Goal: Task Accomplishment & Management: Use online tool/utility

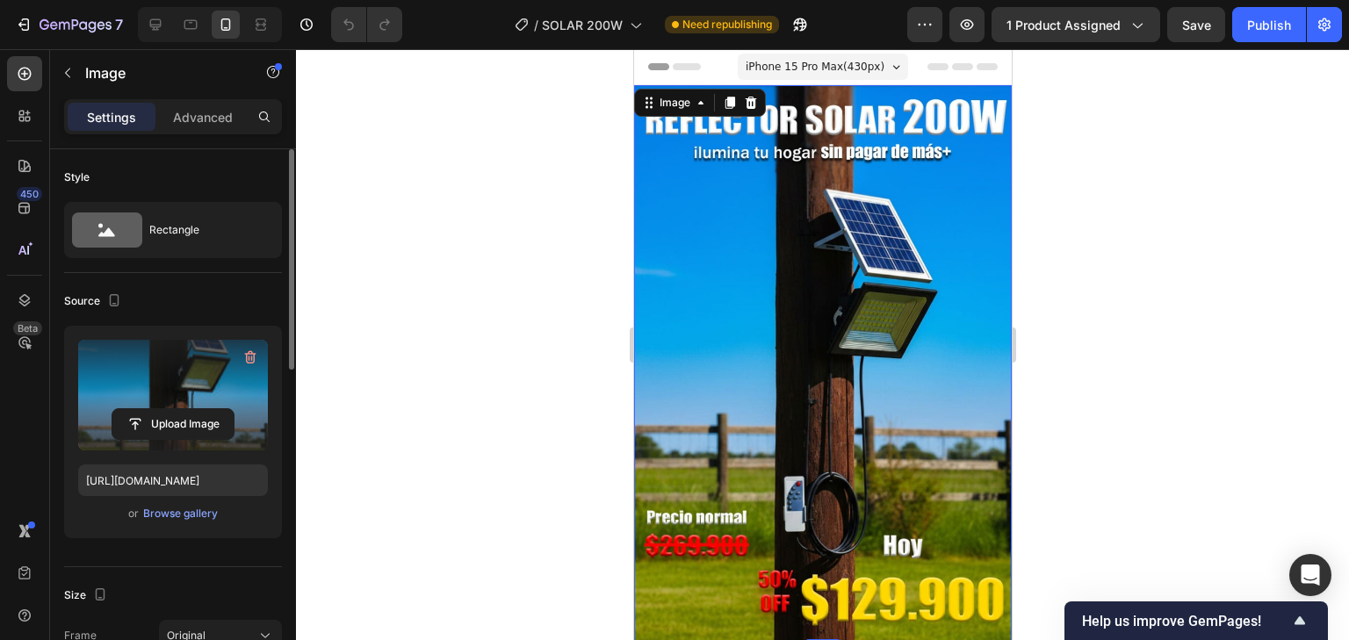
click at [158, 358] on label at bounding box center [173, 395] width 190 height 111
click at [158, 409] on input "file" at bounding box center [172, 424] width 121 height 30
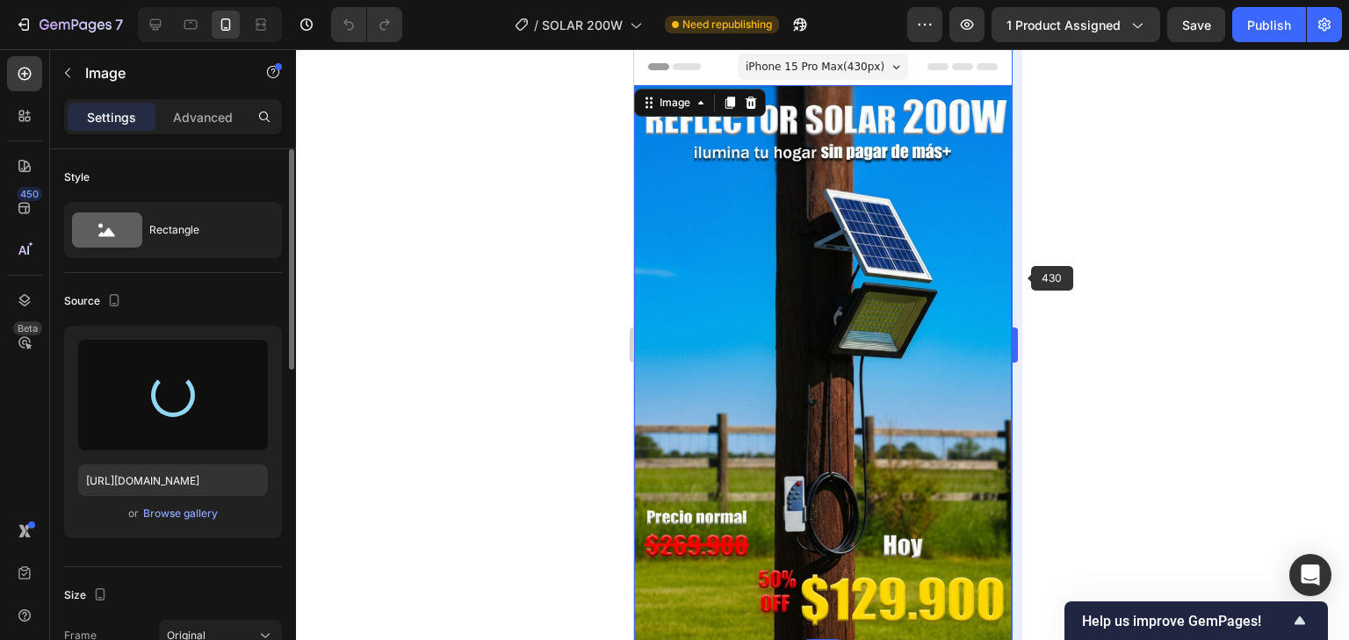
type input "https://cdn.shopify.com/s/files/1/0597/3783/3532/files/gempages_497817723598800…"
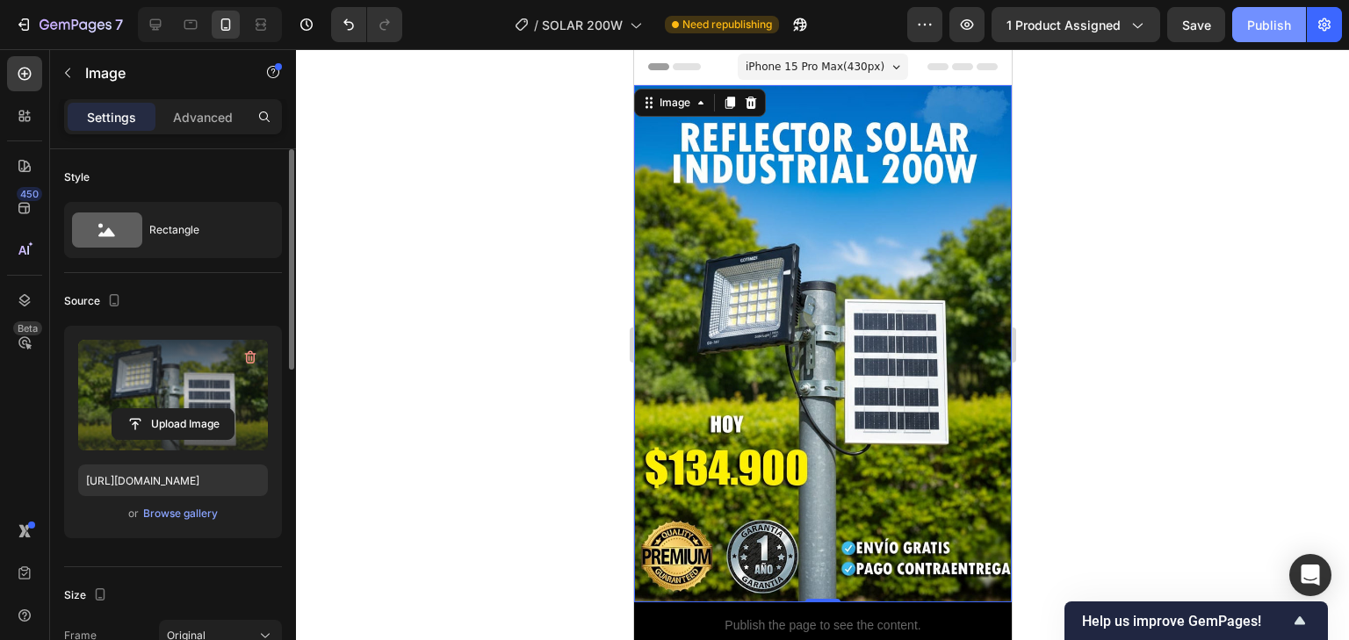
click at [1253, 25] on div "Publish" at bounding box center [1269, 25] width 44 height 18
drag, startPoint x: 1225, startPoint y: 343, endPoint x: 1144, endPoint y: 423, distance: 114.3
click at [1144, 423] on div at bounding box center [822, 344] width 1053 height 591
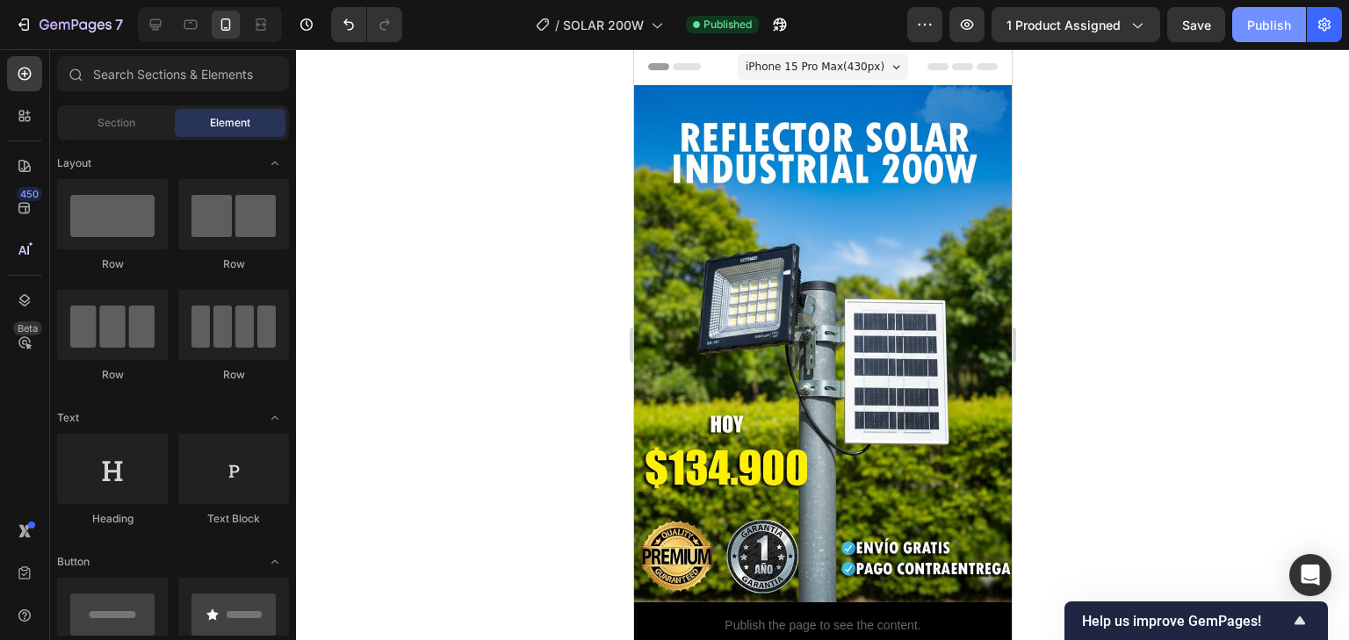
click at [1268, 33] on div "Publish" at bounding box center [1269, 25] width 44 height 18
click at [777, 32] on icon "button" at bounding box center [780, 25] width 18 height 18
click at [1321, 29] on icon "button" at bounding box center [1325, 25] width 18 height 18
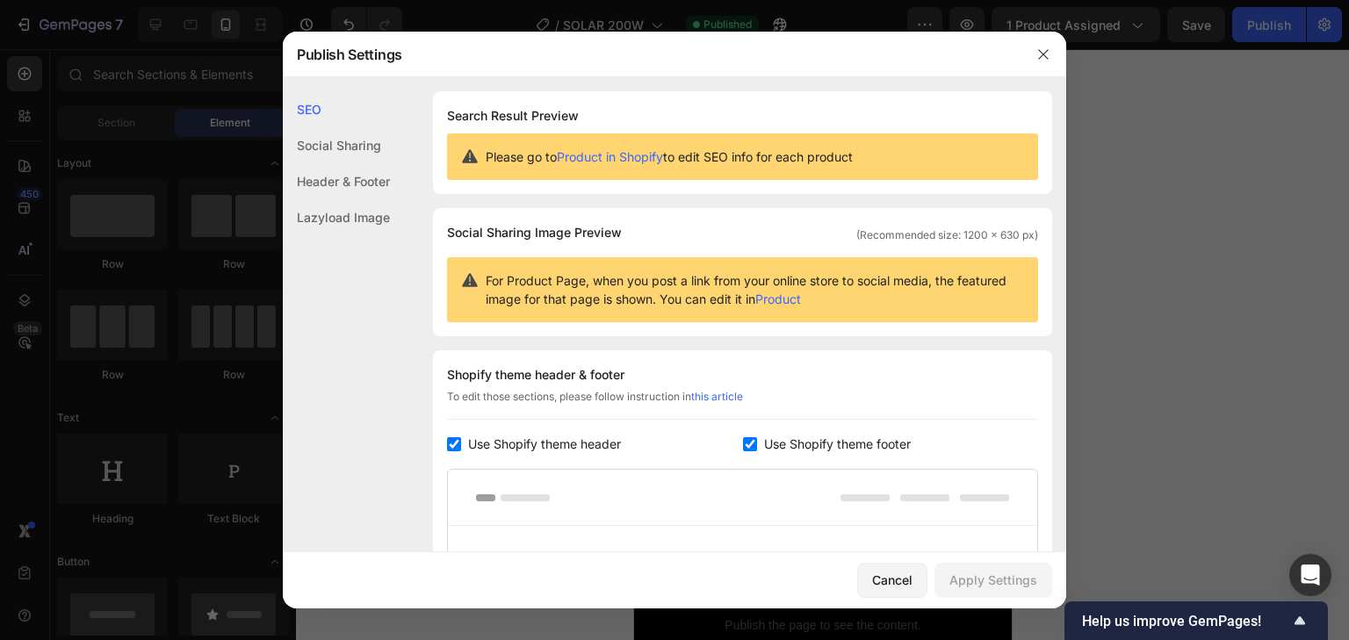
click at [474, 444] on span "Use Shopify theme header" at bounding box center [544, 444] width 153 height 21
checkbox input "false"
click at [1009, 583] on div "Apply Settings" at bounding box center [994, 580] width 88 height 18
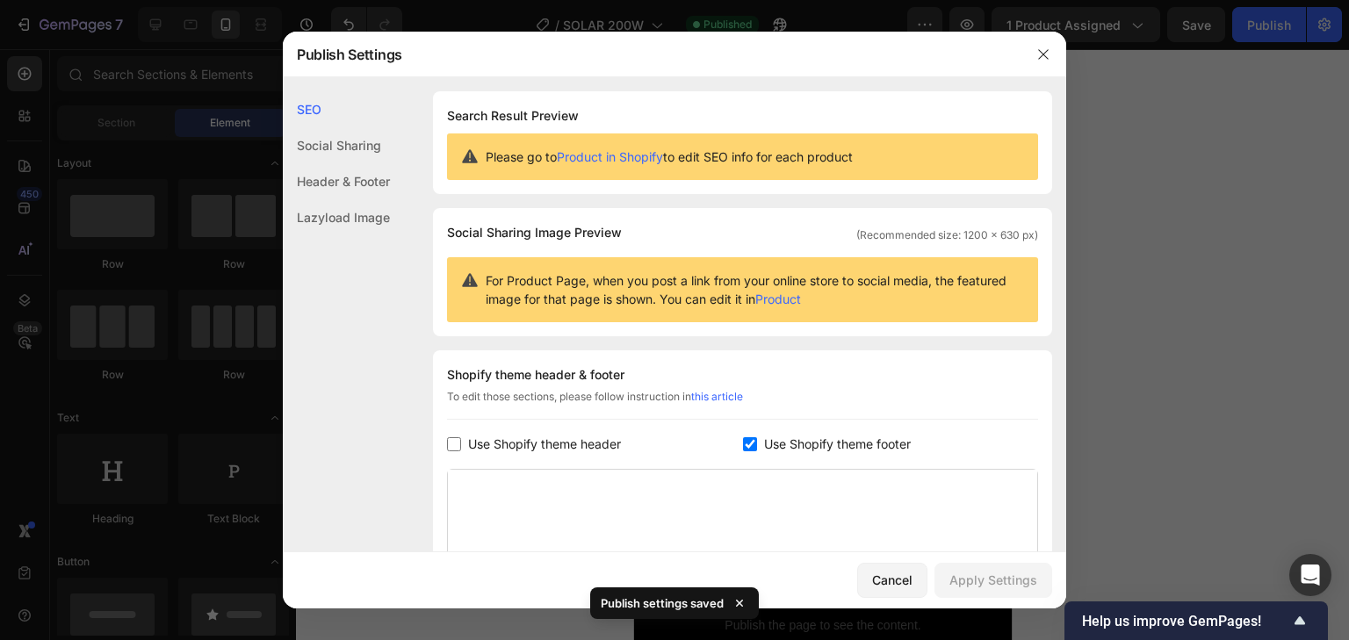
click at [1223, 439] on div at bounding box center [674, 320] width 1349 height 640
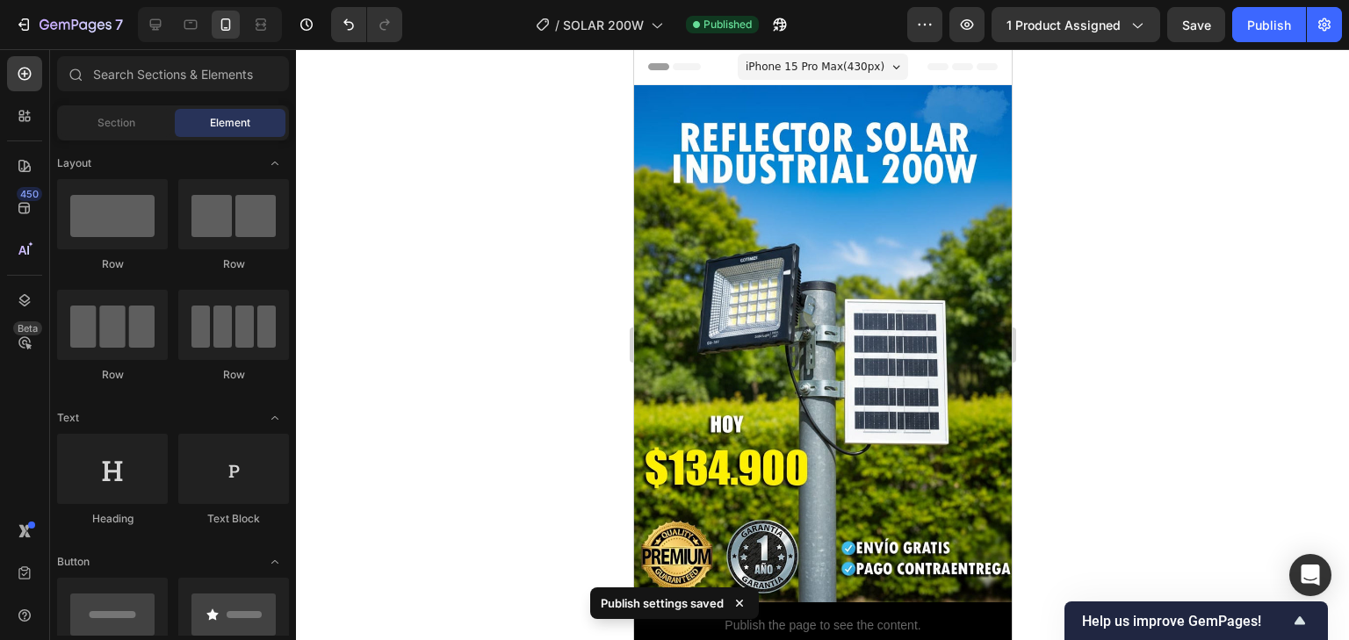
drag, startPoint x: 1224, startPoint y: 435, endPoint x: 1240, endPoint y: 425, distance: 19.3
click at [1238, 435] on div at bounding box center [822, 344] width 1053 height 591
click at [1289, 33] on div "Publish" at bounding box center [1269, 25] width 44 height 18
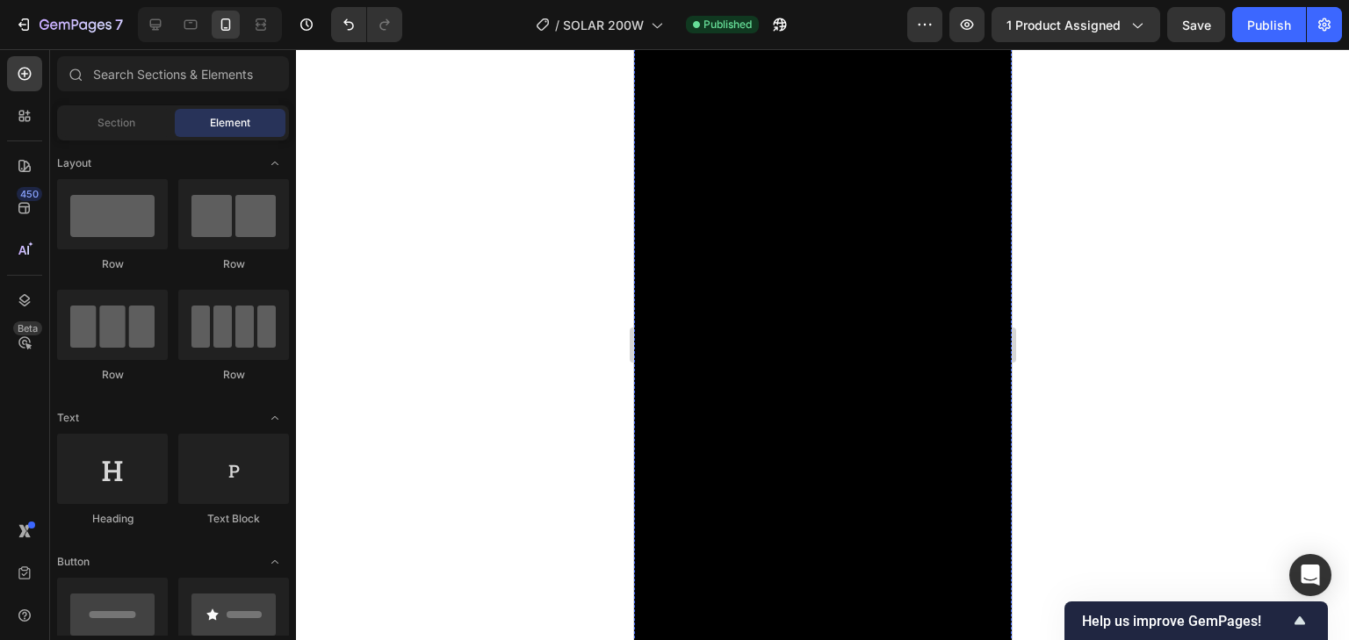
scroll to position [914, 0]
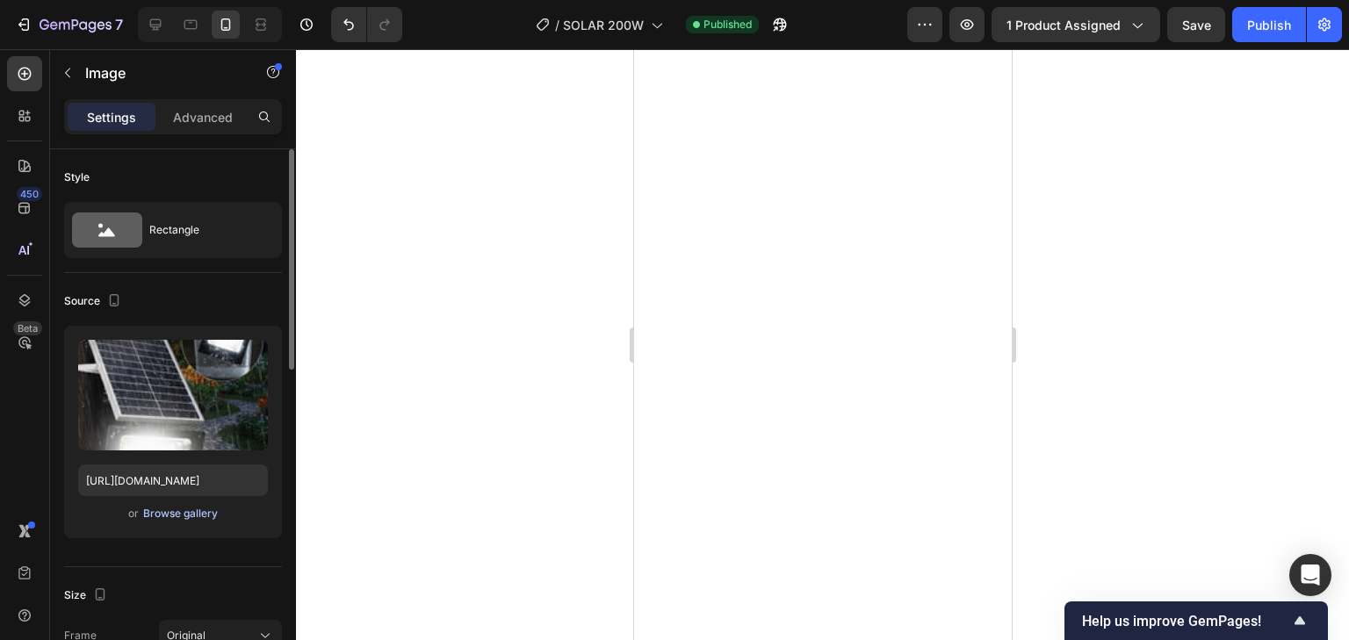
click at [196, 513] on div "Browse gallery" at bounding box center [180, 514] width 75 height 16
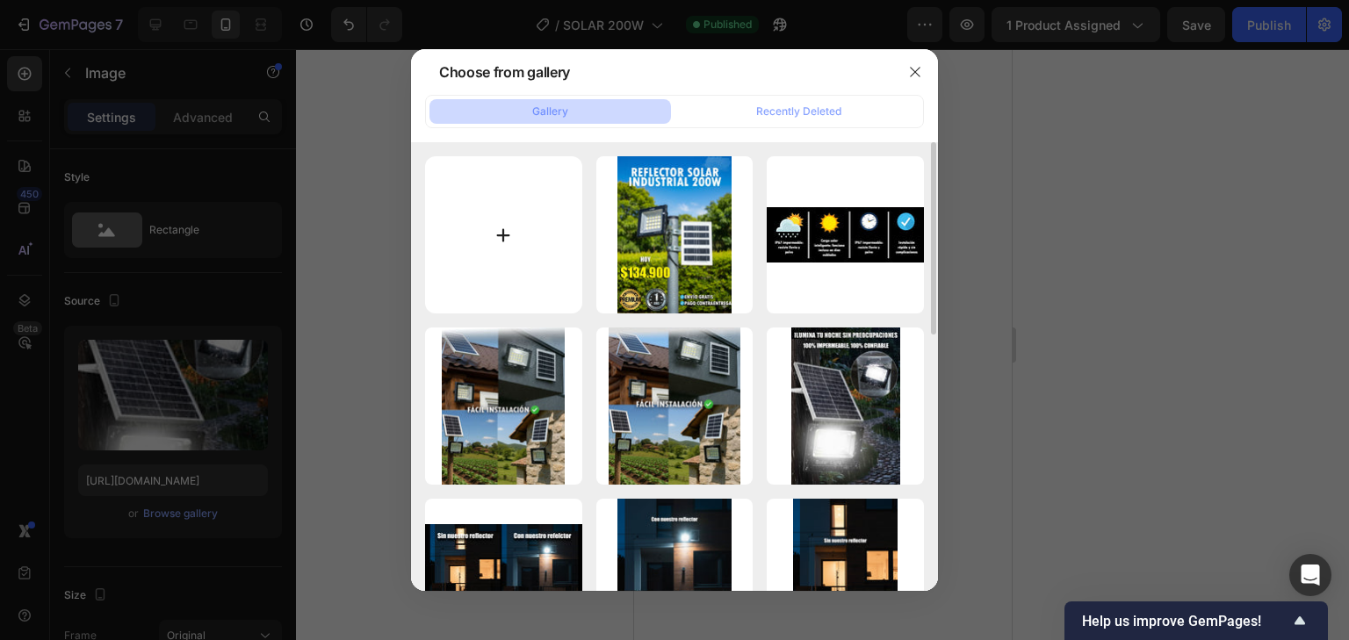
click at [550, 249] on input "file" at bounding box center [503, 234] width 157 height 157
type input "C:\fakepath\WhatsApp Image 2025-09-26 at 4.32.39 PM (1).jpeg"
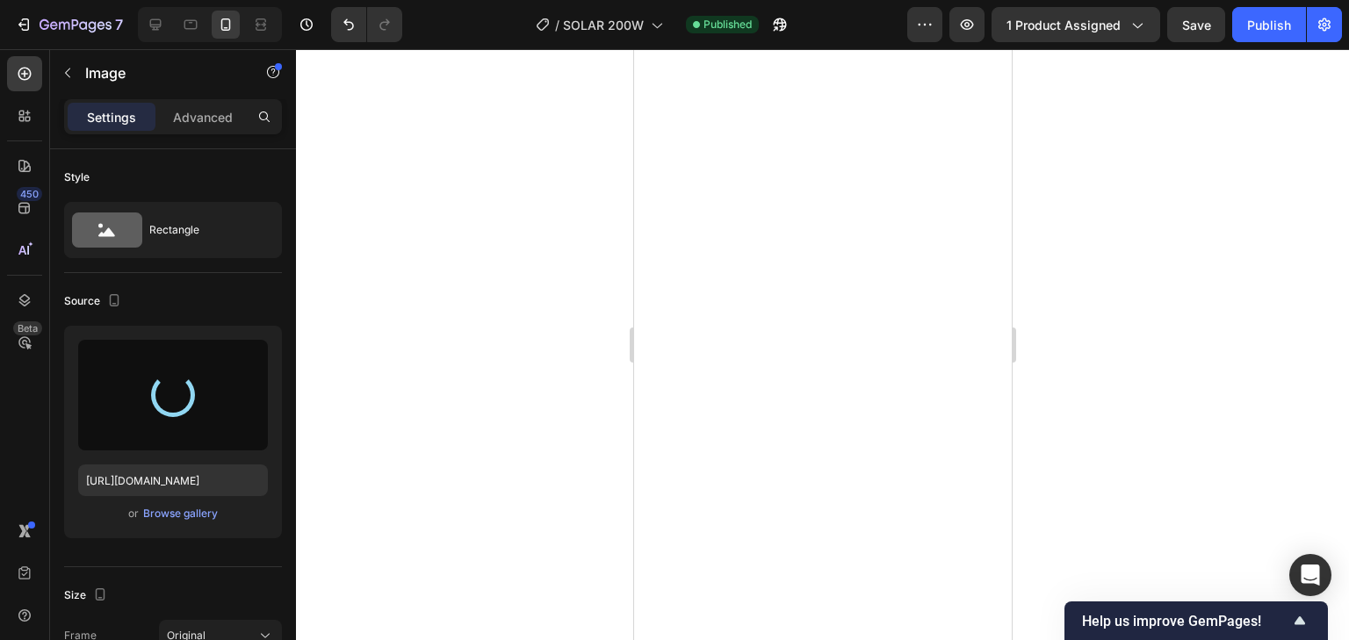
type input "https://cdn.shopify.com/s/files/1/0597/3783/3532/files/gempages_497817723598800…"
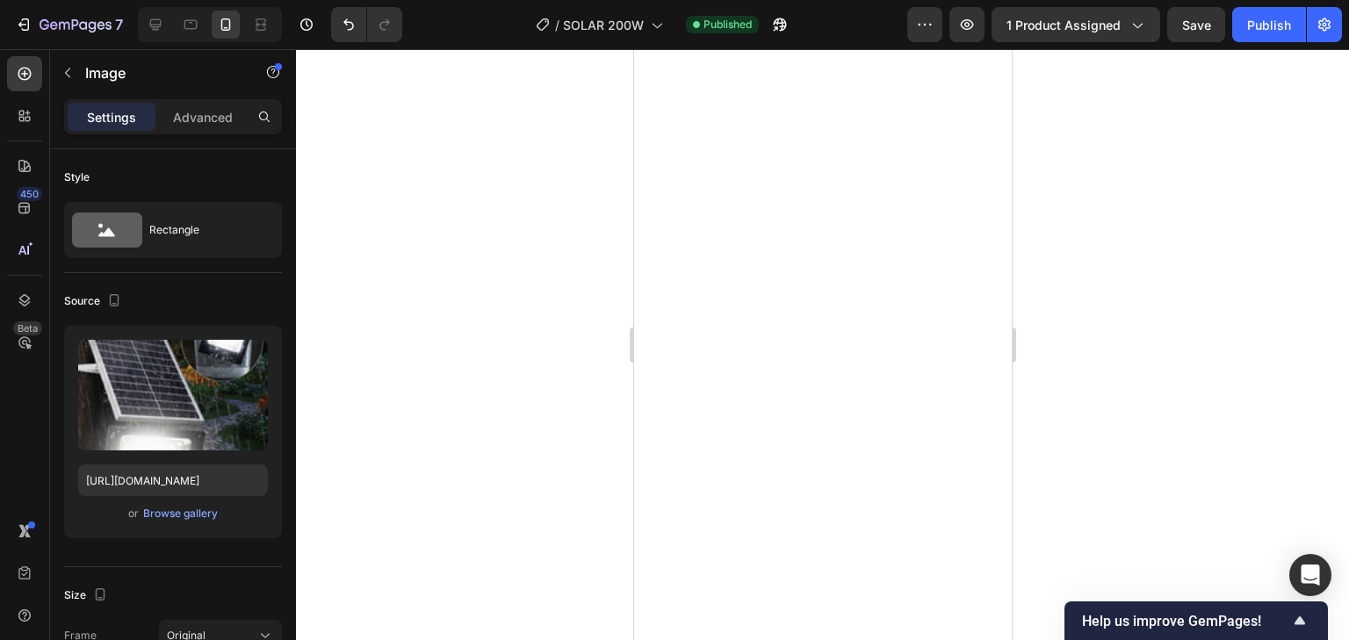
click at [1105, 246] on div at bounding box center [822, 344] width 1053 height 591
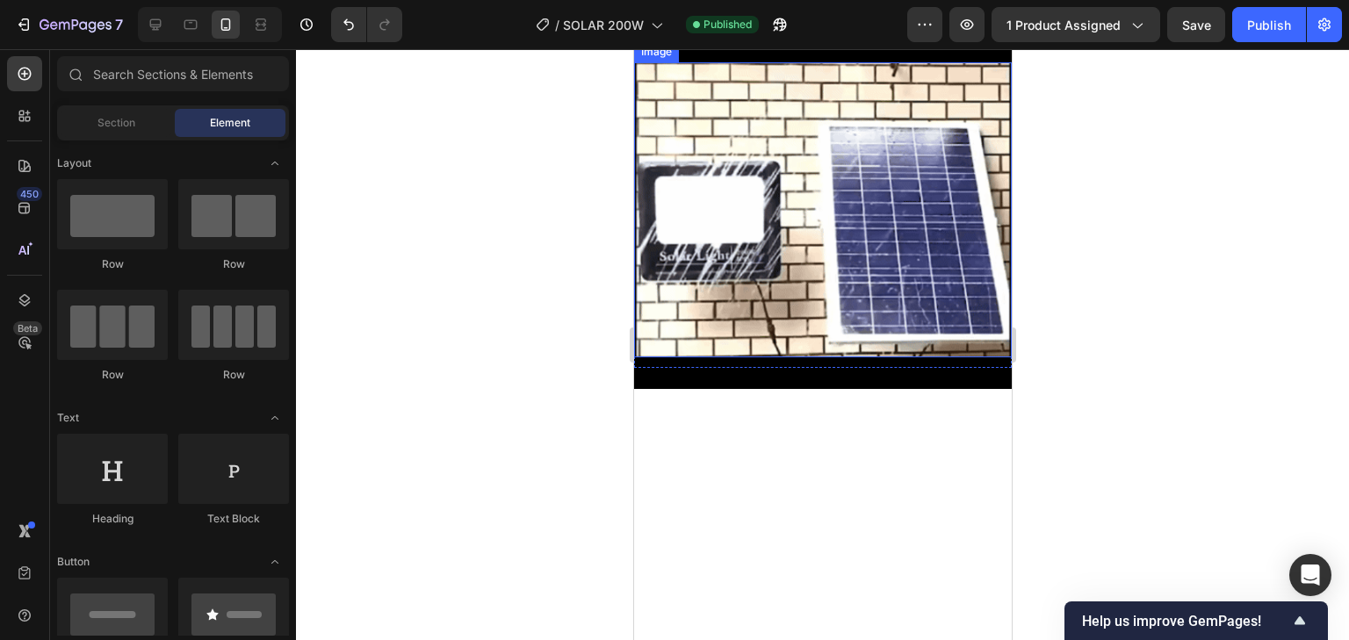
scroll to position [1162, 0]
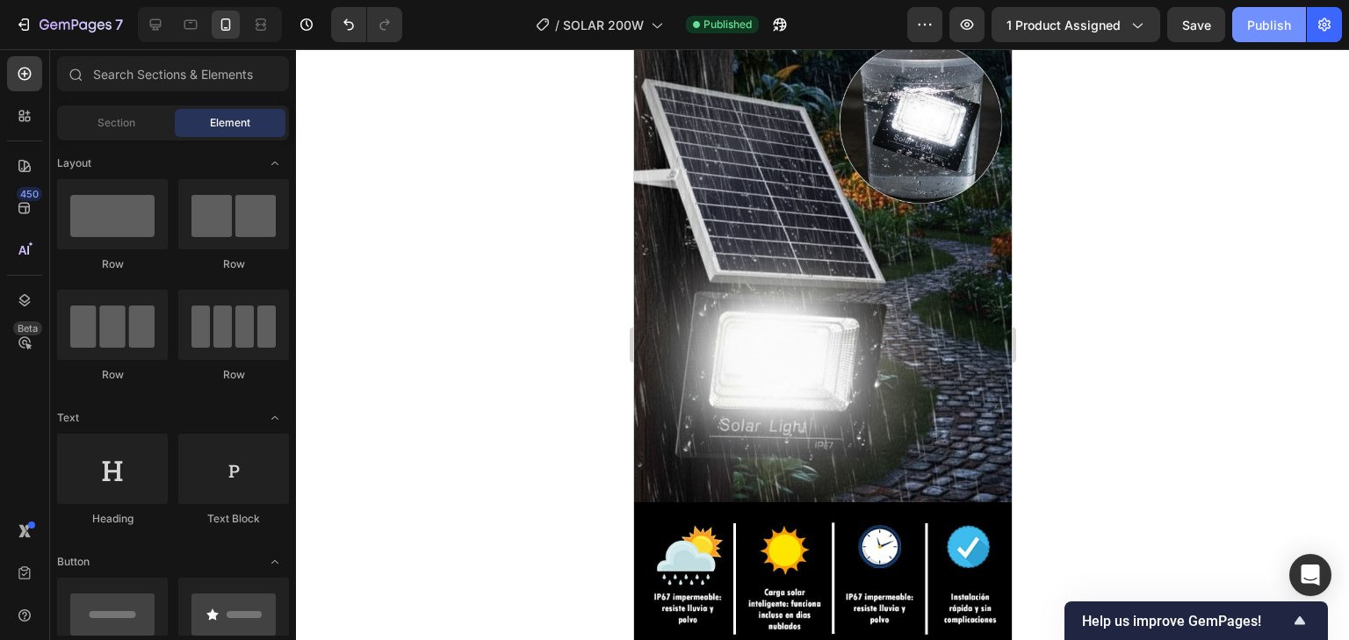
click at [1256, 25] on div "Publish" at bounding box center [1269, 25] width 44 height 18
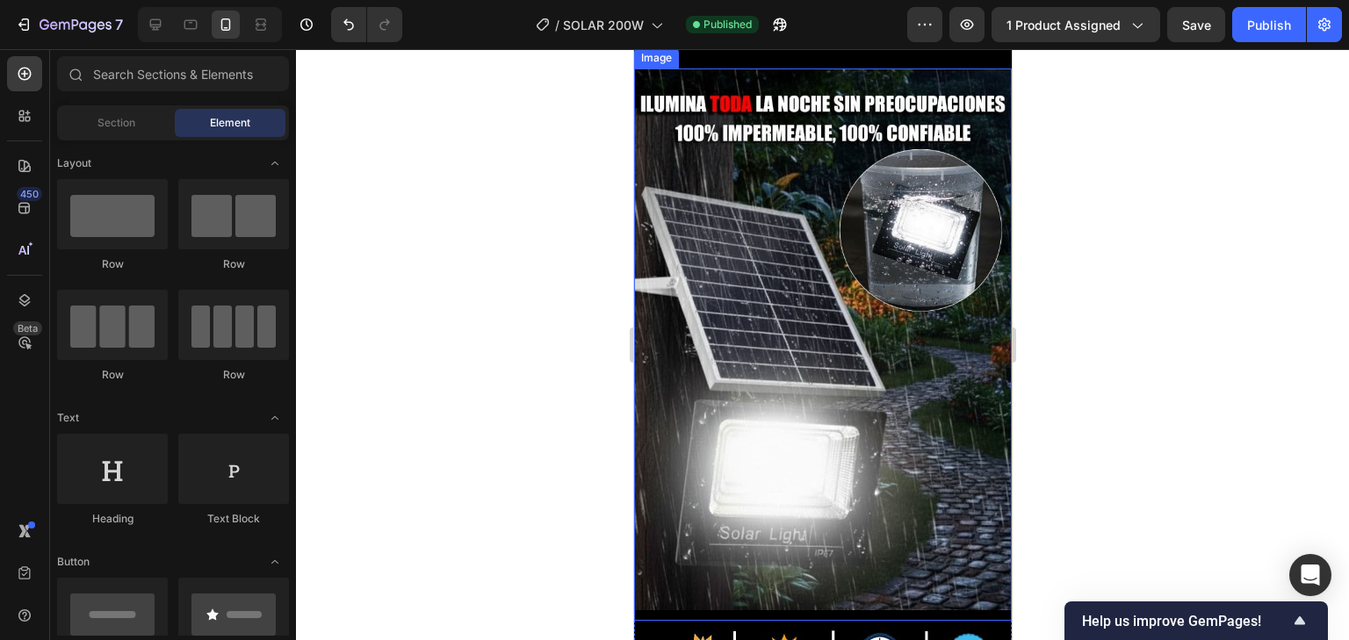
scroll to position [1022, 0]
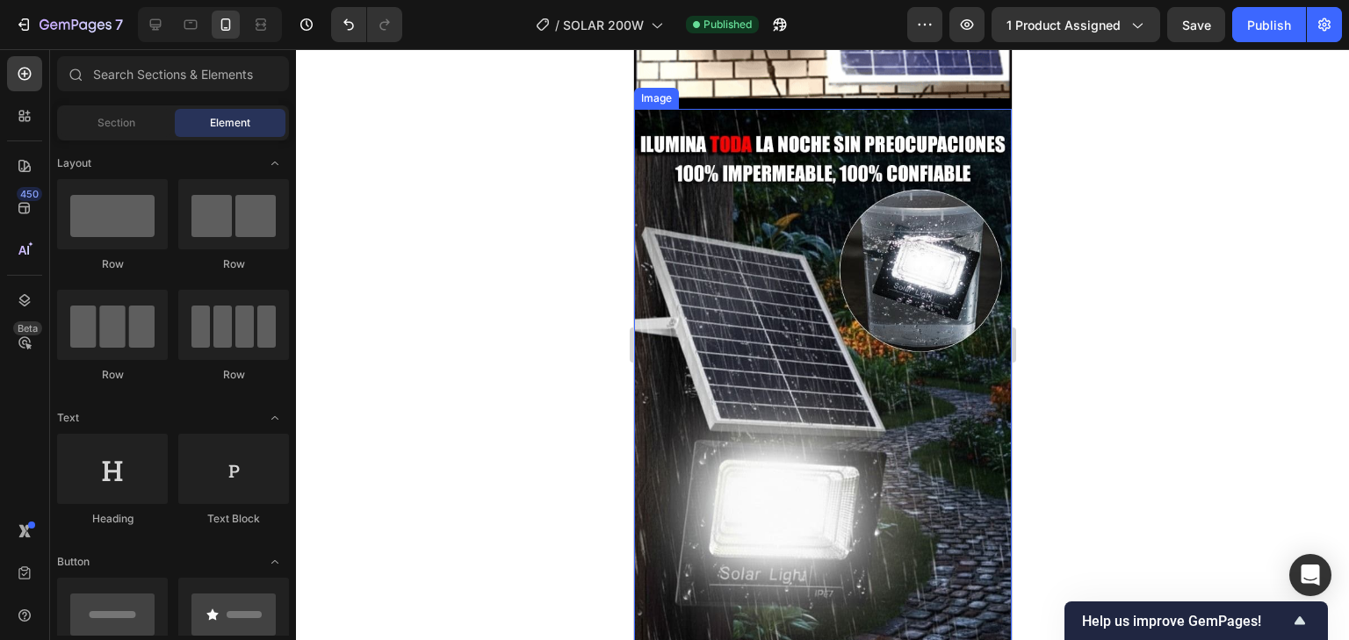
click at [936, 398] on img at bounding box center [822, 380] width 378 height 542
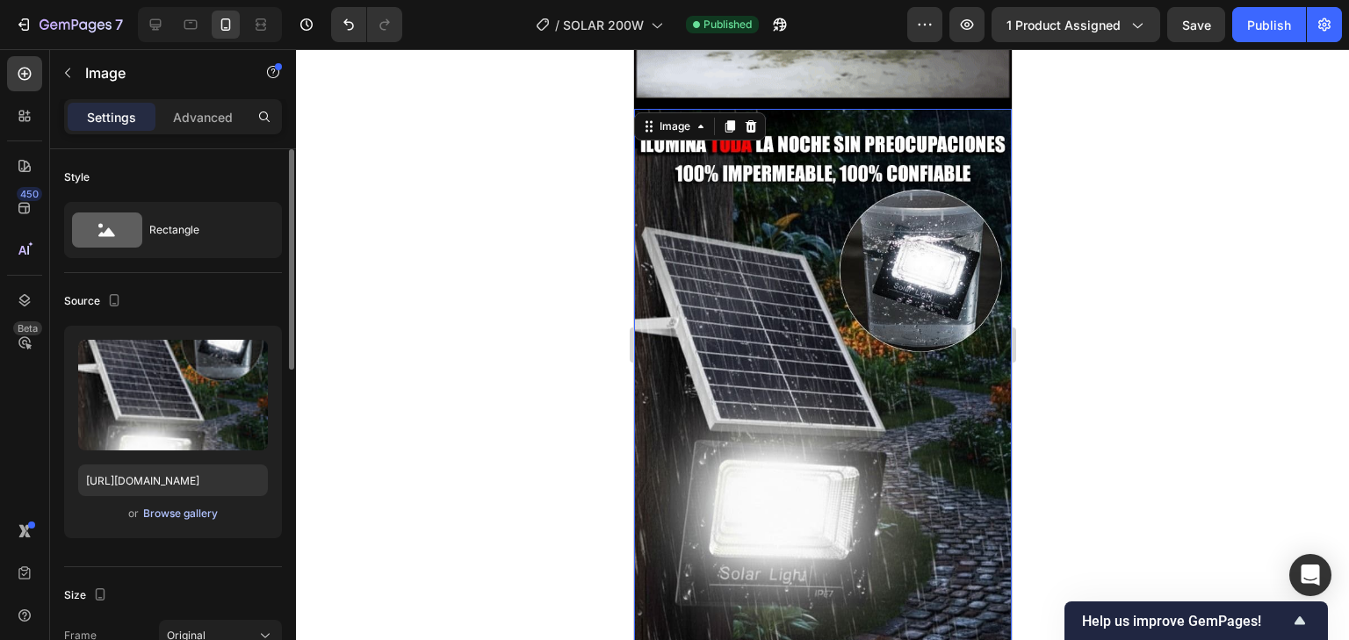
click at [179, 515] on div "Browse gallery" at bounding box center [180, 514] width 75 height 16
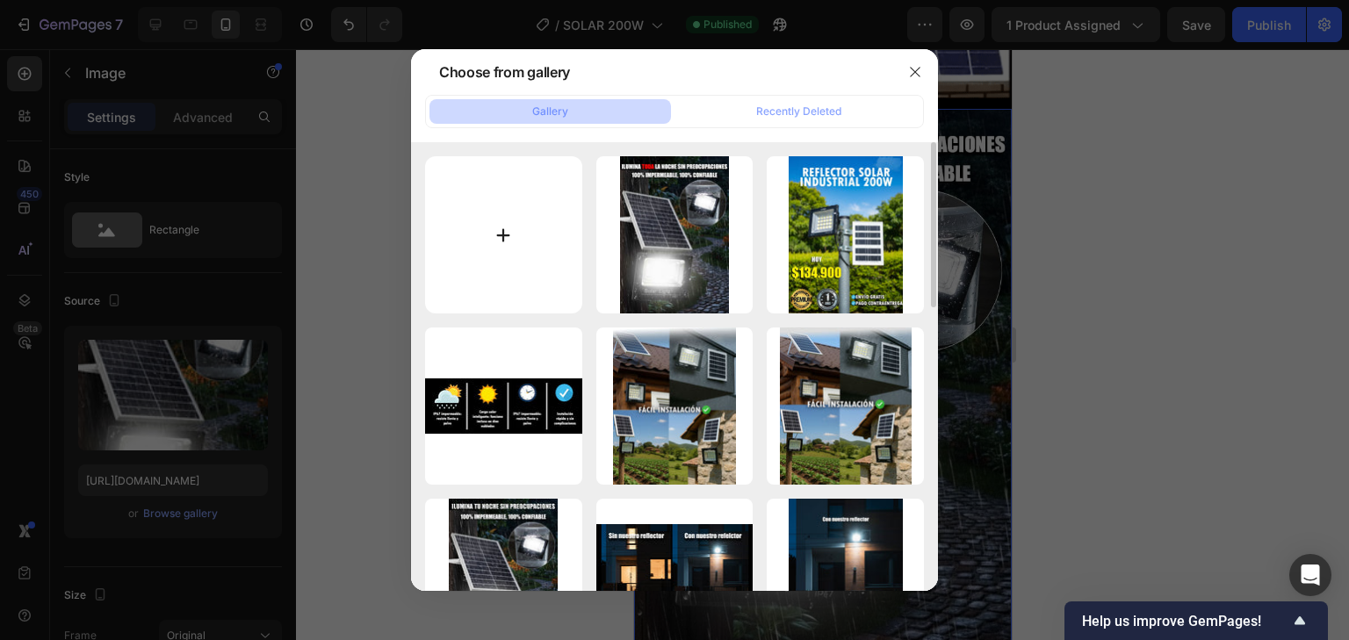
click at [531, 188] on input "file" at bounding box center [503, 234] width 157 height 157
type input "C:\fakepath\WhatsApp Image 2025-09-26 at 4.35.42 PM (1).jpeg"
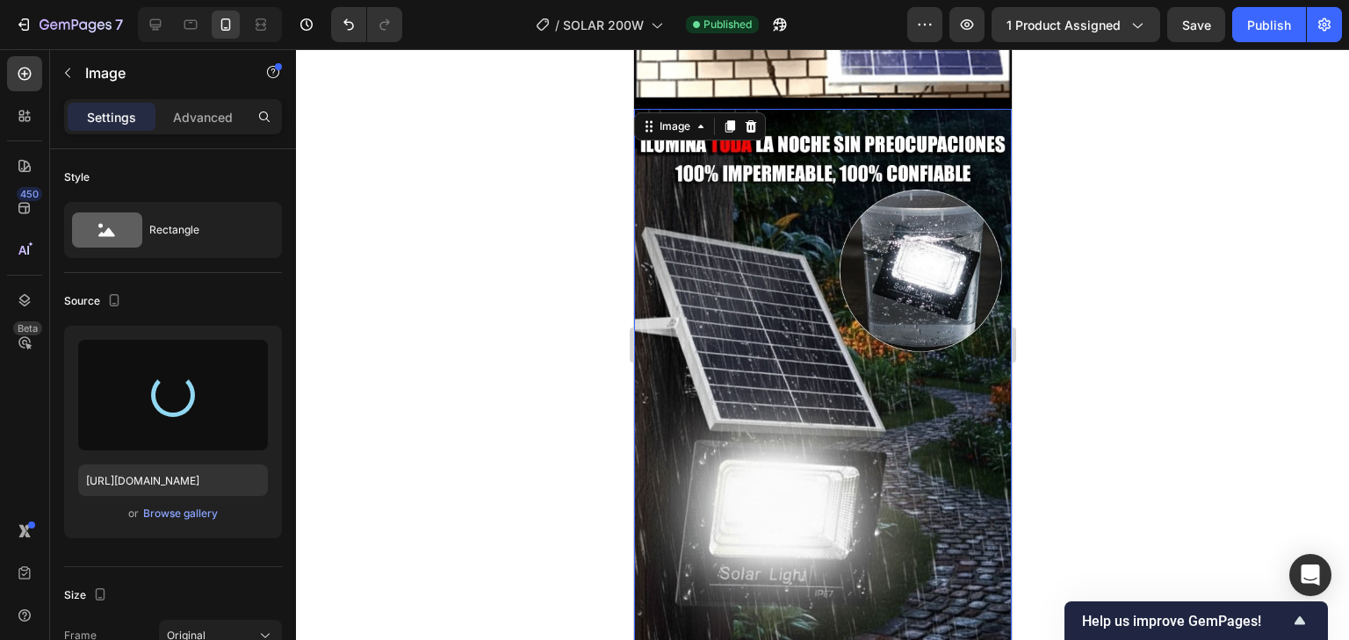
click at [1054, 371] on div at bounding box center [822, 344] width 1053 height 591
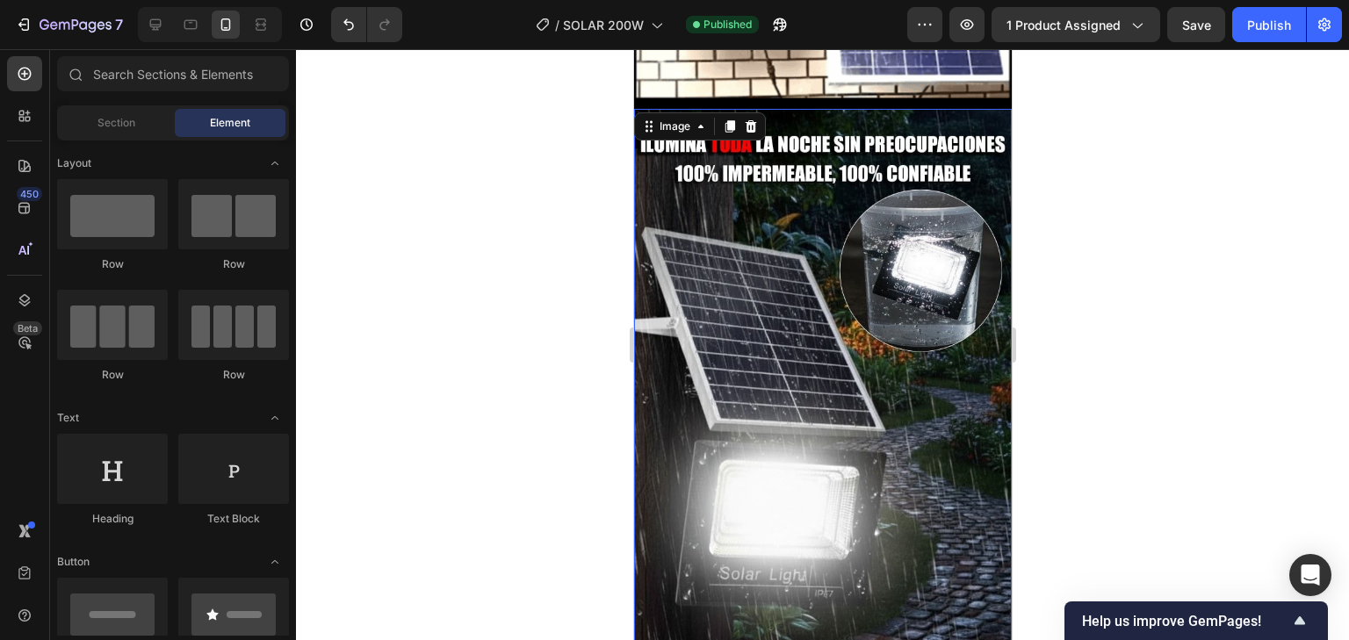
click at [755, 432] on img at bounding box center [822, 380] width 378 height 542
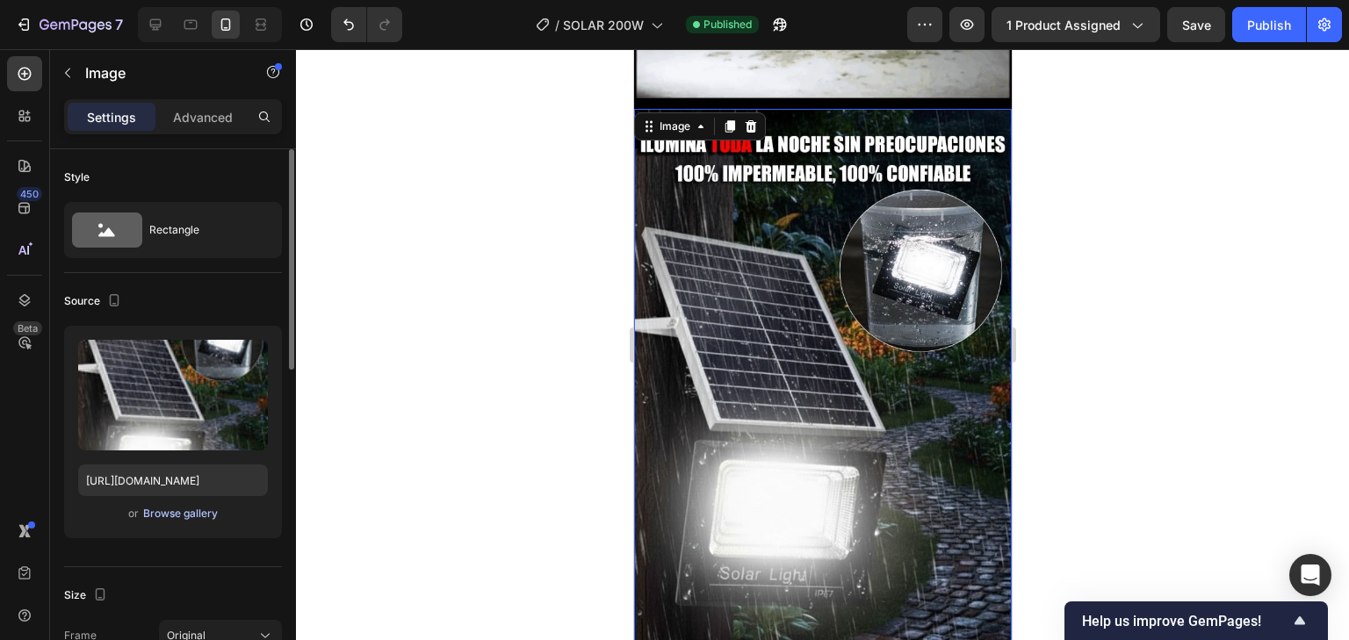
click at [162, 515] on div "Browse gallery" at bounding box center [180, 514] width 75 height 16
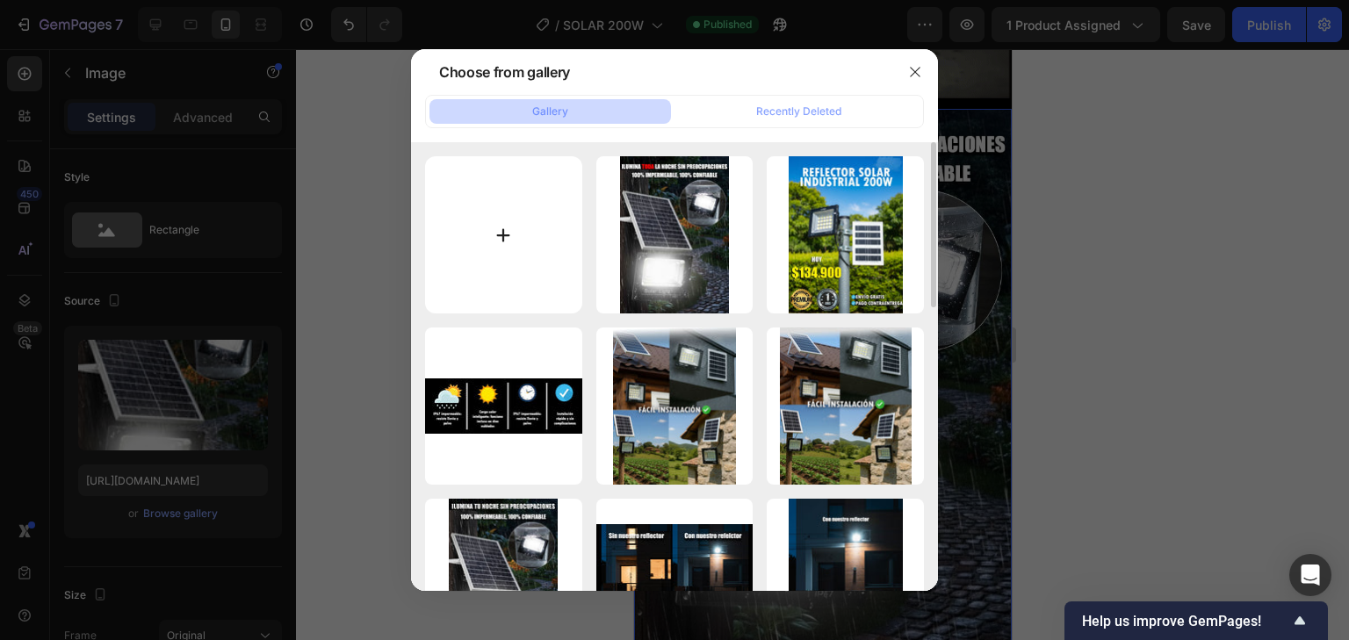
click at [533, 239] on input "file" at bounding box center [503, 234] width 157 height 157
click at [482, 222] on input "file" at bounding box center [503, 234] width 157 height 157
type input "C:\fakepath\WhatsApp Image 2025-09-26 at 4.35.42 PM (2) (1).jpeg"
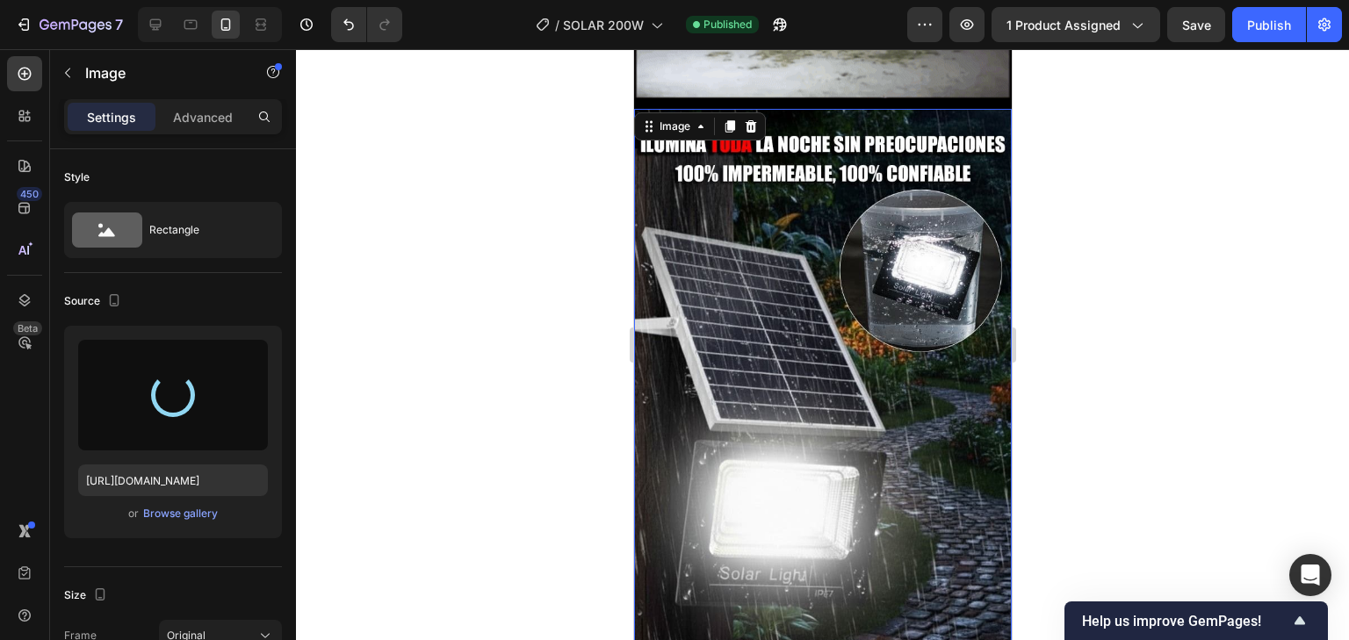
type input "https://cdn.shopify.com/s/files/1/0597/3783/3532/files/gempages_497817723598800…"
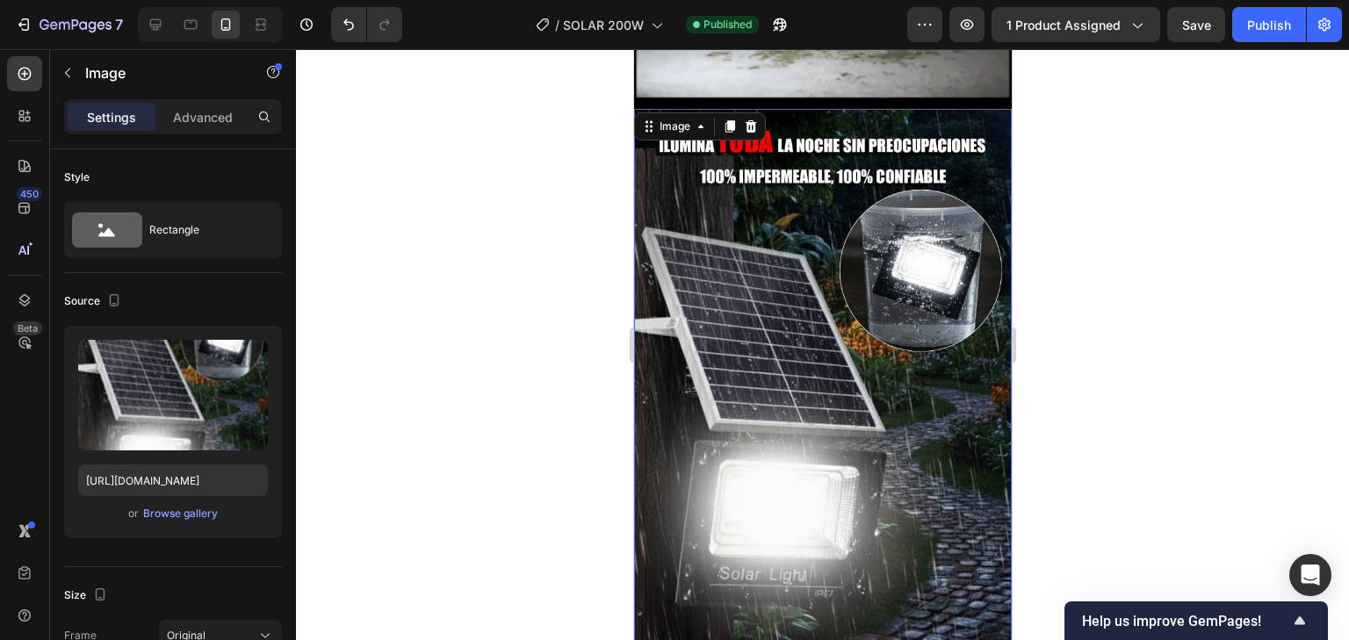
click at [1173, 271] on div at bounding box center [822, 344] width 1053 height 591
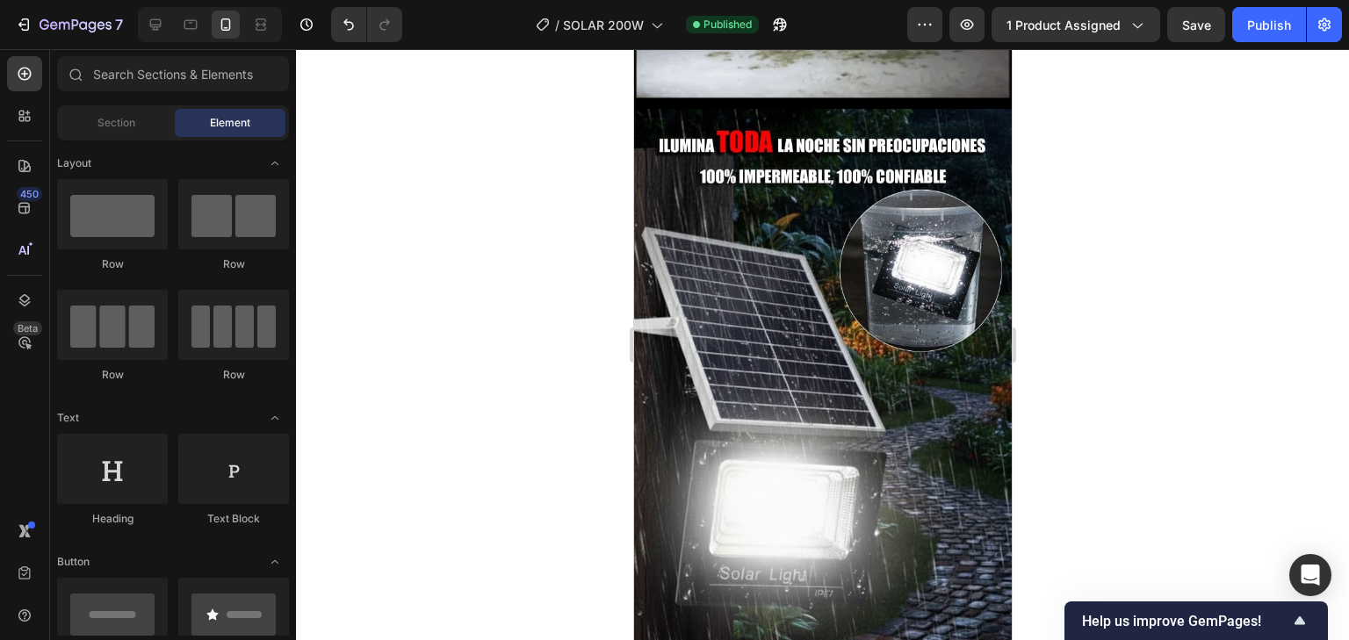
click at [1055, 309] on div at bounding box center [822, 344] width 1053 height 591
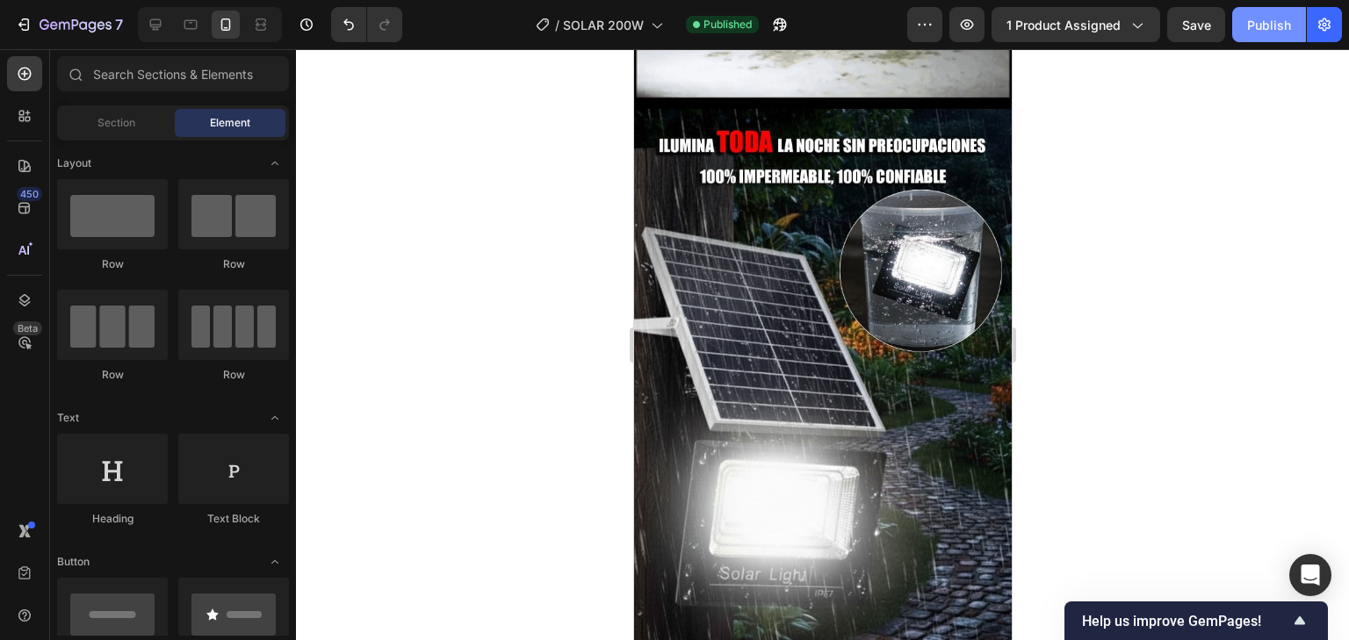
click at [1286, 33] on div "Publish" at bounding box center [1269, 25] width 44 height 18
click at [1250, 36] on button "Publish" at bounding box center [1269, 24] width 74 height 35
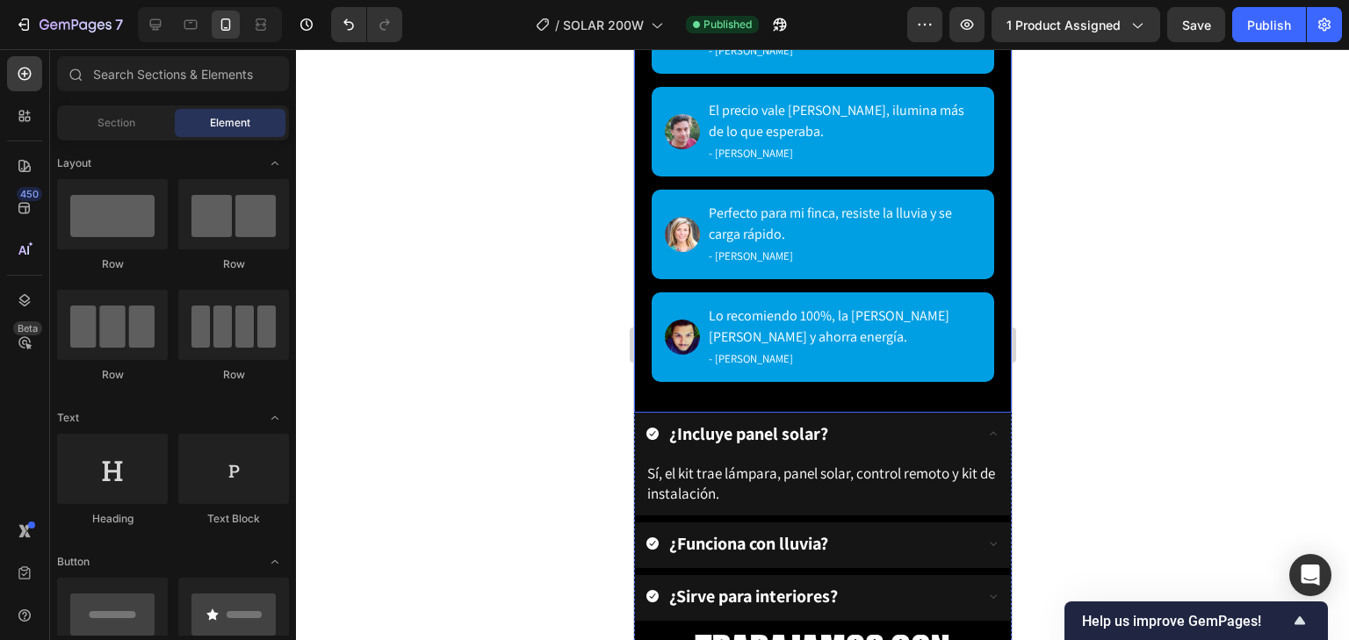
scroll to position [4114, 0]
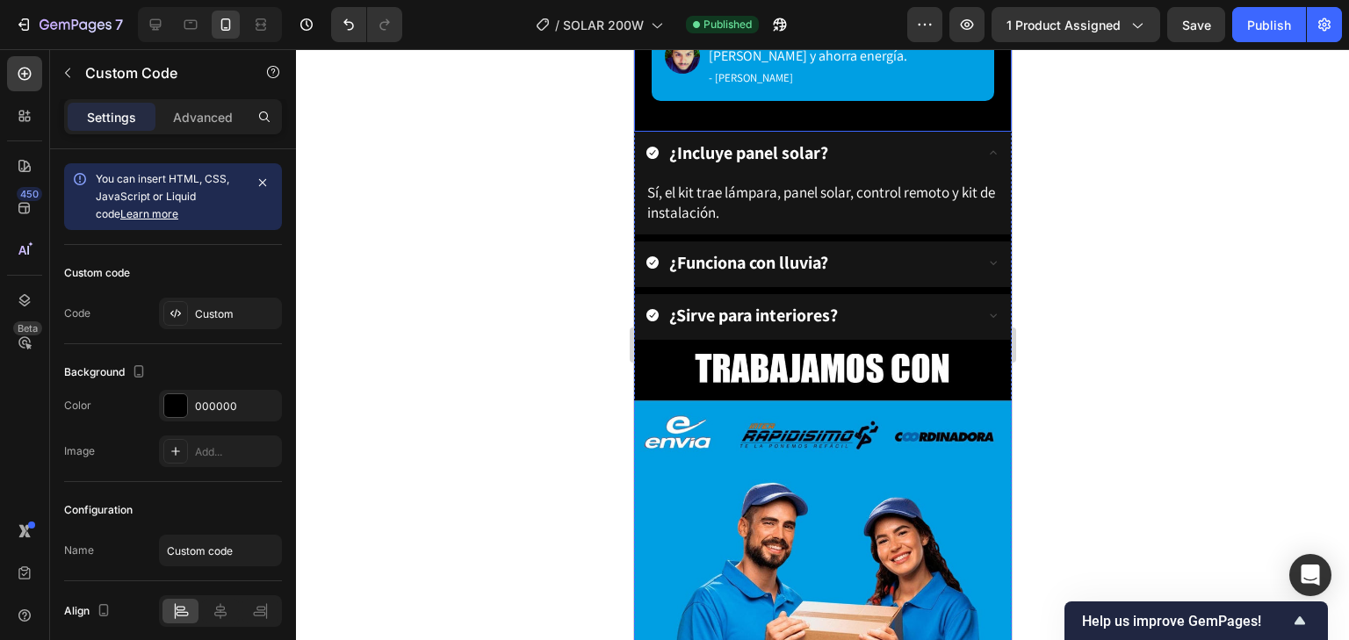
click at [841, 88] on div "Lo recomiendo 100%, la luz es potente y ahorra energía. - Diego Fernández" at bounding box center [844, 56] width 272 height 63
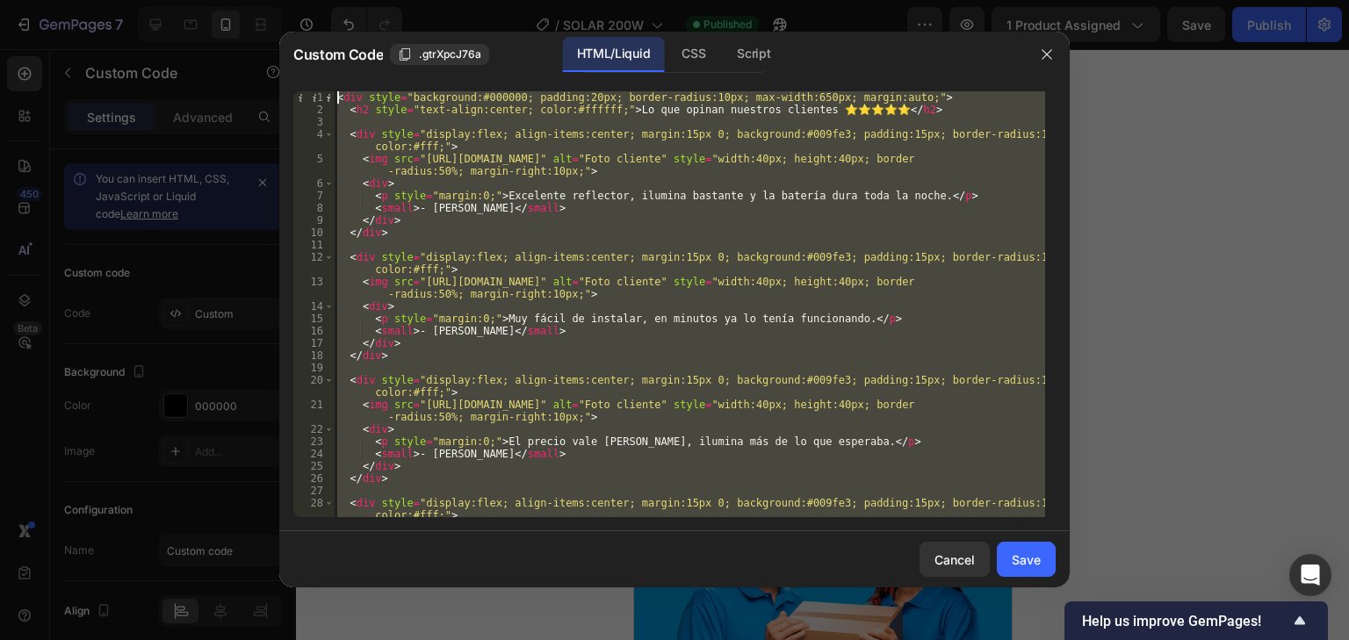
scroll to position [0, 0]
drag, startPoint x: 440, startPoint y: 509, endPoint x: 255, endPoint y: 17, distance: 526.5
click at [255, 17] on div "Custom Code .gtrXpcJ76a HTML/Liquid CSS Script </div> 1 2 3 4 5 6 7 8 9 10 11 1…" at bounding box center [674, 320] width 1349 height 640
type textarea "<div style="background:#000000; padding:20px; border-radius:10px; max-width:650…"
click at [1217, 258] on div at bounding box center [674, 320] width 1349 height 640
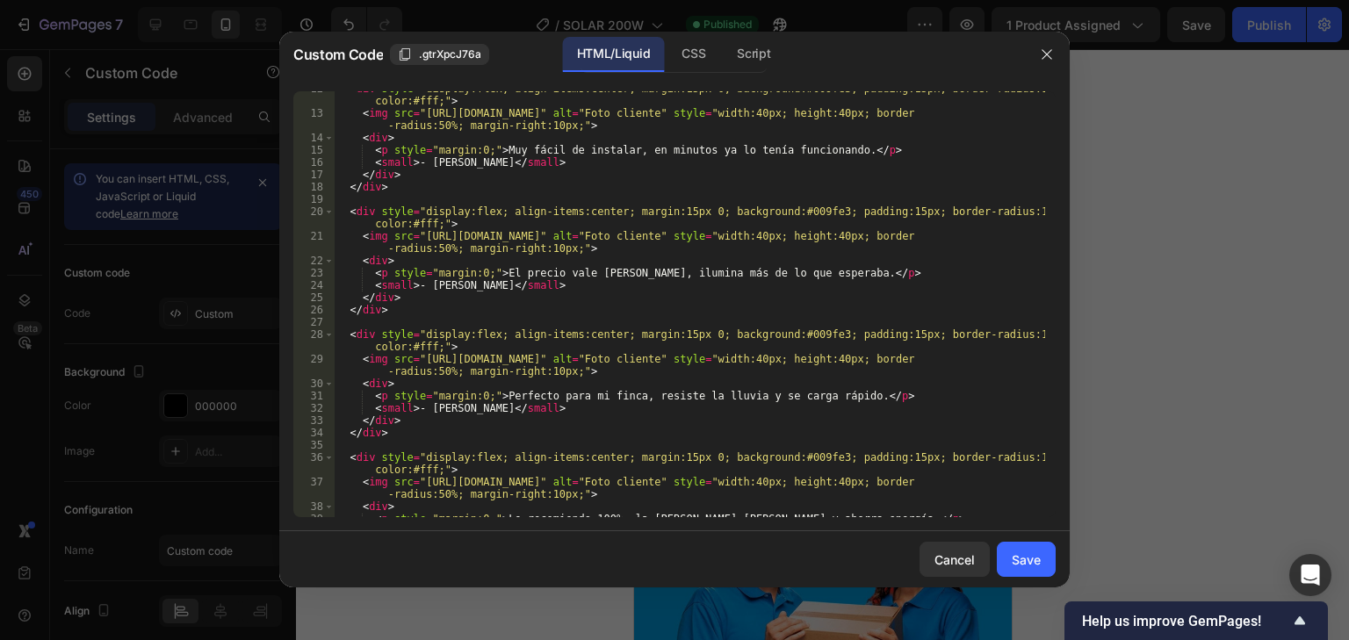
scroll to position [225, 0]
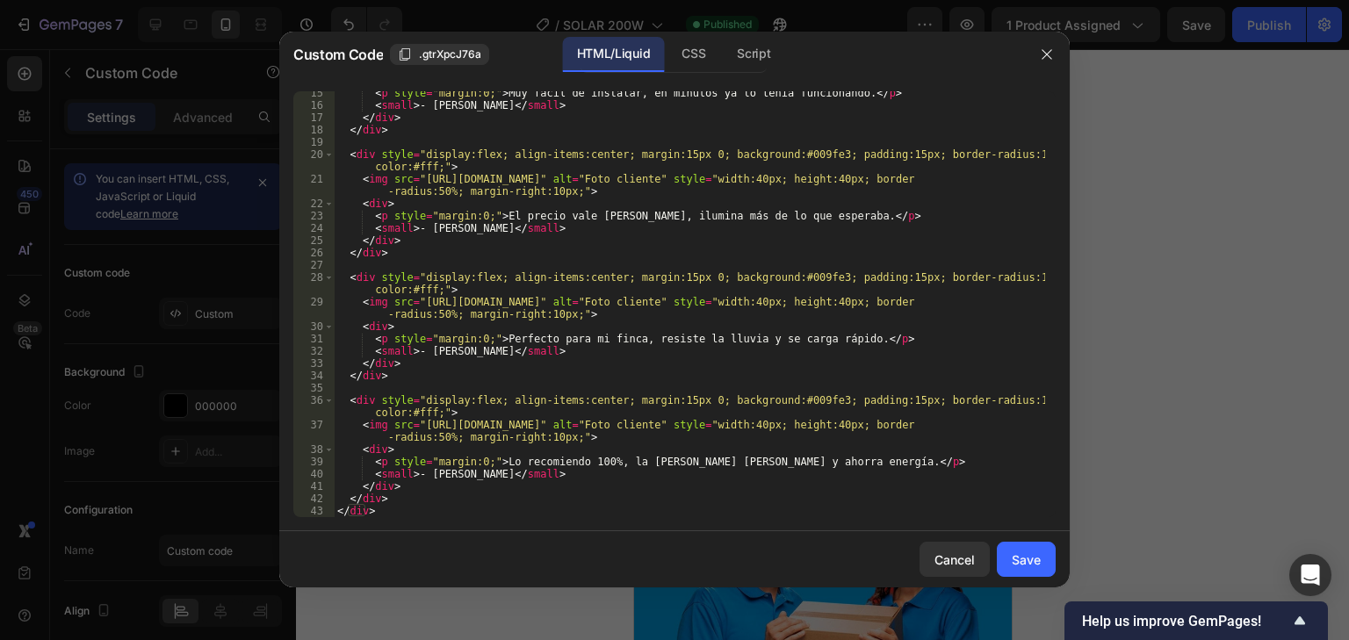
drag, startPoint x: 410, startPoint y: 520, endPoint x: 394, endPoint y: 520, distance: 16.7
click at [394, 520] on div "15 16 17 18 19 20 21 22 23 24 25 26 27 28 29 30 31 32 33 34 35 36 37 38 39 40 4…" at bounding box center [674, 304] width 791 height 454
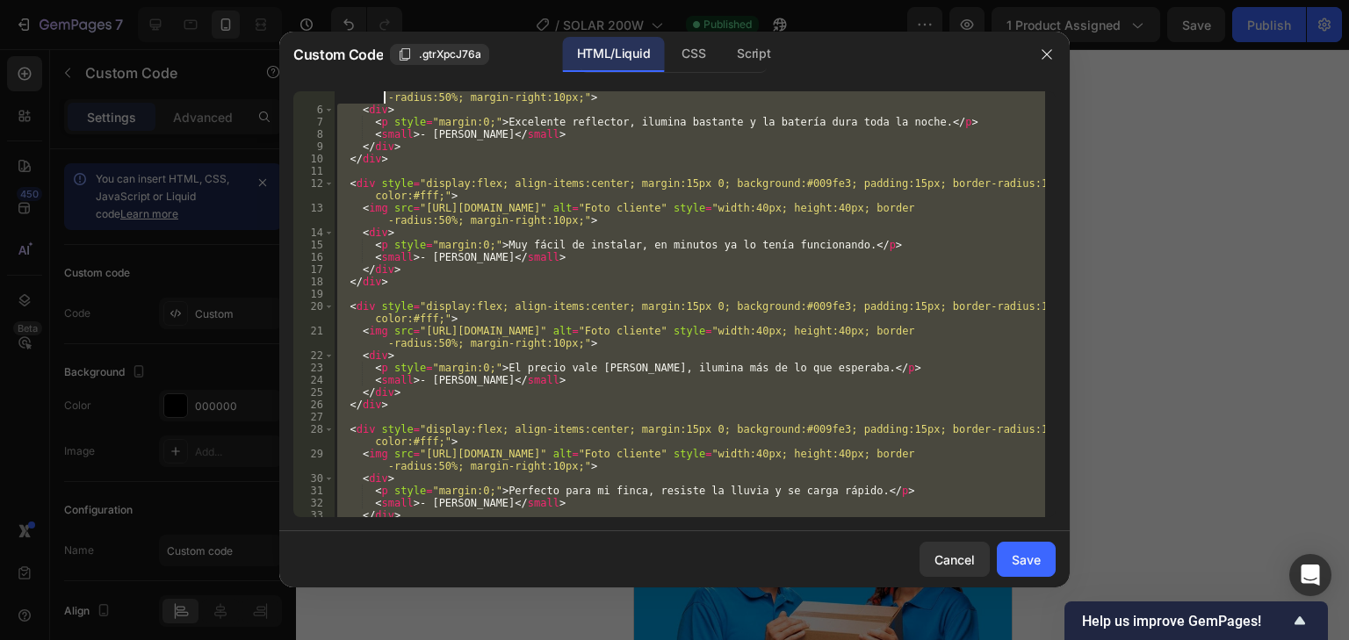
scroll to position [0, 0]
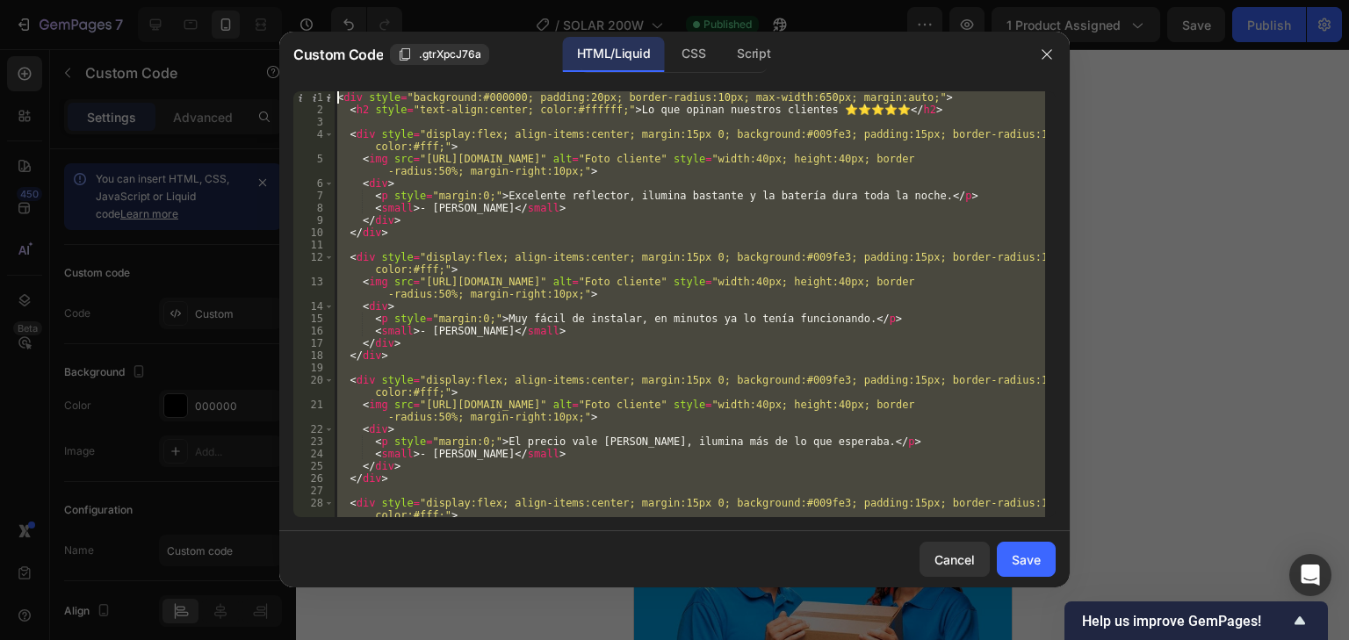
drag, startPoint x: 400, startPoint y: 506, endPoint x: 377, endPoint y: 54, distance: 453.0
click at [377, 56] on div "Custom Code .gtrXpcJ76a HTML/Liquid CSS Script </div> 1 2 3 4 5 6 7 8 9 10 11 1…" at bounding box center [674, 310] width 791 height 556
type textarea "<div style="background:#000000; padding:20px; border-radius:10px; max-width:650…"
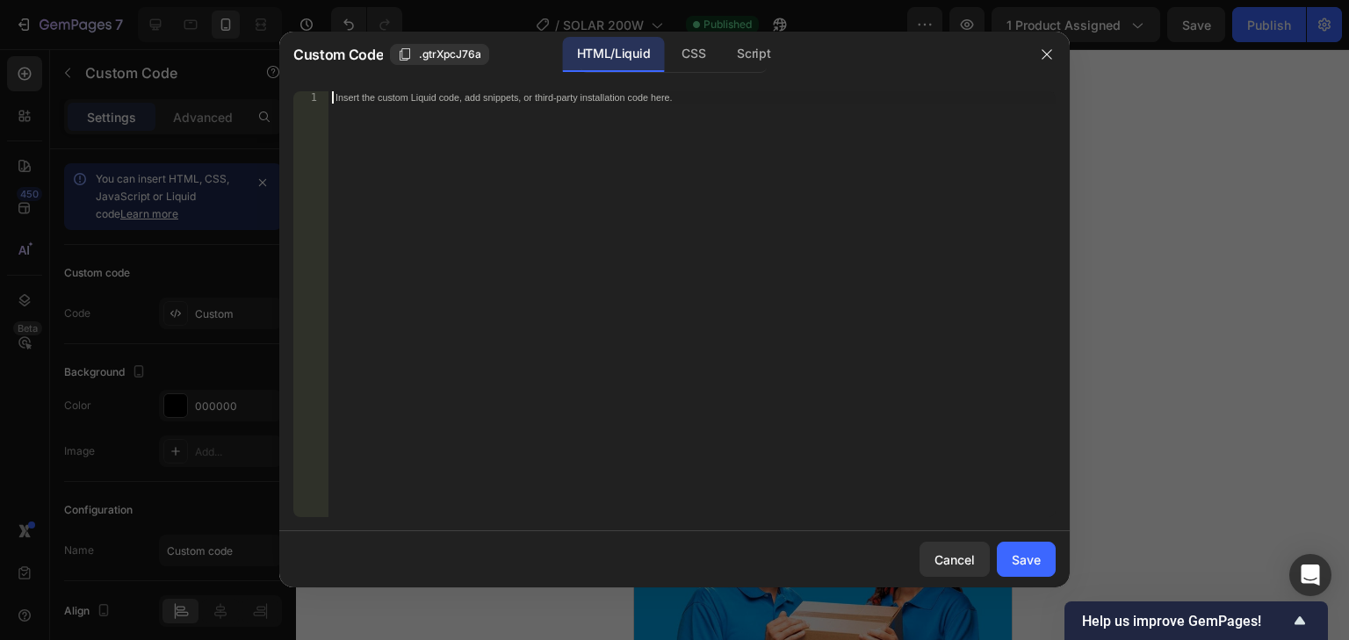
scroll to position [299, 0]
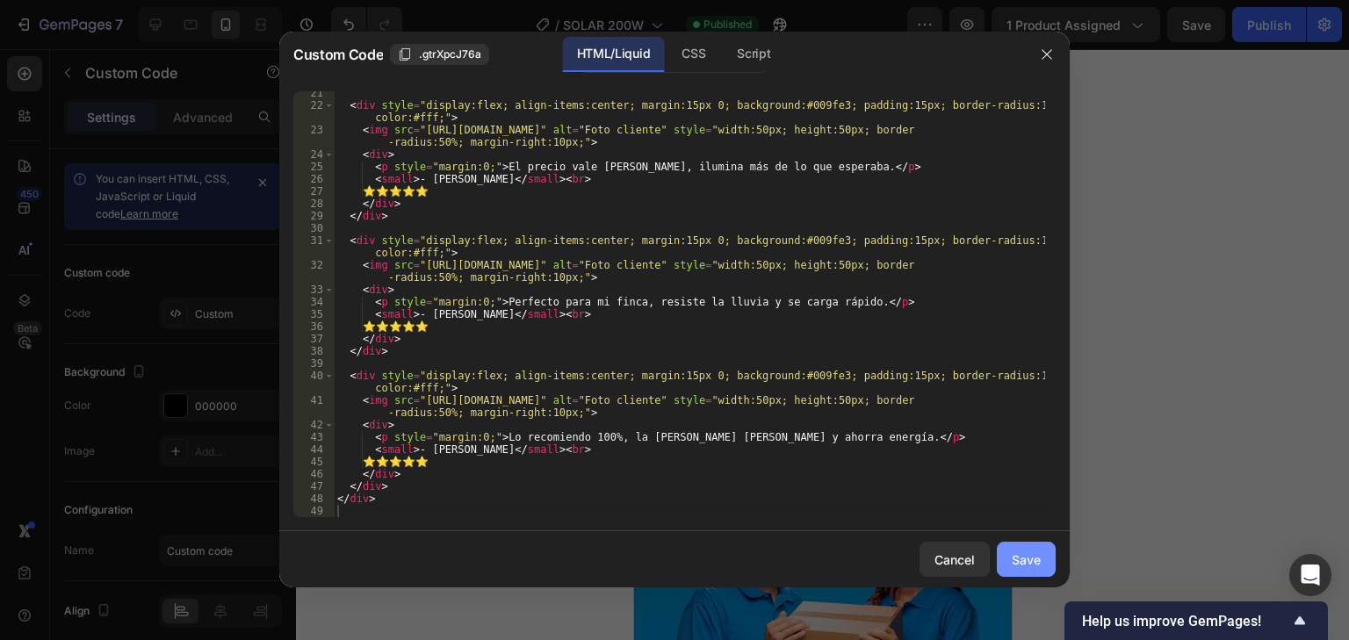
click at [1038, 566] on div "Save" at bounding box center [1026, 560] width 29 height 18
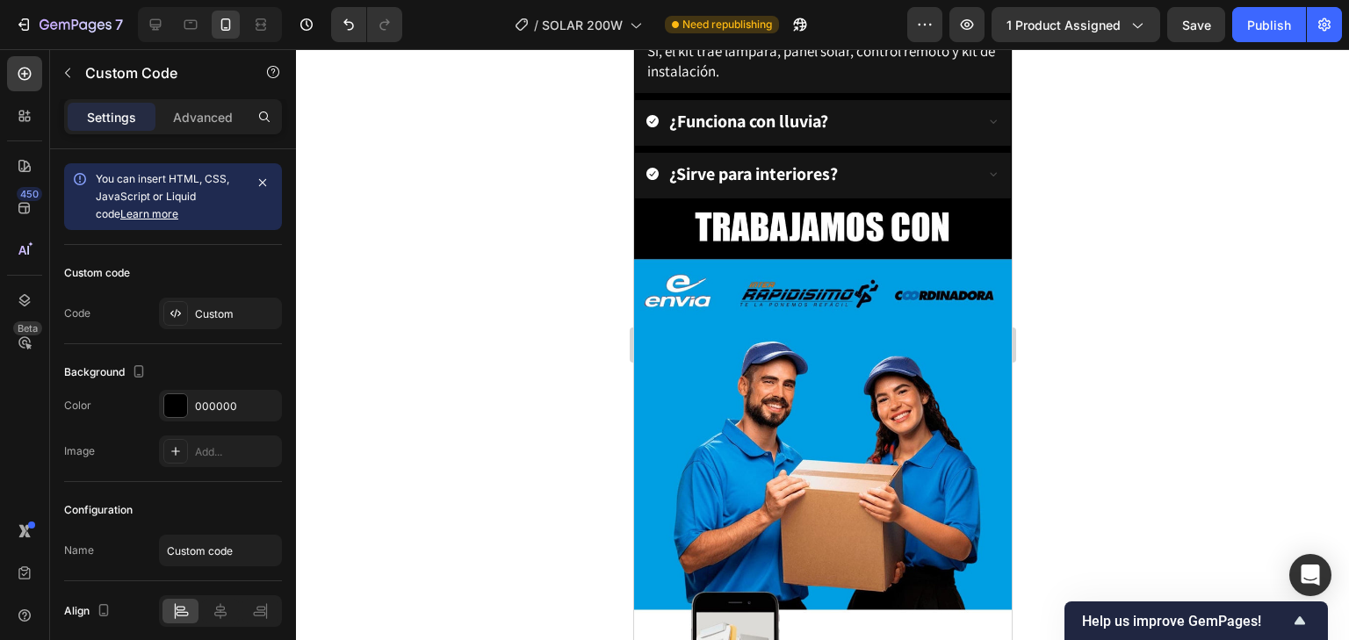
scroll to position [4254, 0]
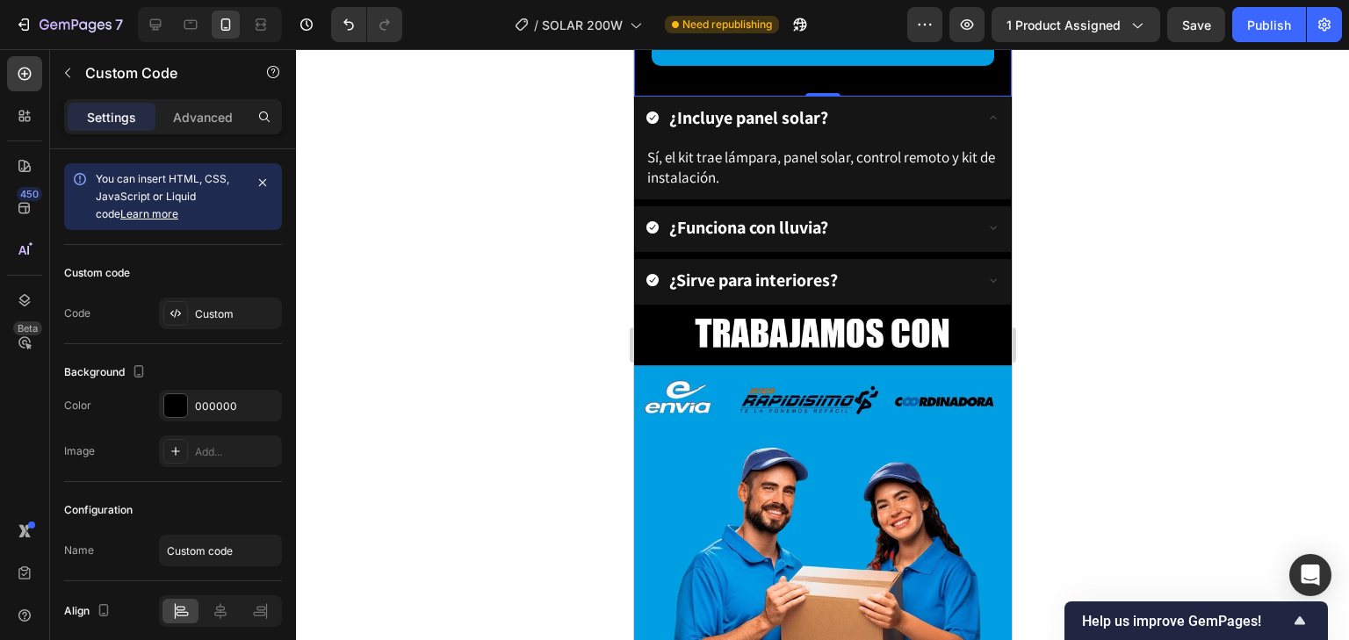
click at [883, 53] on div "Lo recomiendo 100%, la luz es potente y ahorra energía. - Diego Fernández ⭐⭐⭐⭐⭐" at bounding box center [849, 10] width 264 height 84
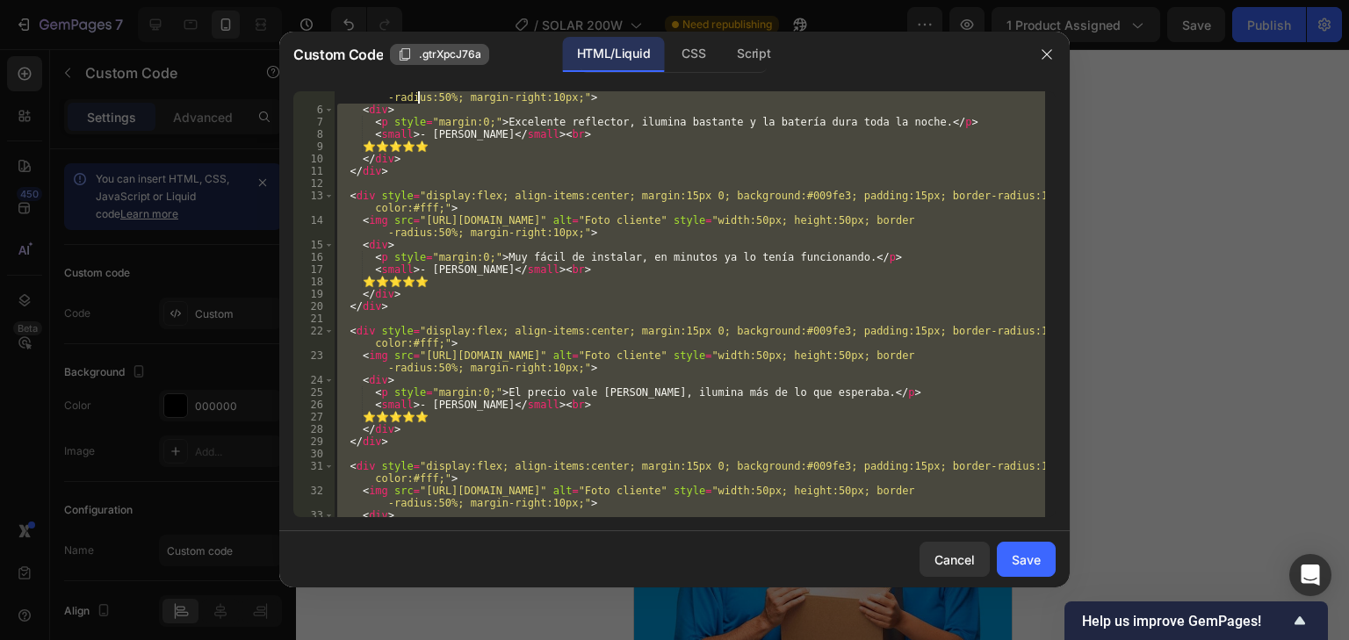
scroll to position [0, 0]
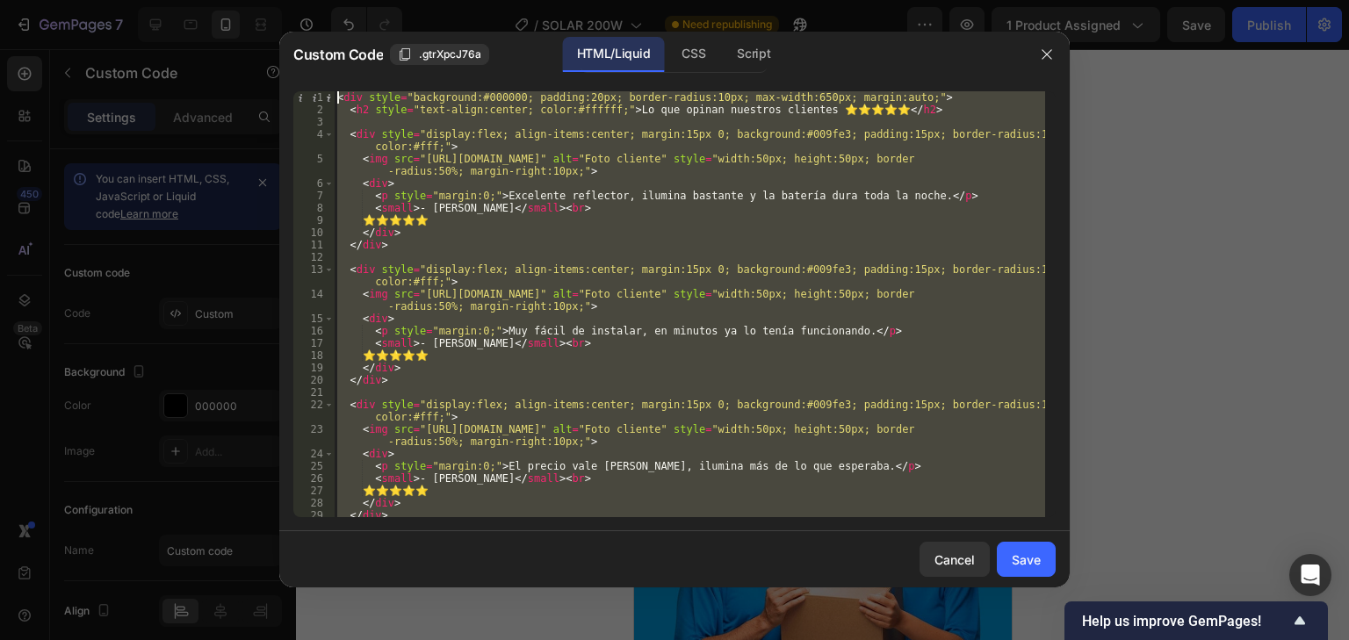
drag, startPoint x: 416, startPoint y: 501, endPoint x: 396, endPoint y: 68, distance: 433.5
click at [396, 68] on div "Custom Code .gtrXpcJ76a HTML/Liquid CSS Script </div> 1 2 3 4 5 6 7 8 9 10 11 1…" at bounding box center [674, 310] width 791 height 556
type textarea "<div style="background:#000000; padding:20px; border-radius:10px; max-width:650…"
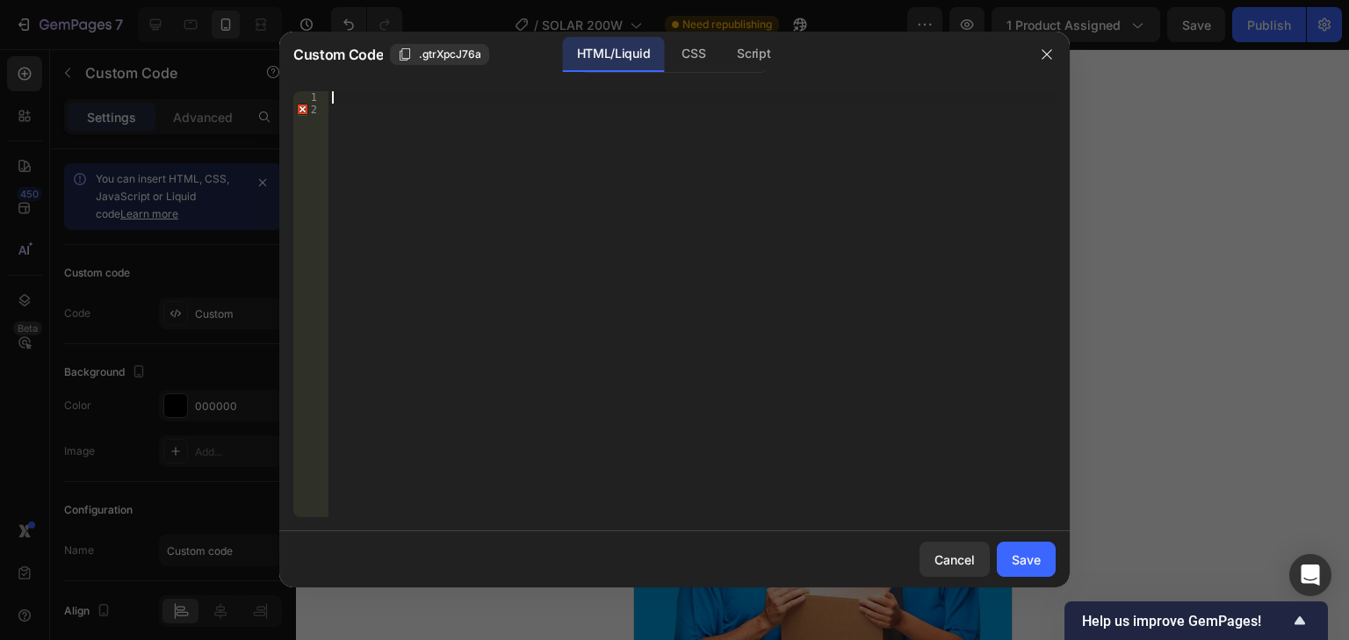
scroll to position [299, 0]
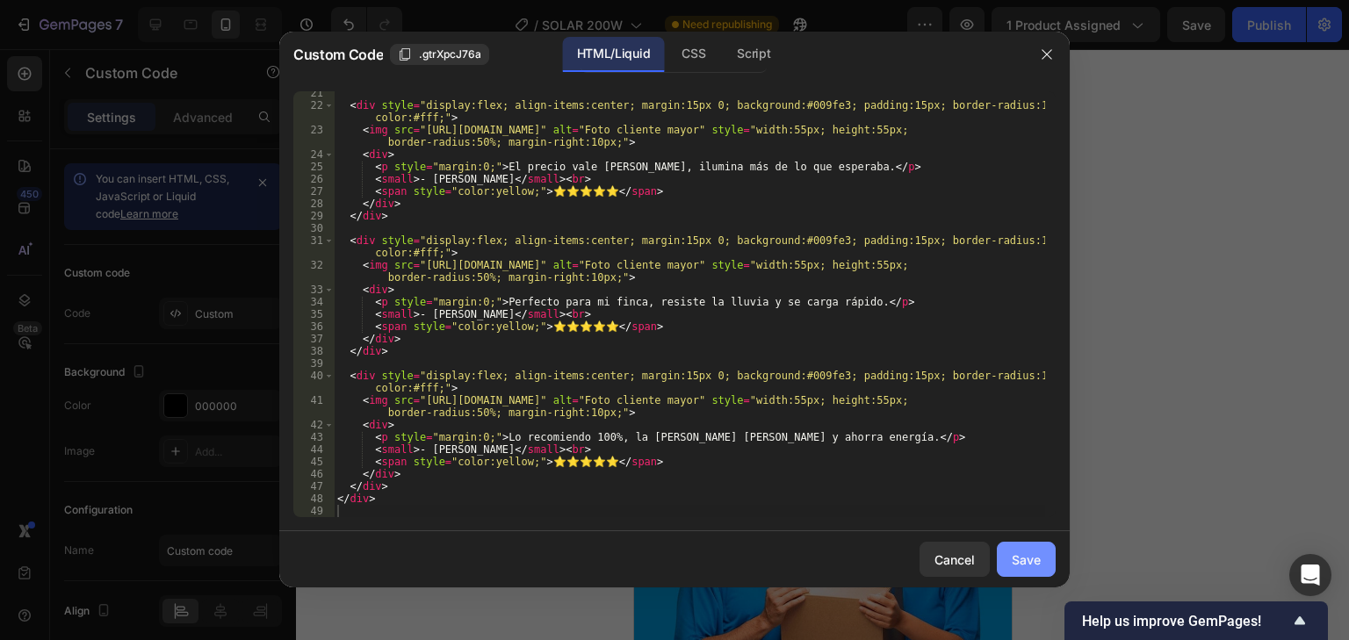
click at [1019, 565] on div "Save" at bounding box center [1026, 560] width 29 height 18
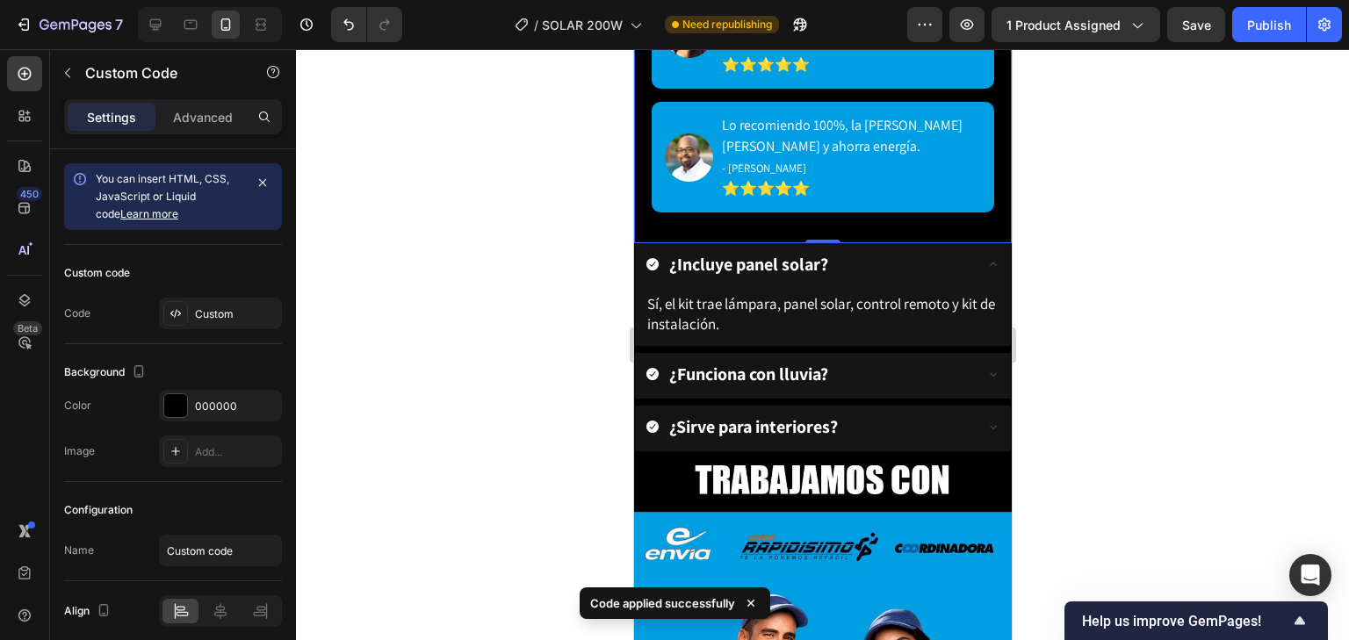
scroll to position [4114, 0]
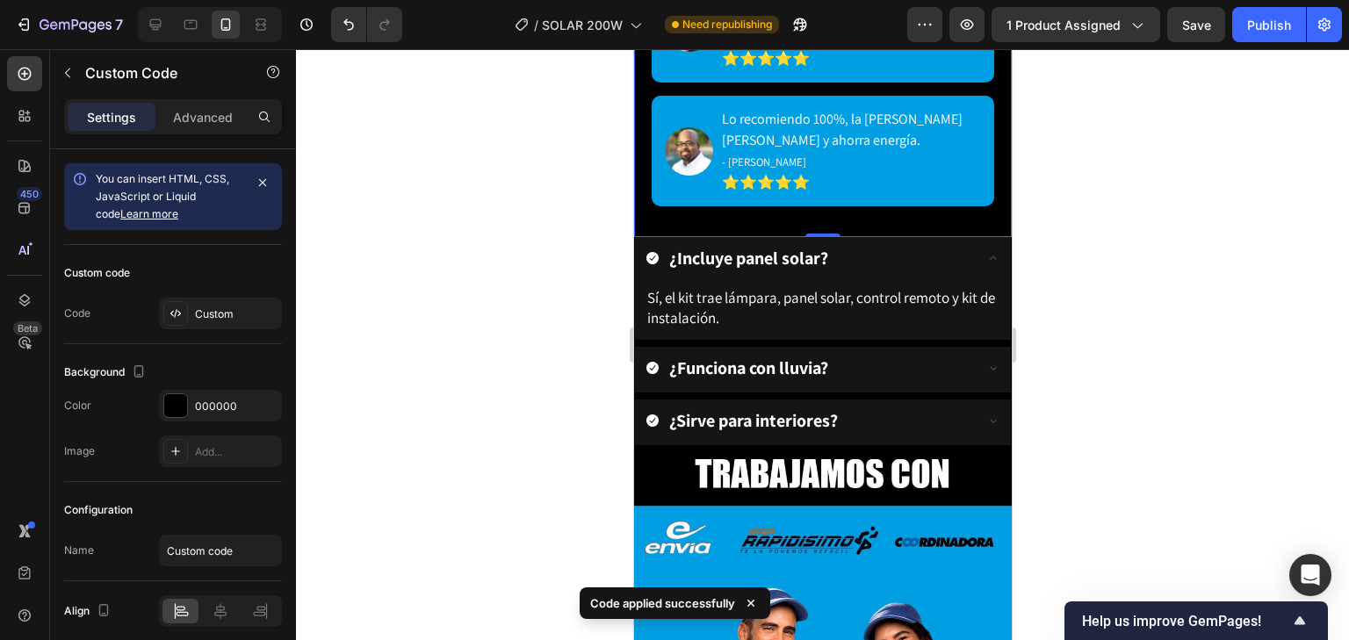
click at [841, 193] on div "Lo recomiendo 100%, la luz es potente y ahorra energía. - Diego Fernández ⭐⭐⭐⭐⭐" at bounding box center [850, 151] width 259 height 84
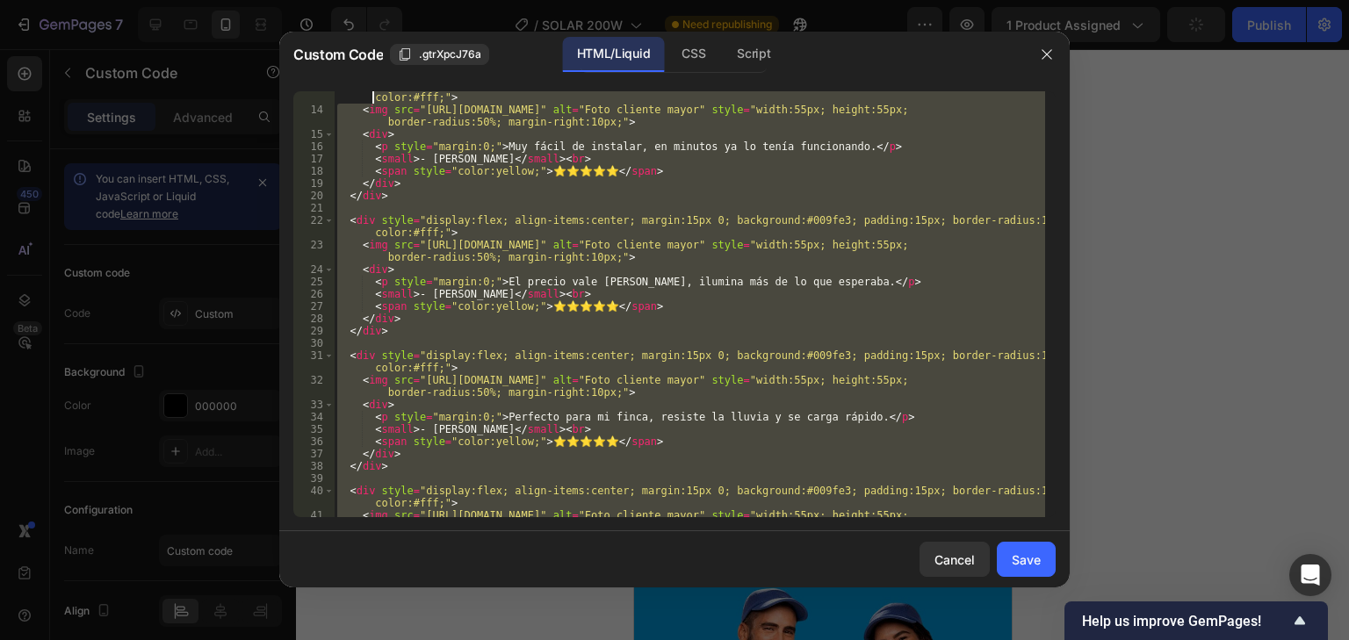
scroll to position [0, 0]
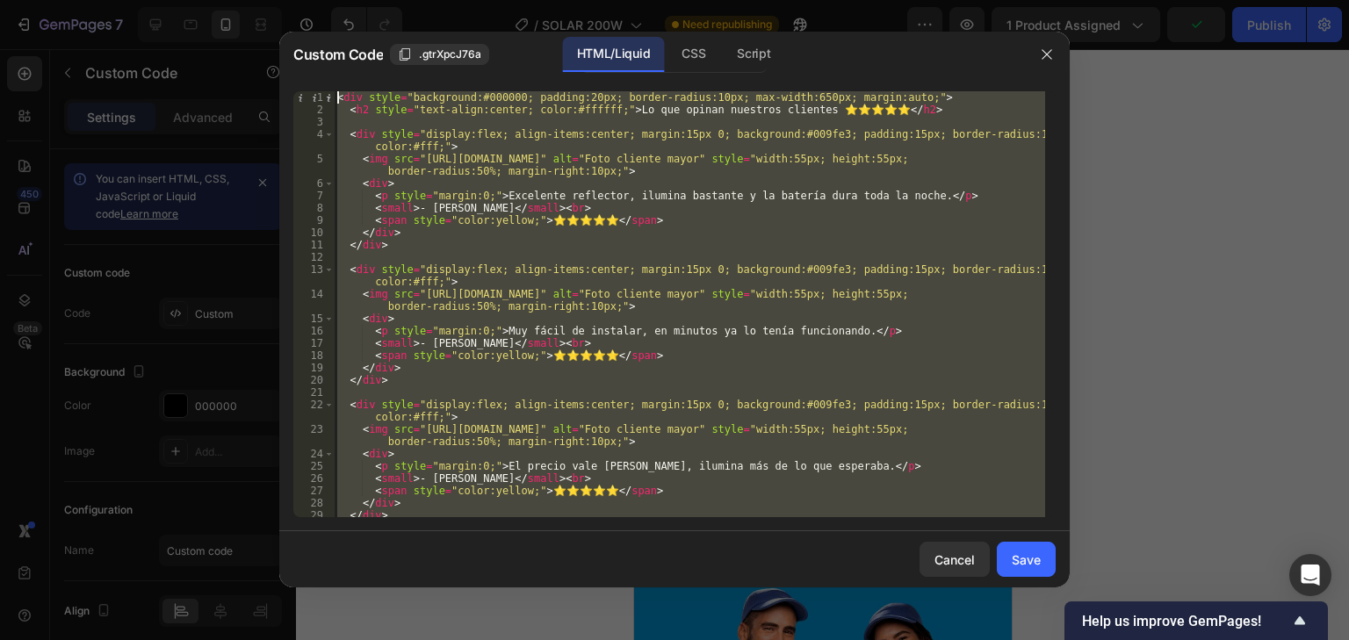
drag, startPoint x: 424, startPoint y: 504, endPoint x: 265, endPoint y: -11, distance: 538.8
click at [265, 0] on html "7 Version history / SOLAR 200W Need republishing Preview 1 product assigned Pub…" at bounding box center [674, 0] width 1349 height 0
type textarea "<div style="background:#000000; padding:20px; border-radius:10px; max-width:650…"
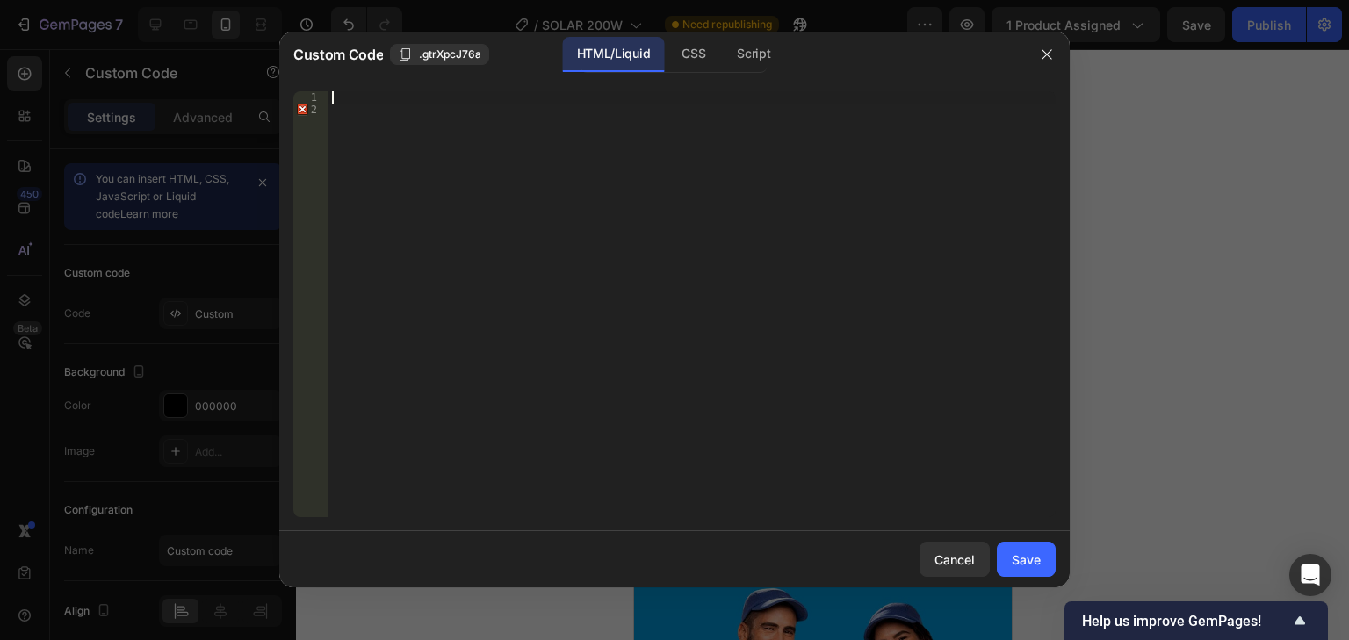
click at [641, 315] on div at bounding box center [692, 316] width 727 height 451
click at [365, 106] on div at bounding box center [692, 316] width 727 height 451
click at [365, 95] on div at bounding box center [692, 316] width 727 height 451
click at [300, 109] on div "2" at bounding box center [310, 110] width 35 height 12
click at [347, 102] on div at bounding box center [692, 316] width 727 height 451
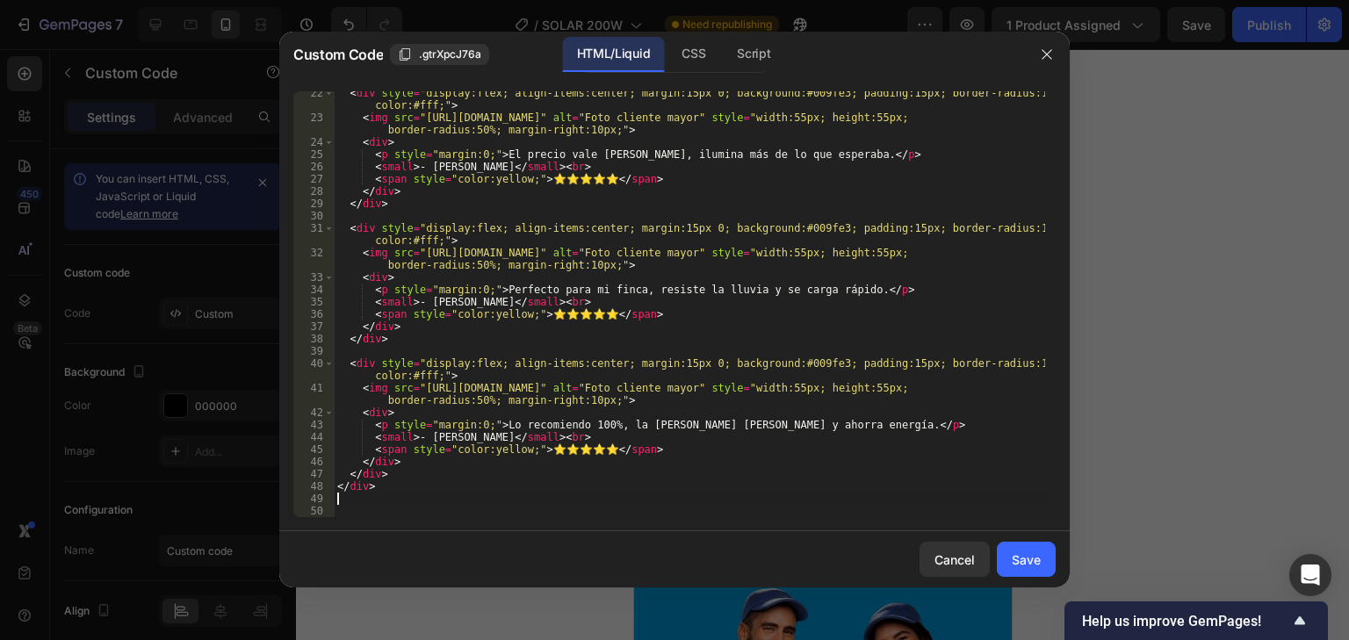
scroll to position [312, 0]
click at [1041, 568] on button "Save" at bounding box center [1026, 559] width 59 height 35
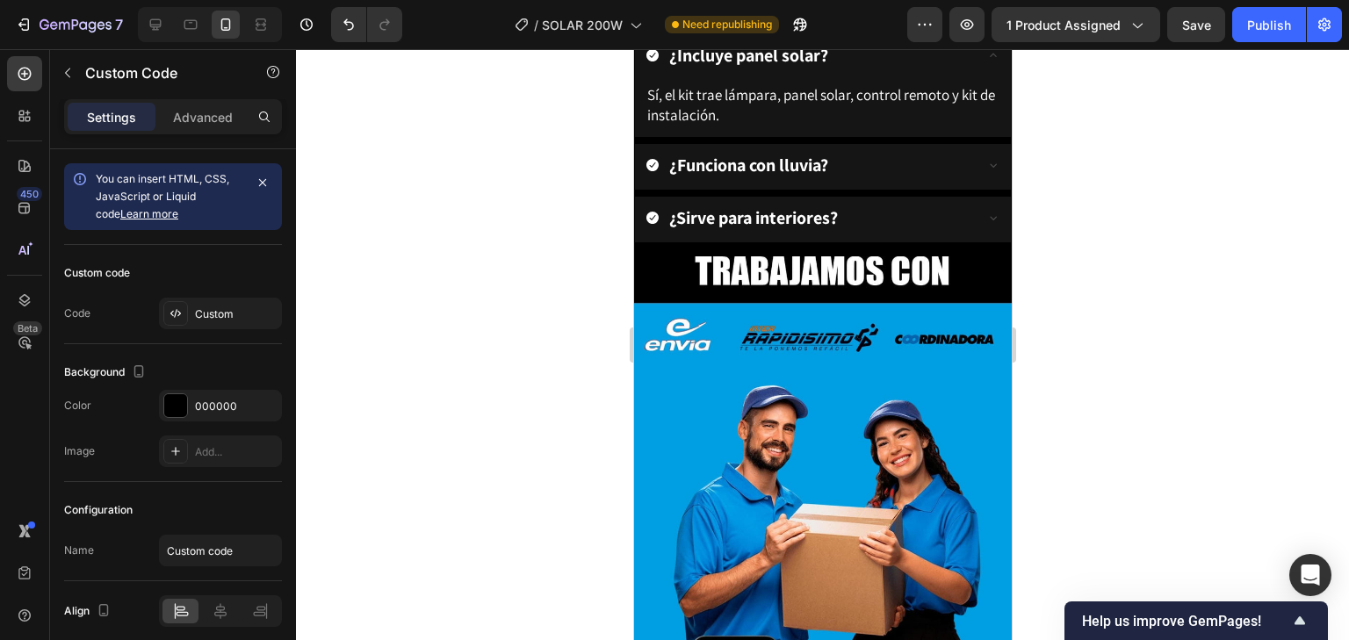
scroll to position [4325, 0]
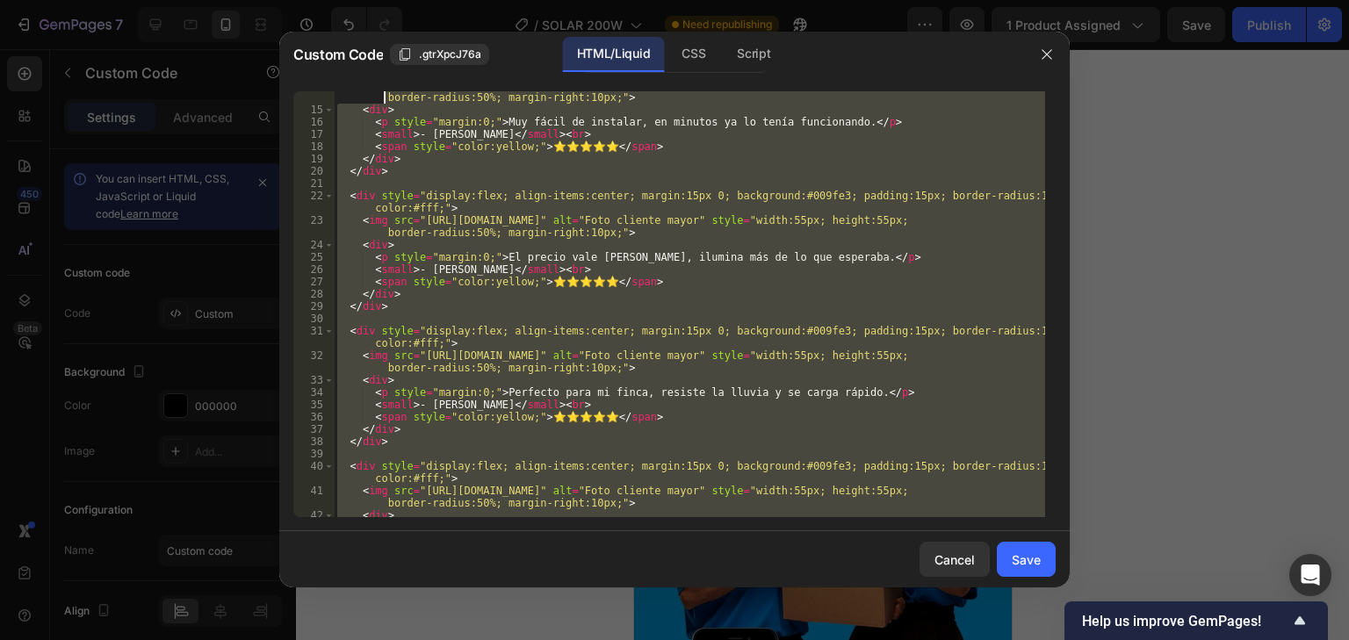
scroll to position [0, 0]
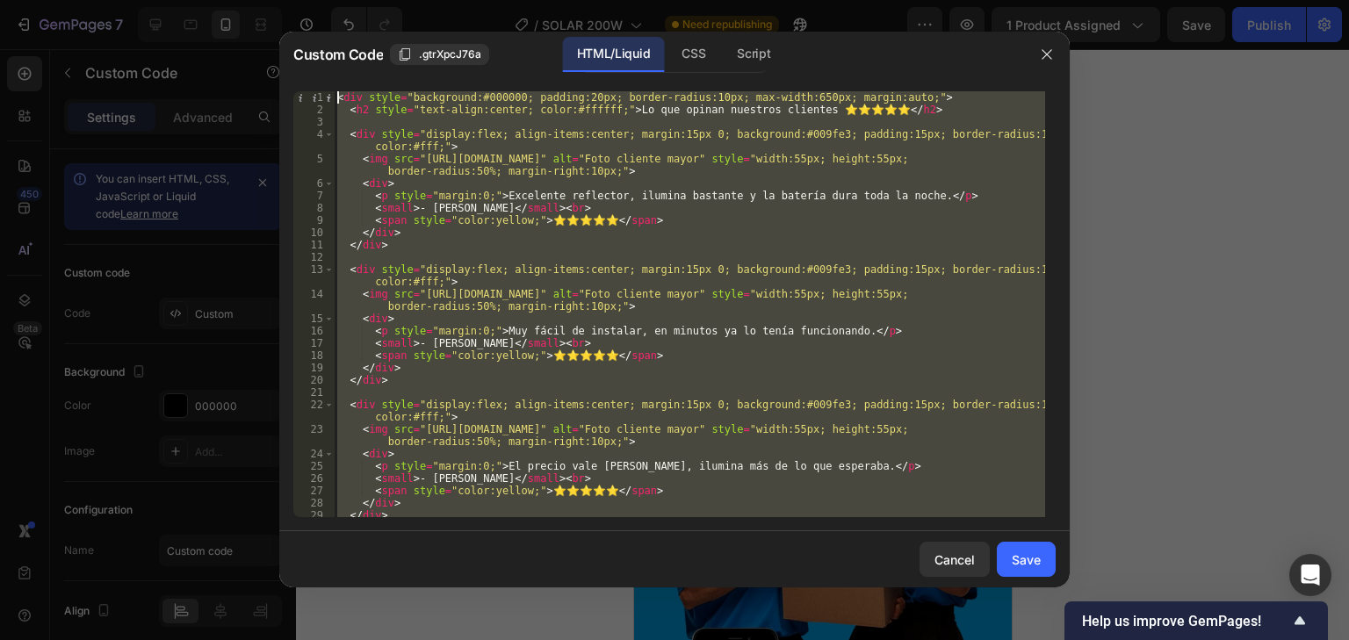
drag, startPoint x: 447, startPoint y: 510, endPoint x: 367, endPoint y: -58, distance: 573.9
click at [367, 0] on html "7 Version history / SOLAR 200W Need republishing Preview 1 product assigned Sav…" at bounding box center [674, 0] width 1349 height 0
type textarea "<div style="background:#000000; padding:20px; border-radius:10px; max-width:650…"
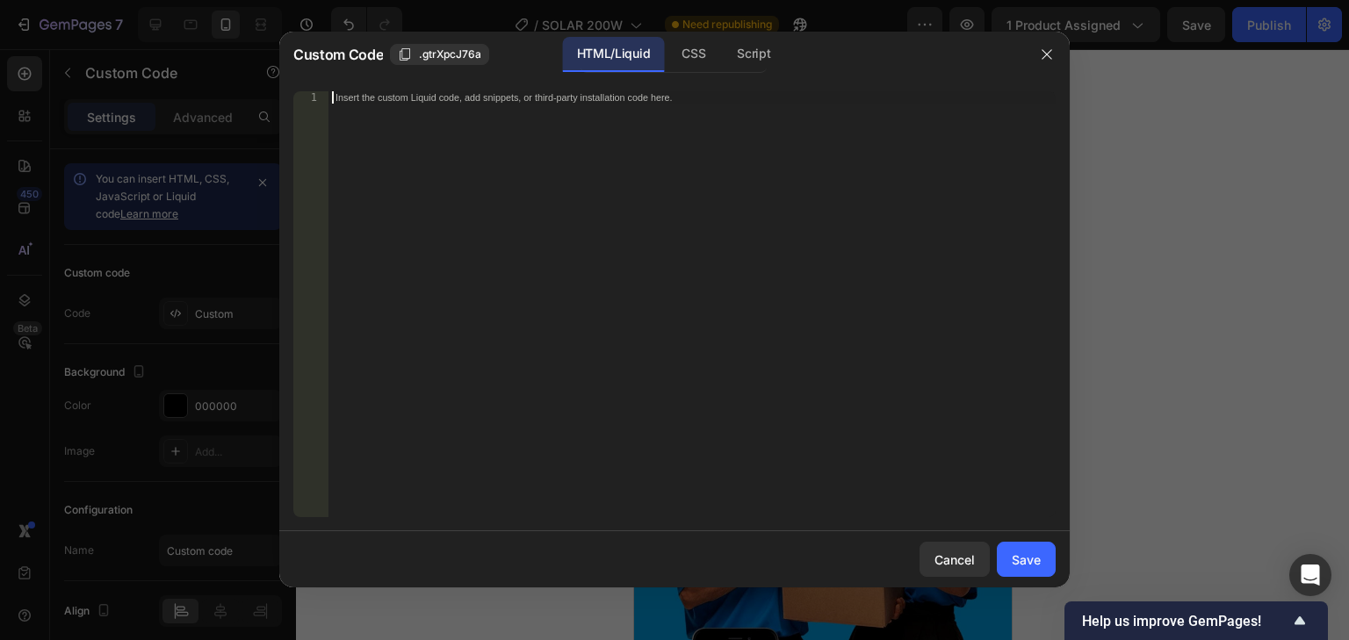
scroll to position [299, 0]
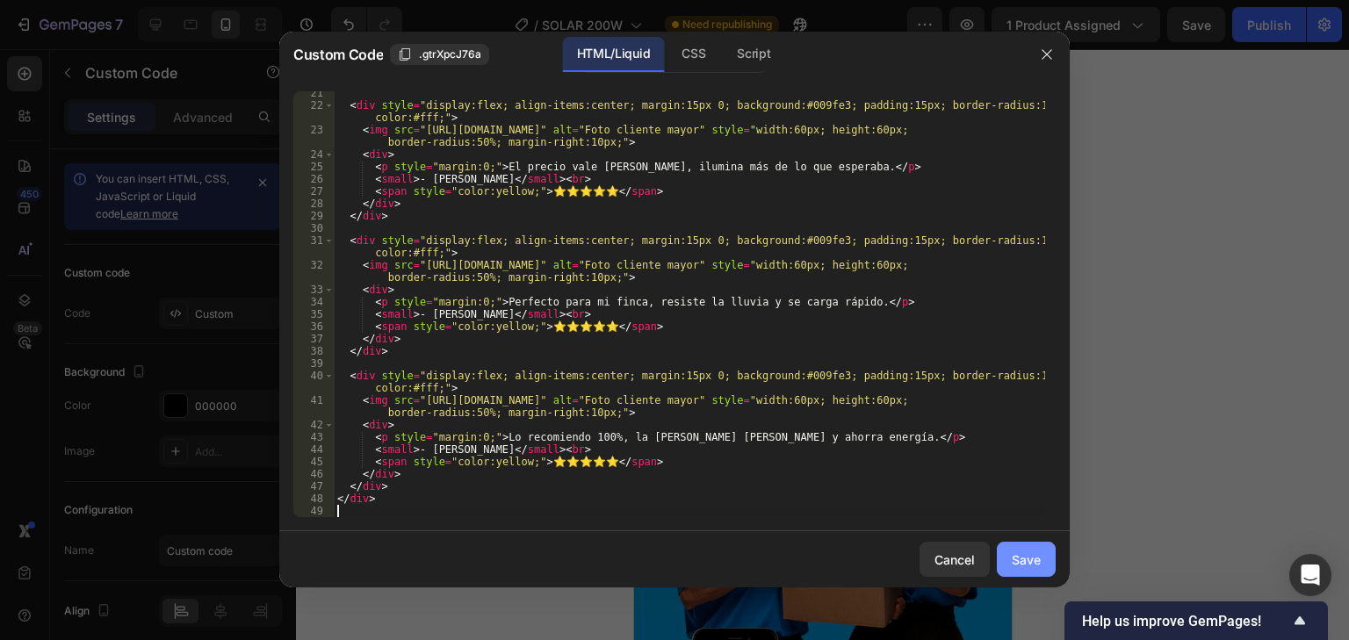
click at [1032, 551] on div "Save" at bounding box center [1026, 560] width 29 height 18
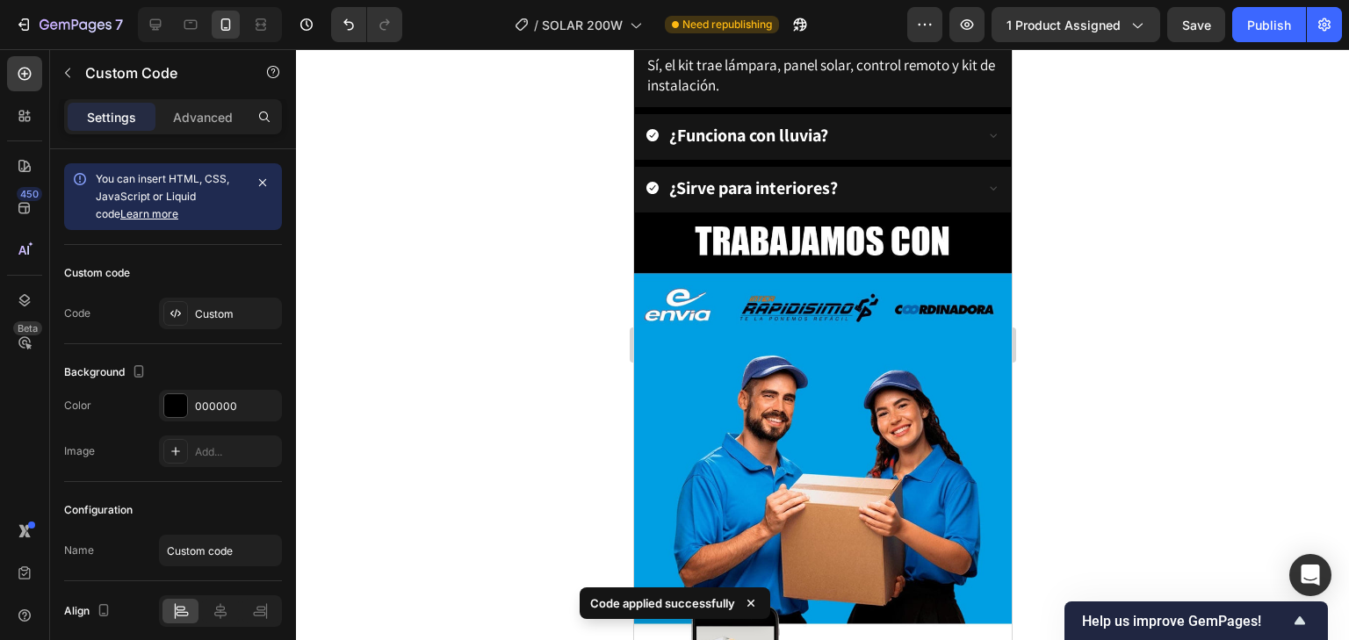
scroll to position [4395, 0]
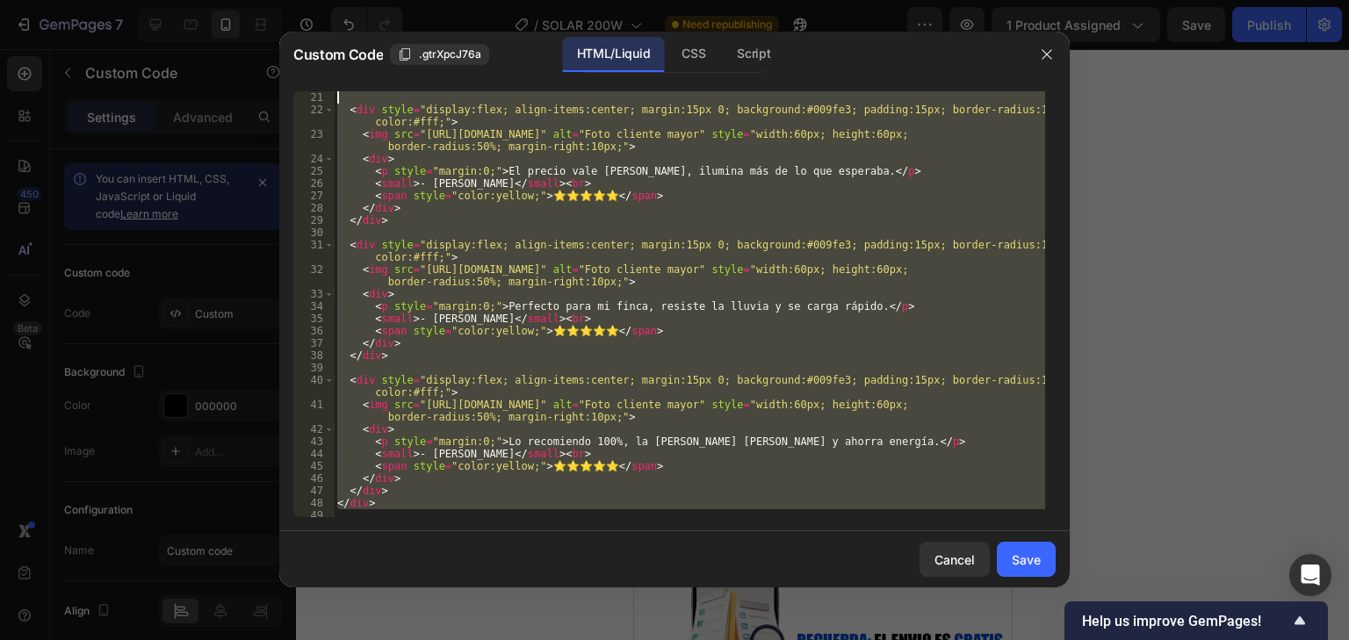
scroll to position [0, 0]
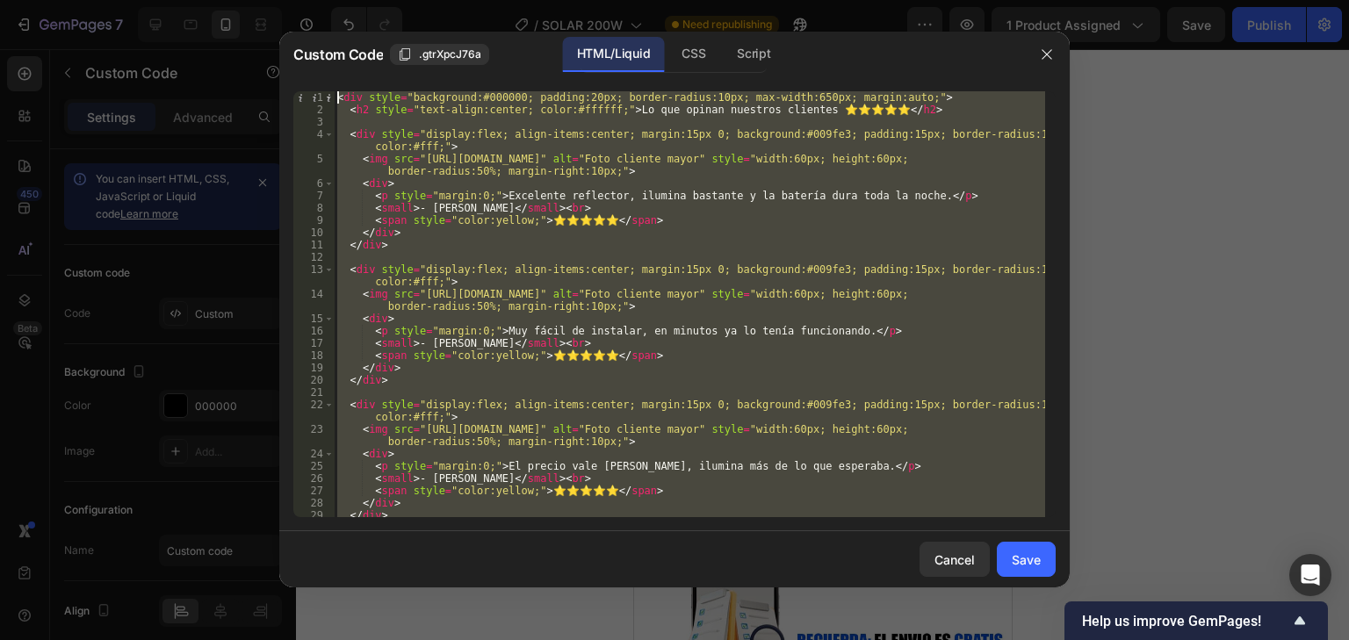
drag, startPoint x: 403, startPoint y: 506, endPoint x: 278, endPoint y: 35, distance: 487.1
click at [279, 35] on div "Custom Code .gtrXpcJ76a HTML/Liquid CSS Script 1 2 3 4 5 6 7 8 9 10 11 12 13 14…" at bounding box center [674, 310] width 791 height 556
type textarea "<div style="background:#000000; padding:20px; border-radius:10px; max-width:650…"
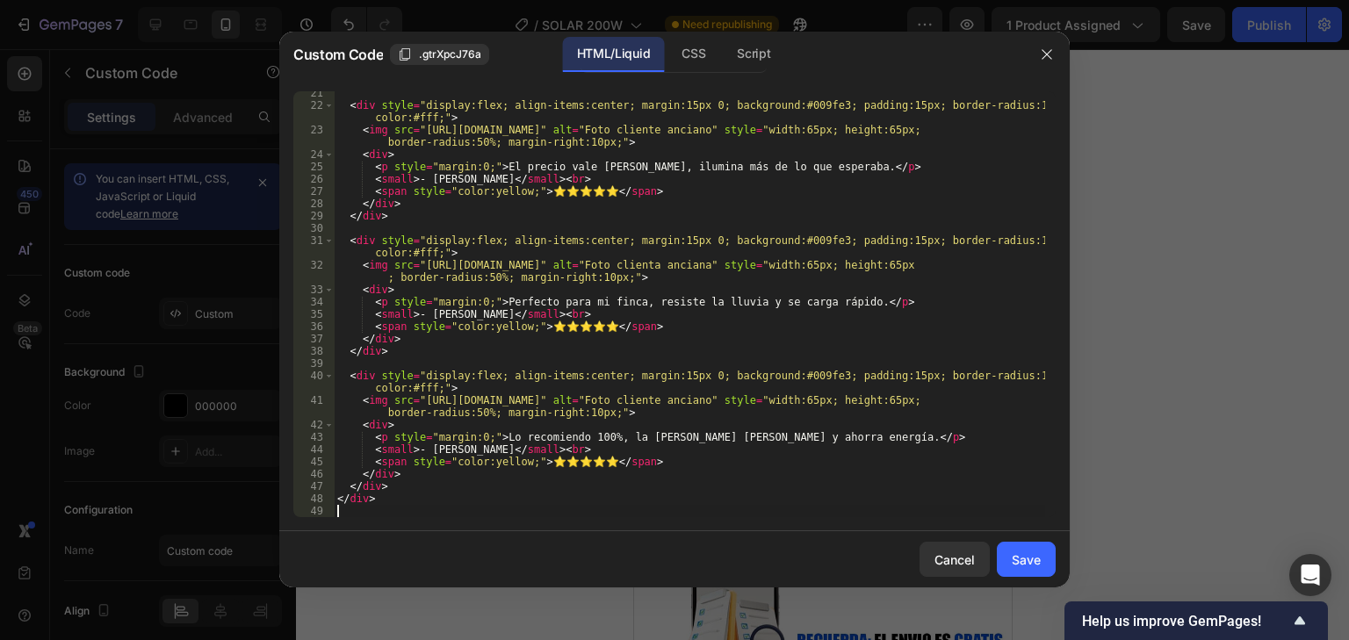
scroll to position [299, 0]
click at [1029, 553] on div "Save" at bounding box center [1026, 560] width 29 height 18
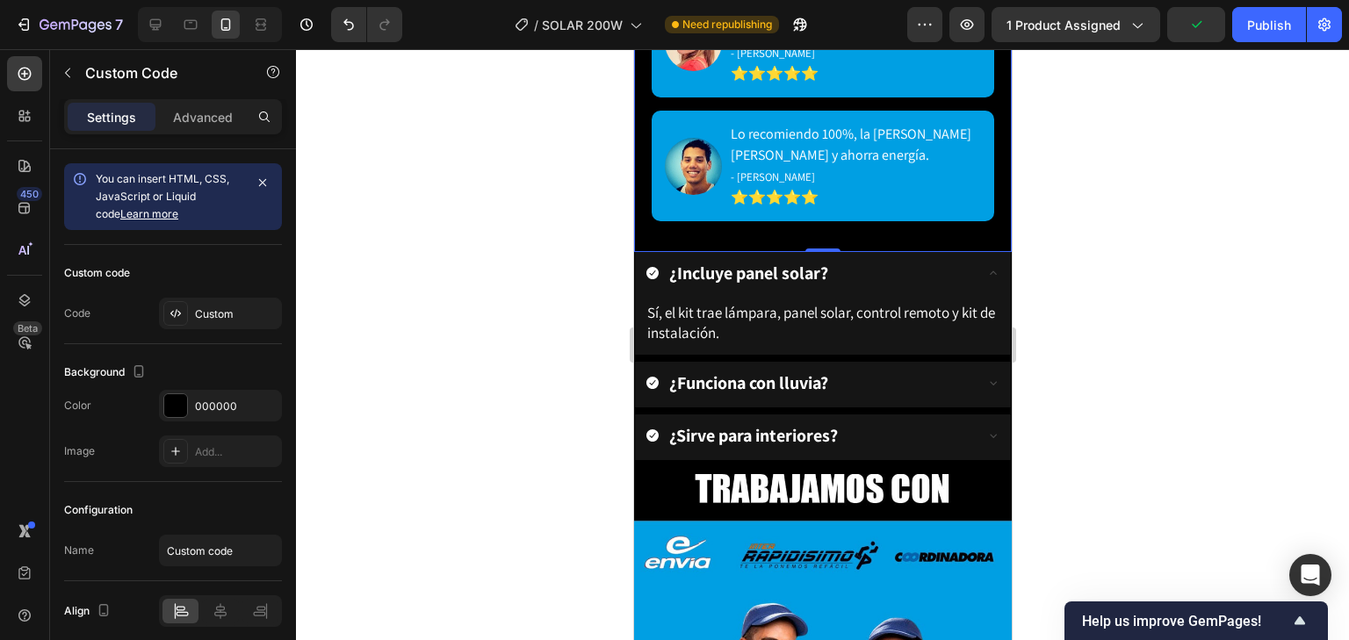
scroll to position [4254, 0]
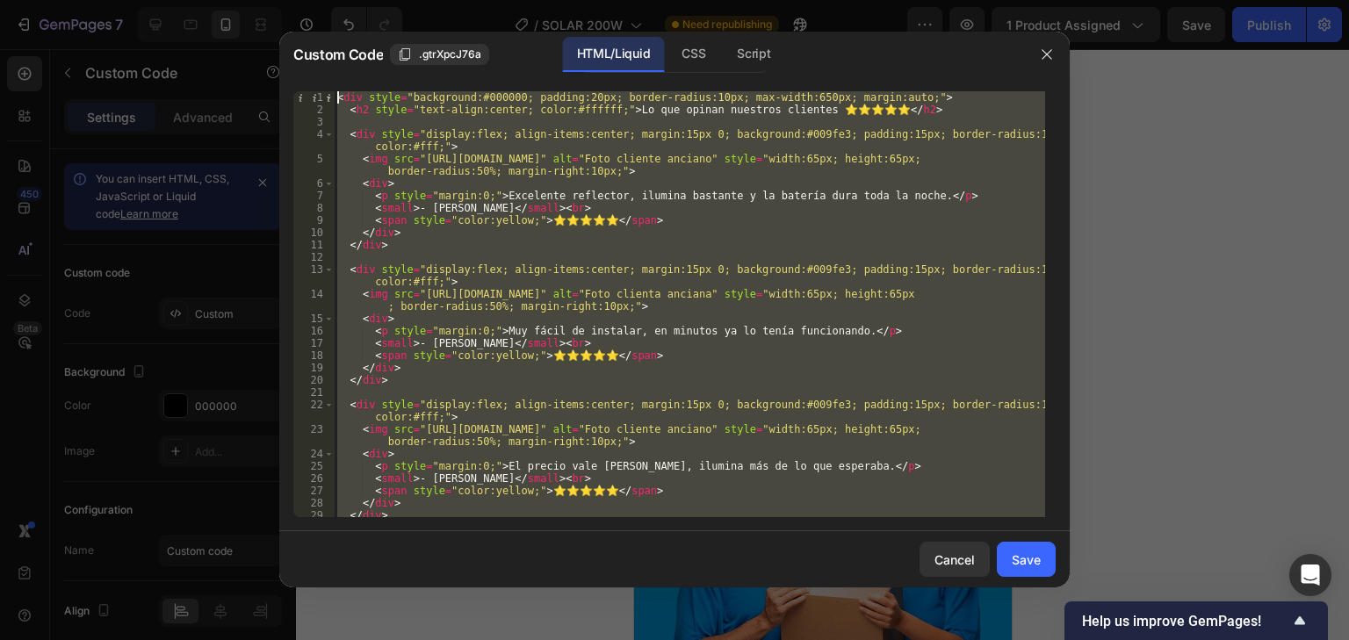
scroll to position [0, 0]
drag, startPoint x: 415, startPoint y: 509, endPoint x: 334, endPoint y: 23, distance: 492.5
click at [334, 23] on div "Custom Code .gtrXpcJ76a HTML/Liquid CSS Script 1 2 3 4 5 6 7 8 9 10 11 12 13 14…" at bounding box center [674, 320] width 1349 height 640
type textarea "<div style="background:#000000; padding:20px; border-radius:10px; max-width:650…"
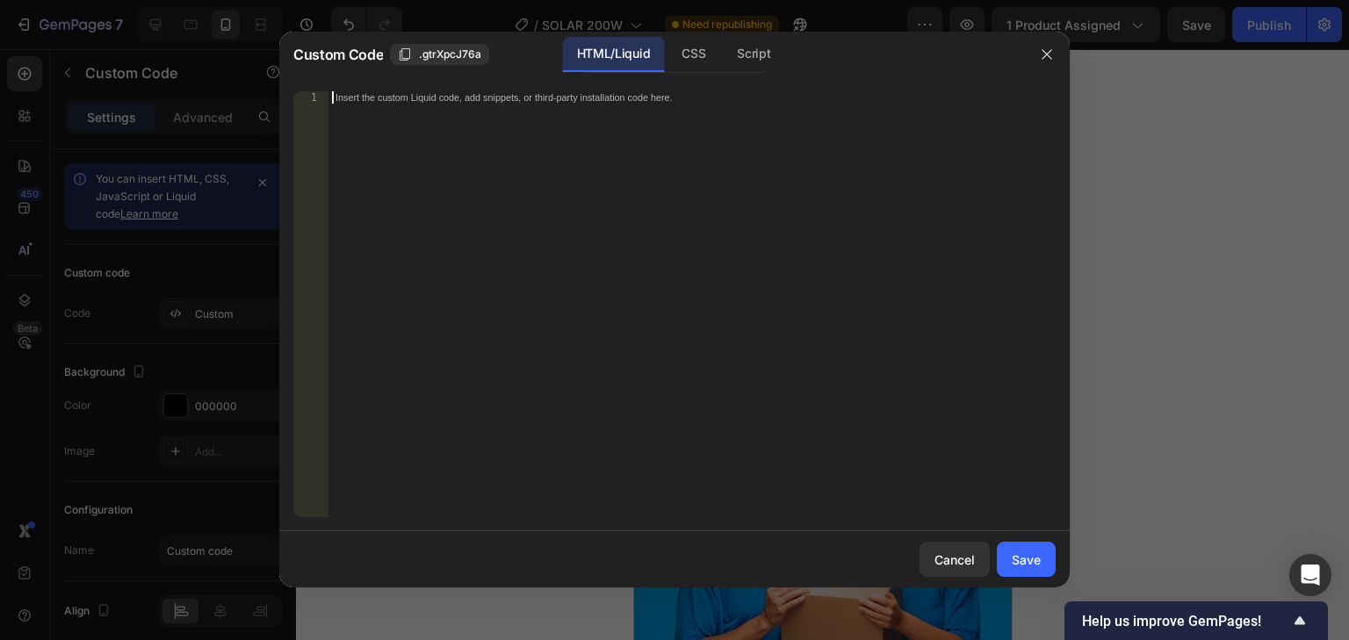
scroll to position [299, 0]
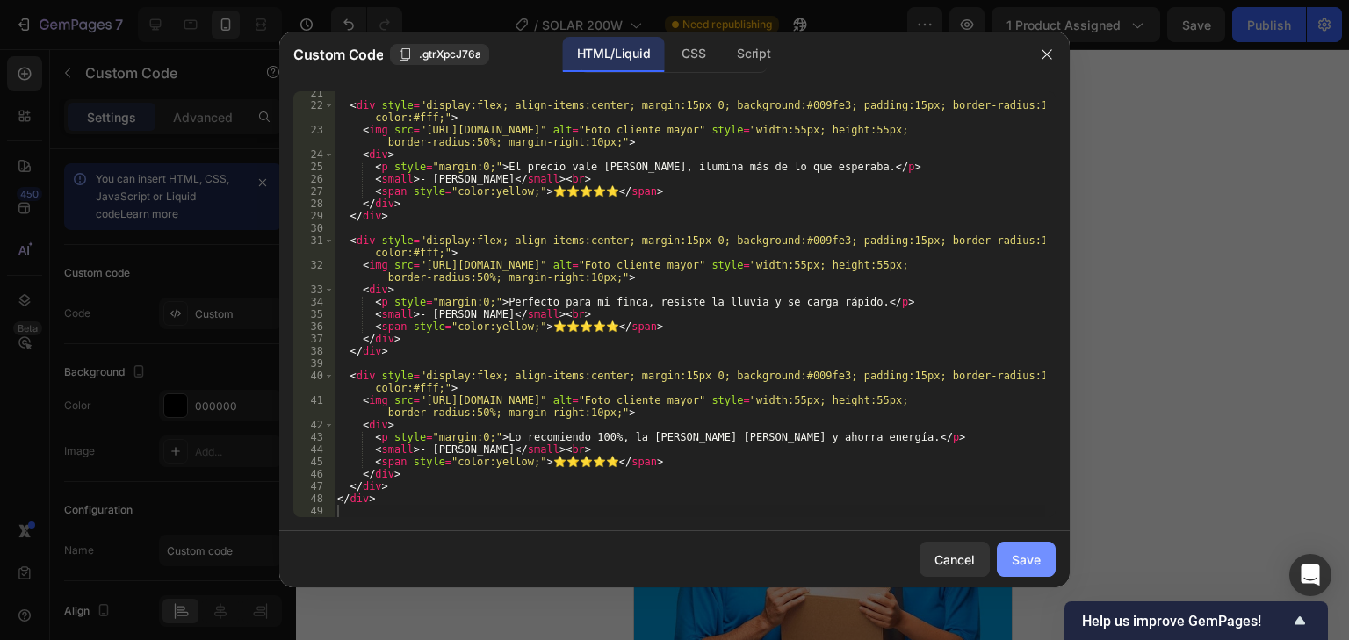
click at [1030, 551] on div "Save" at bounding box center [1026, 560] width 29 height 18
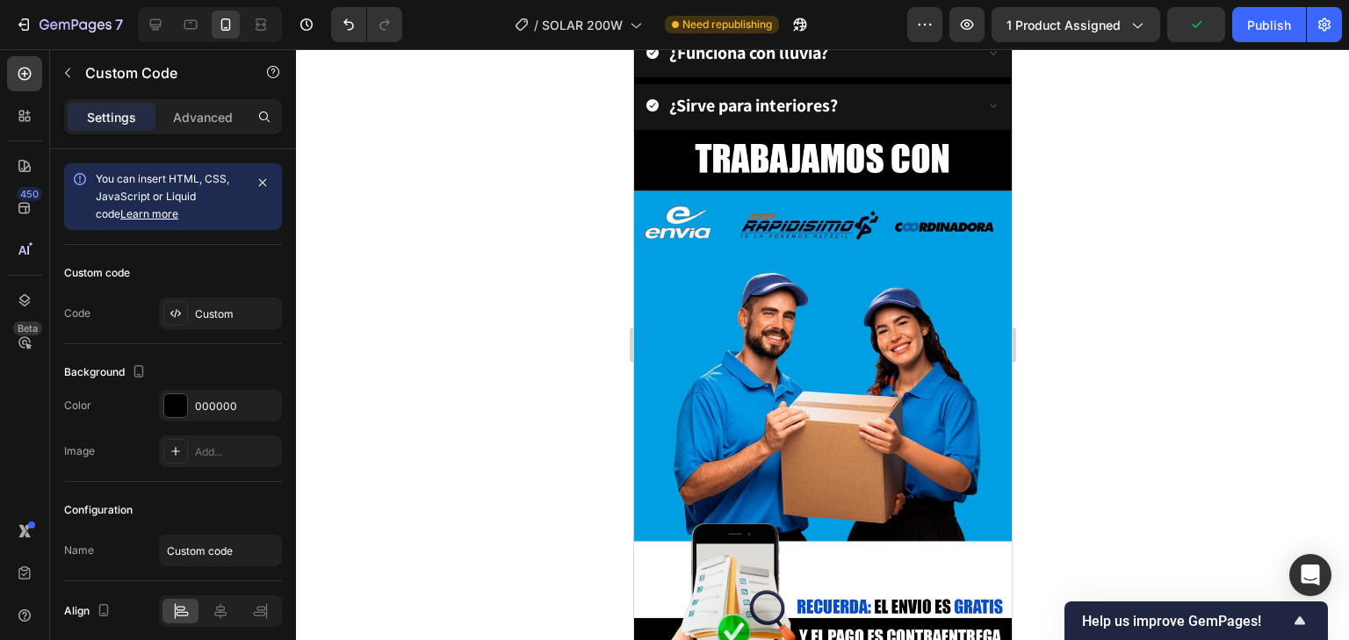
scroll to position [4254, 0]
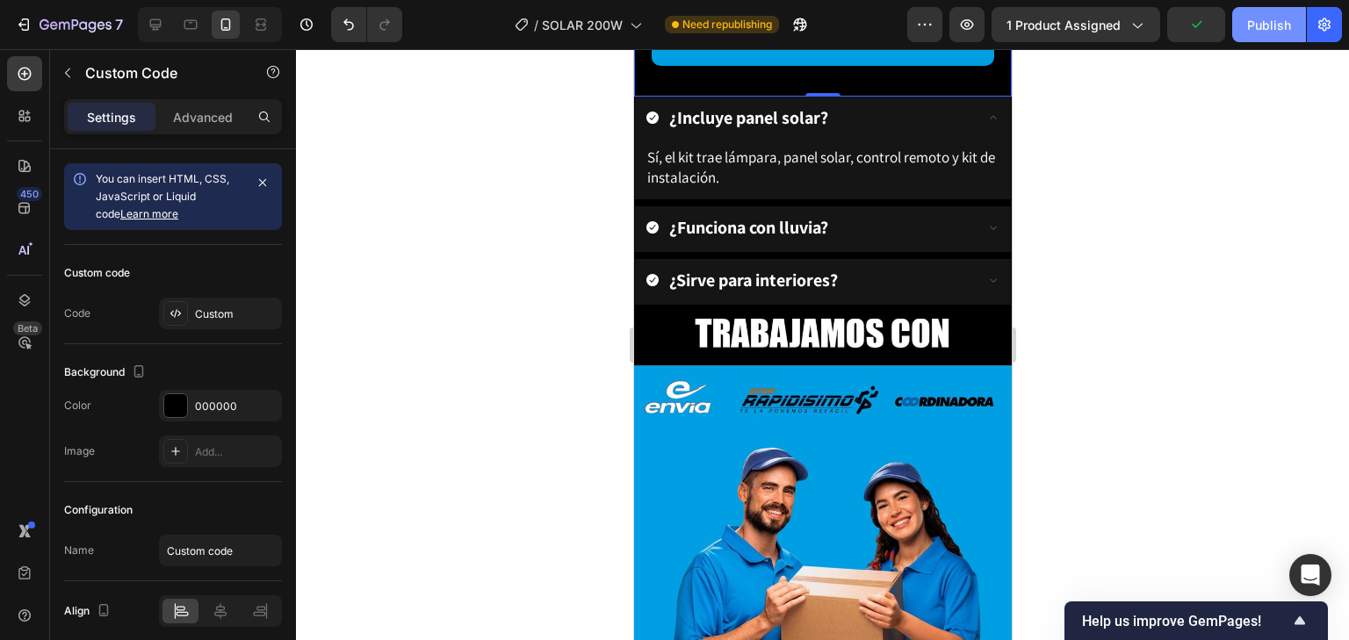
click at [1279, 17] on div "Publish" at bounding box center [1269, 25] width 44 height 18
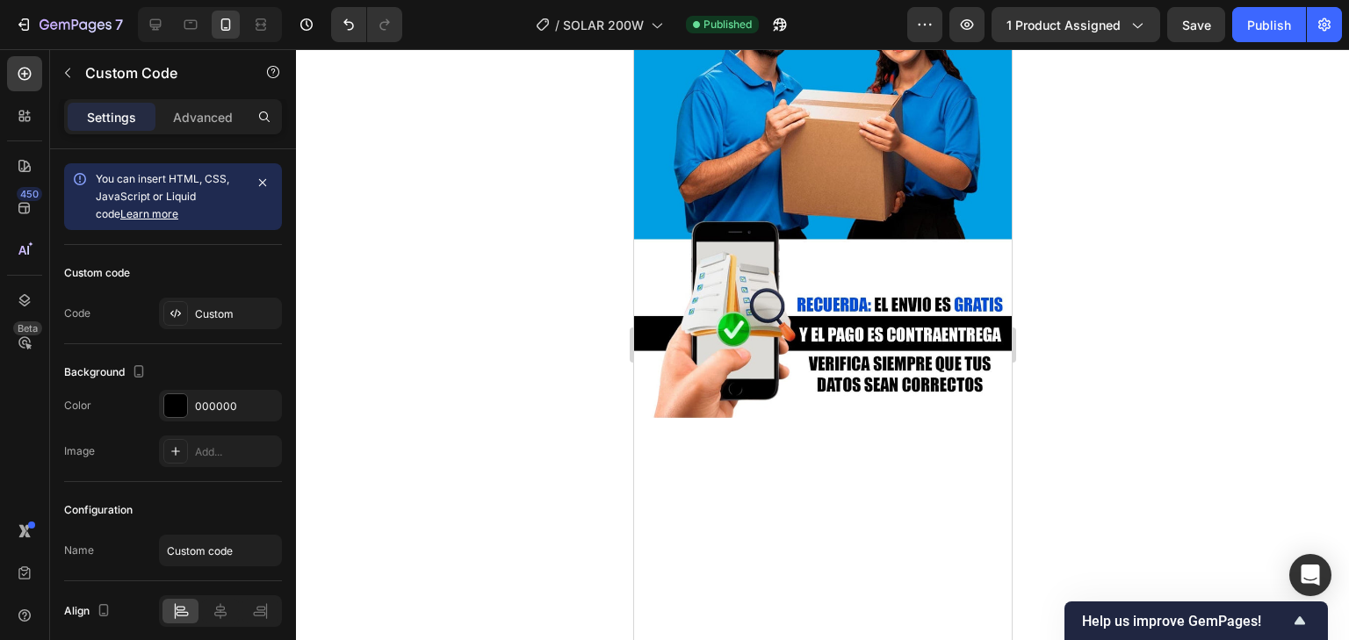
scroll to position [4676, 0]
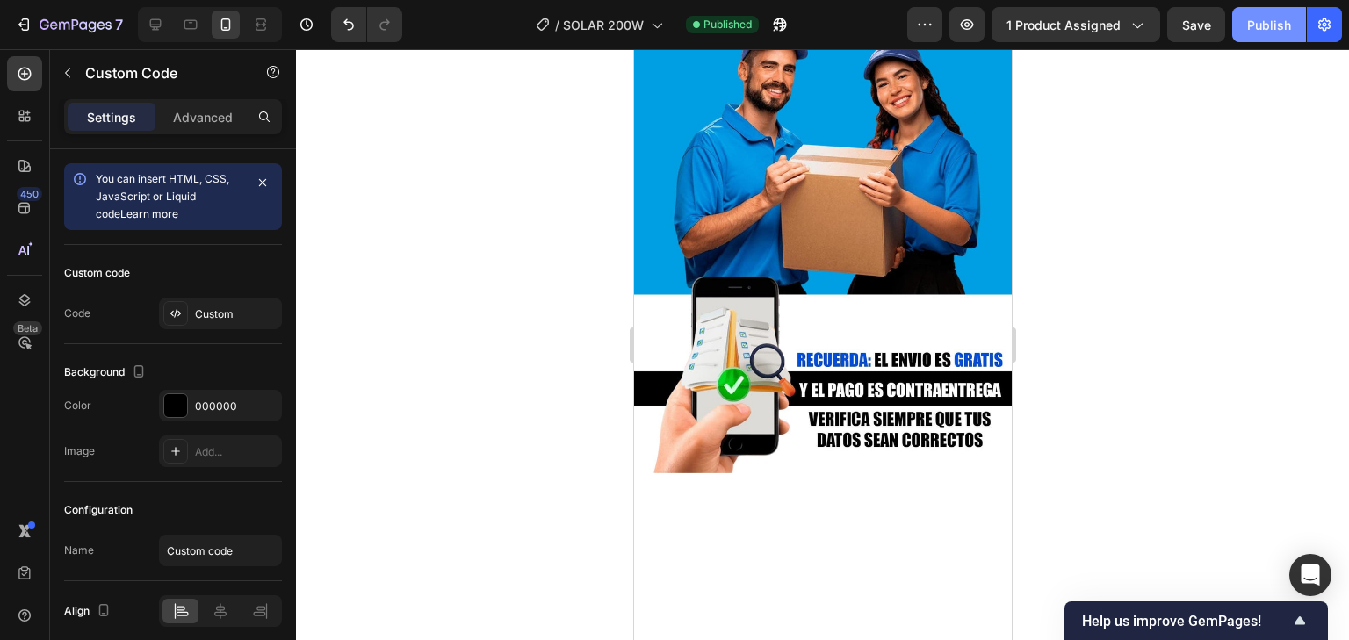
click at [1265, 30] on div "Publish" at bounding box center [1269, 25] width 44 height 18
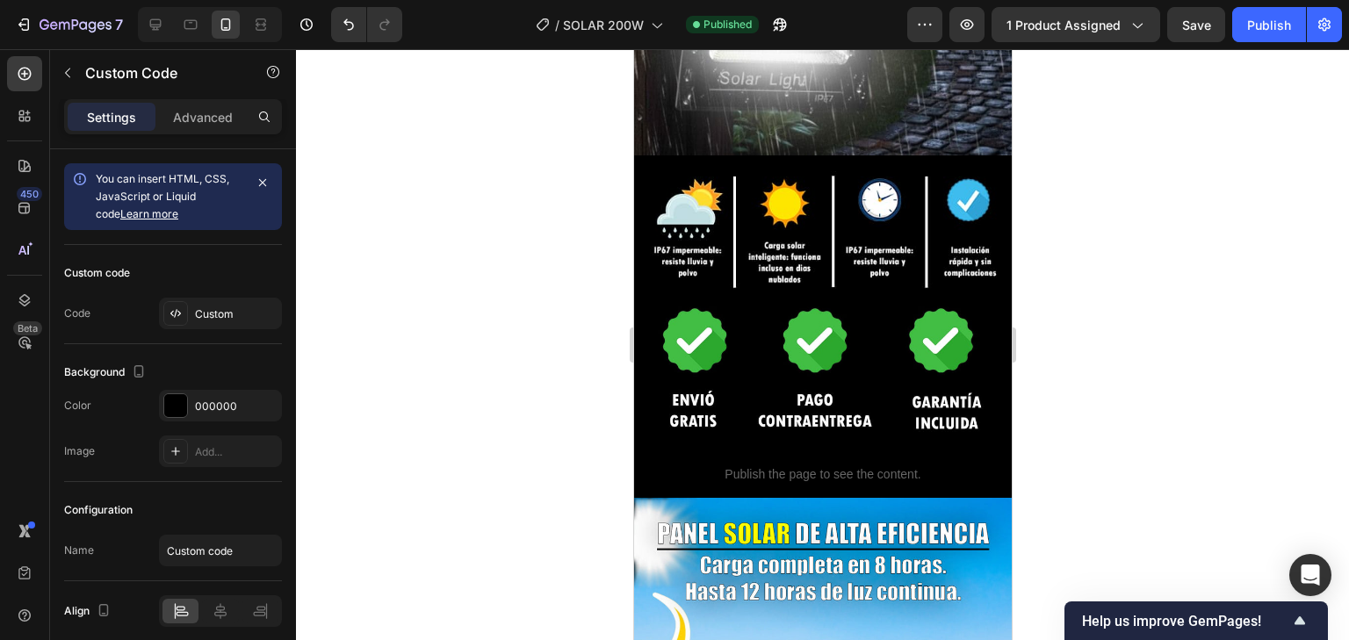
scroll to position [1389, 0]
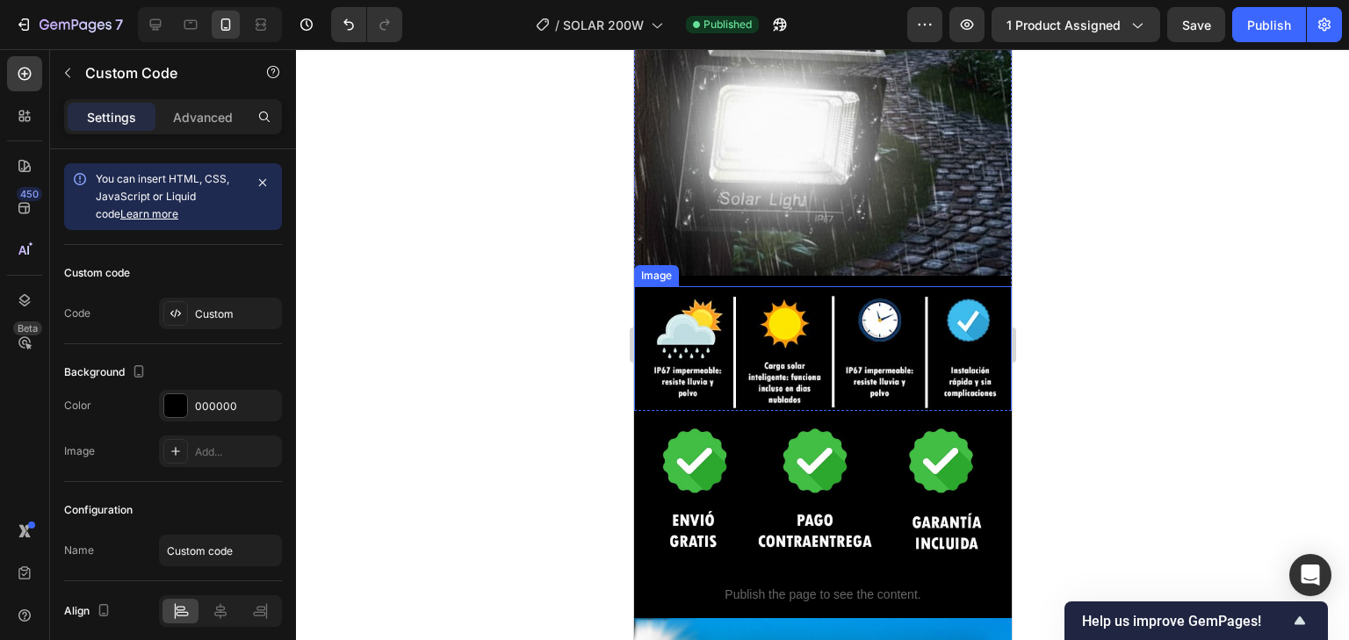
click at [820, 321] on img at bounding box center [822, 352] width 378 height 132
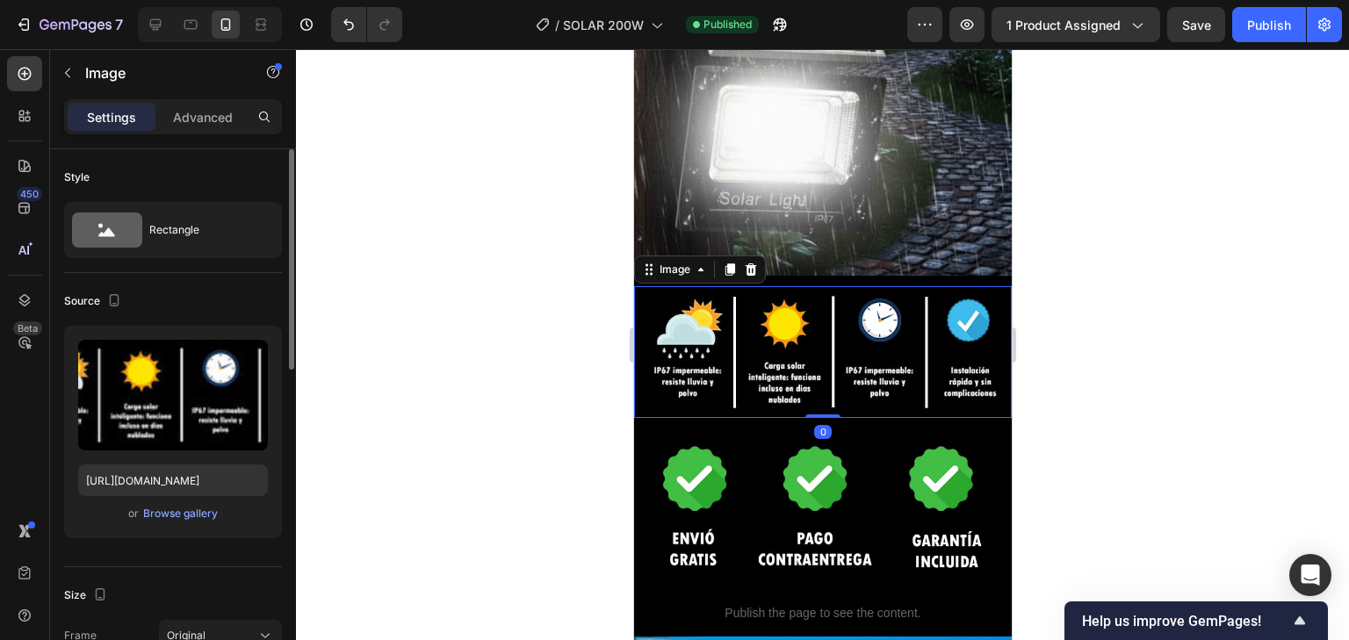
click at [211, 499] on div "Upload Image https://cdn.shopify.com/s/files/1/0597/3783/3532/files/gempages_49…" at bounding box center [173, 432] width 218 height 213
click at [204, 512] on div "Browse gallery" at bounding box center [180, 514] width 75 height 16
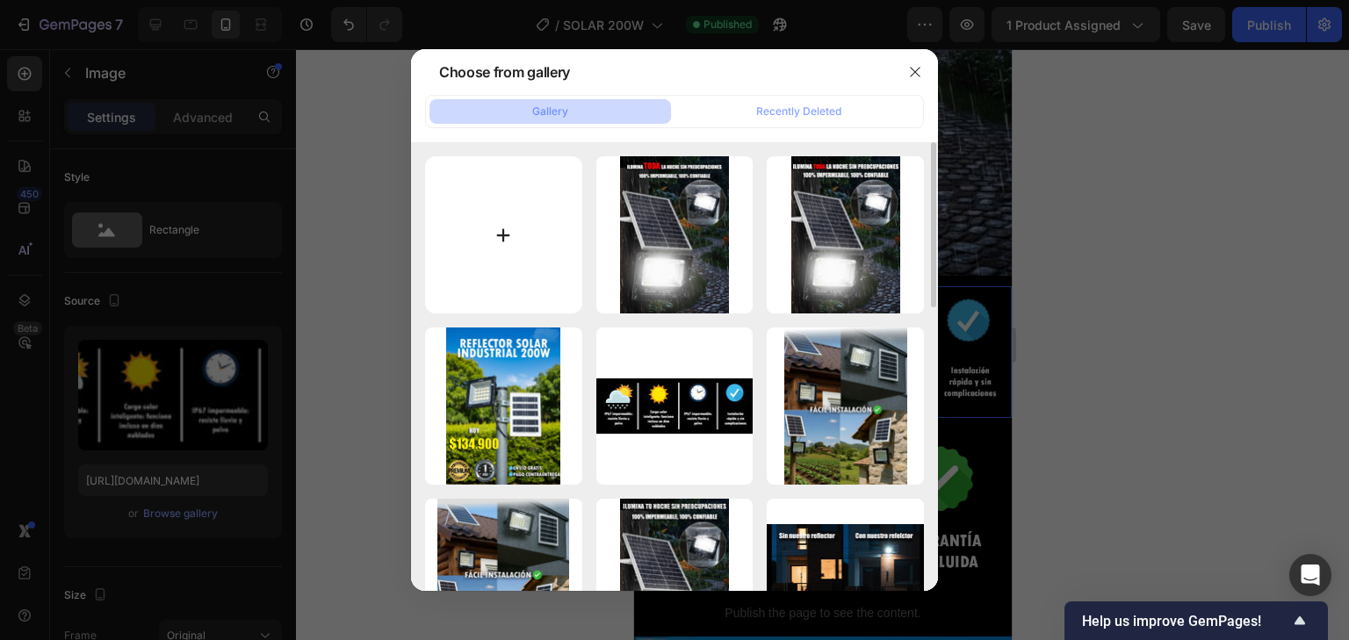
click at [522, 229] on input "file" at bounding box center [503, 234] width 157 height 157
type input "C:\fakepath\Sin-título-4 (2) (1).jpg"
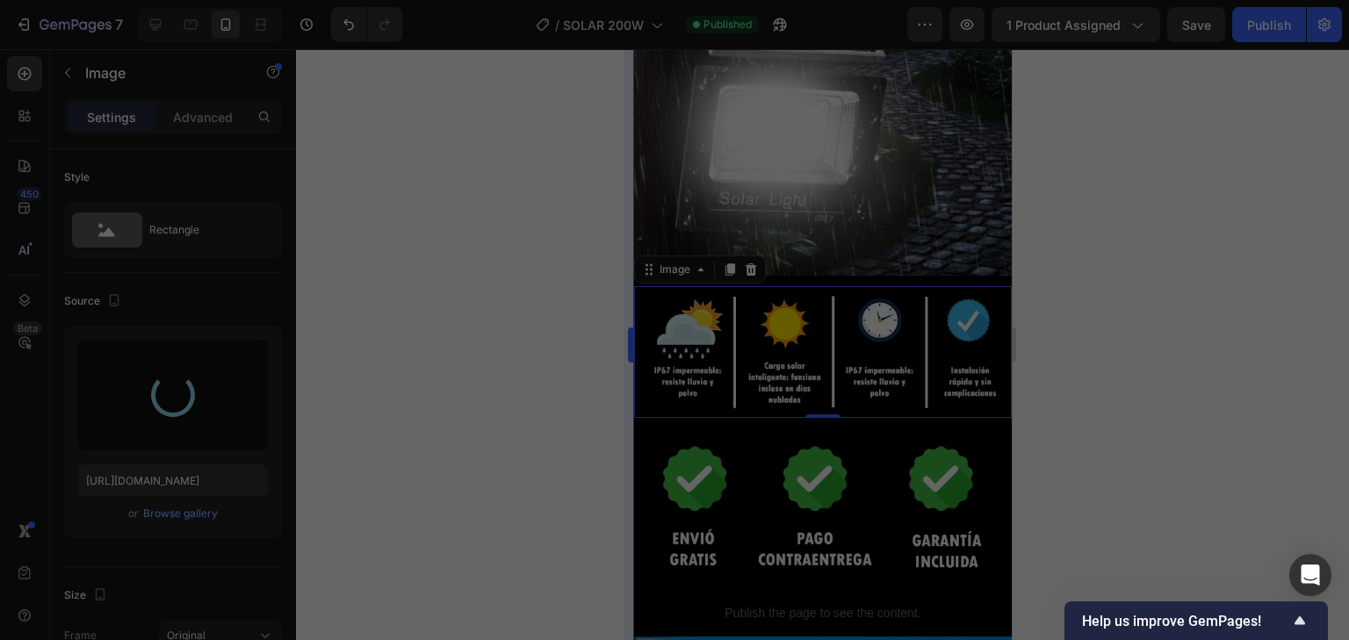
type input "https://cdn.shopify.com/s/files/1/0597/3783/3532/files/gempages_497817723598800…"
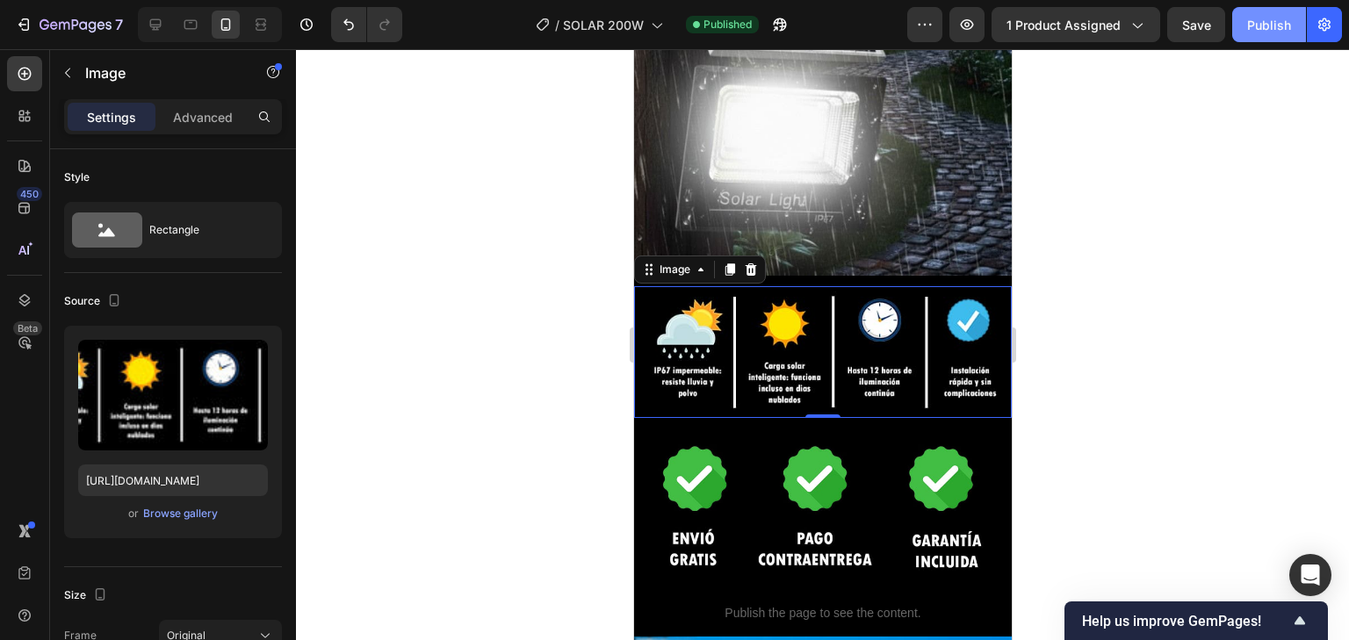
click at [1273, 23] on div "Publish" at bounding box center [1269, 25] width 44 height 18
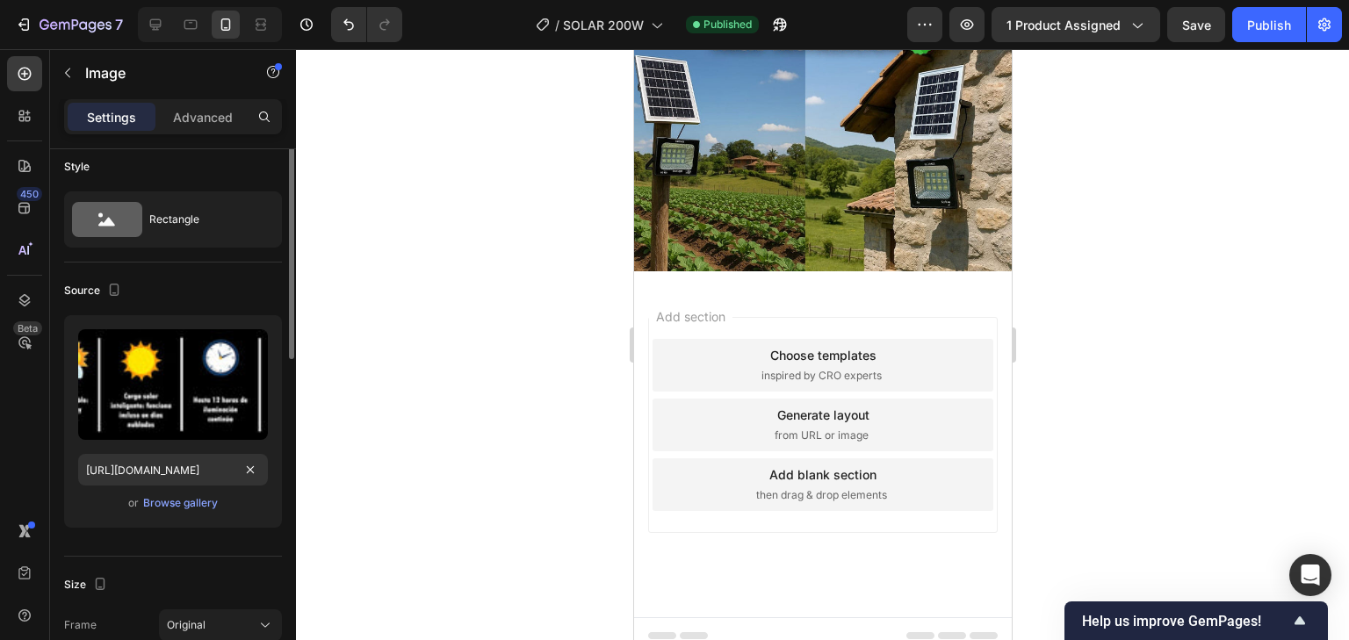
scroll to position [0, 0]
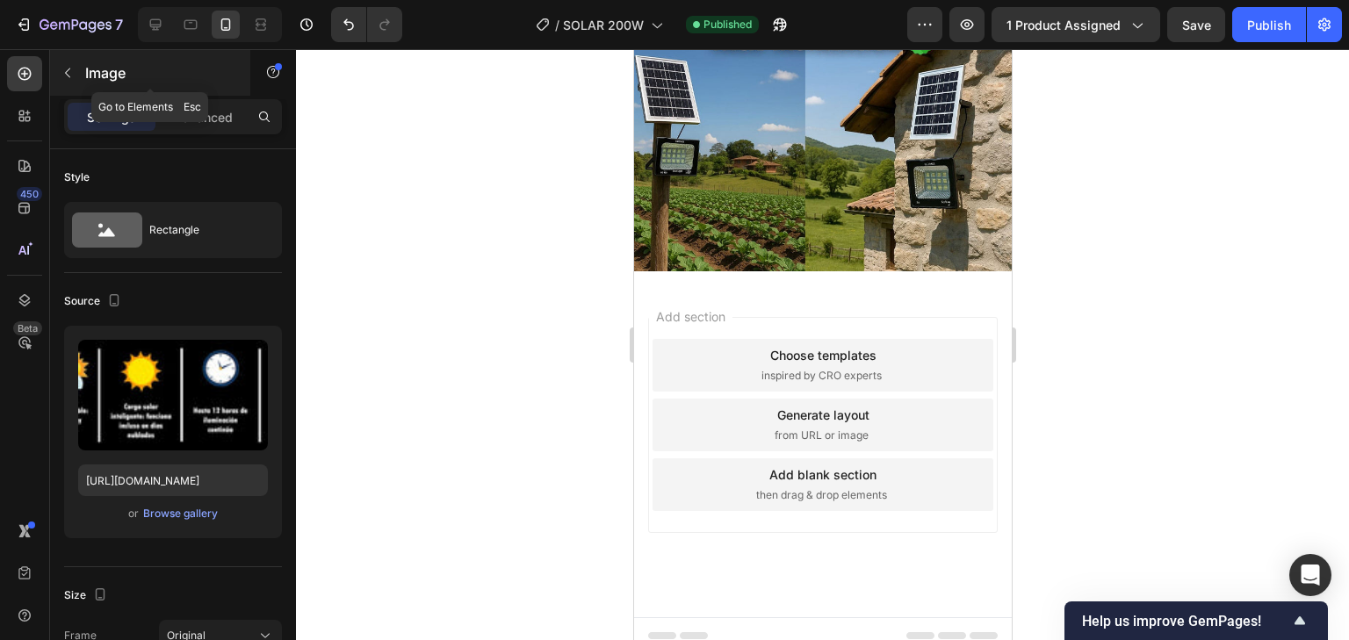
click at [76, 77] on button "button" at bounding box center [68, 73] width 28 height 28
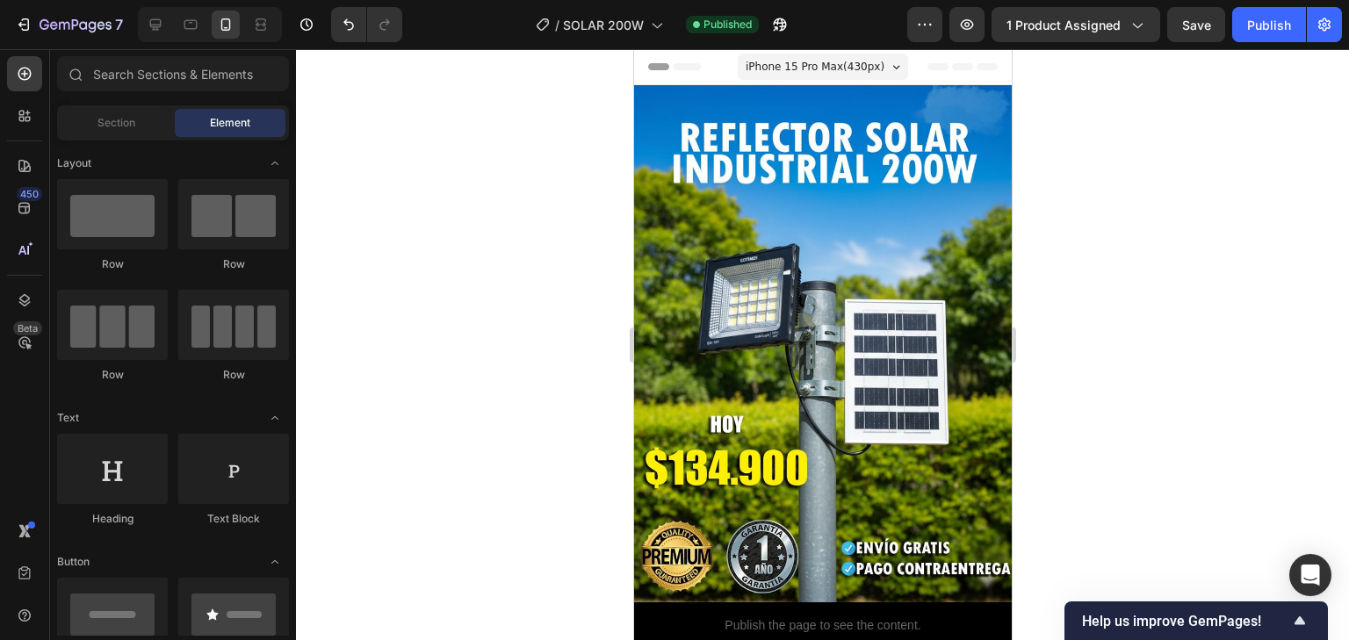
click at [892, 67] on icon at bounding box center [895, 67] width 7 height 4
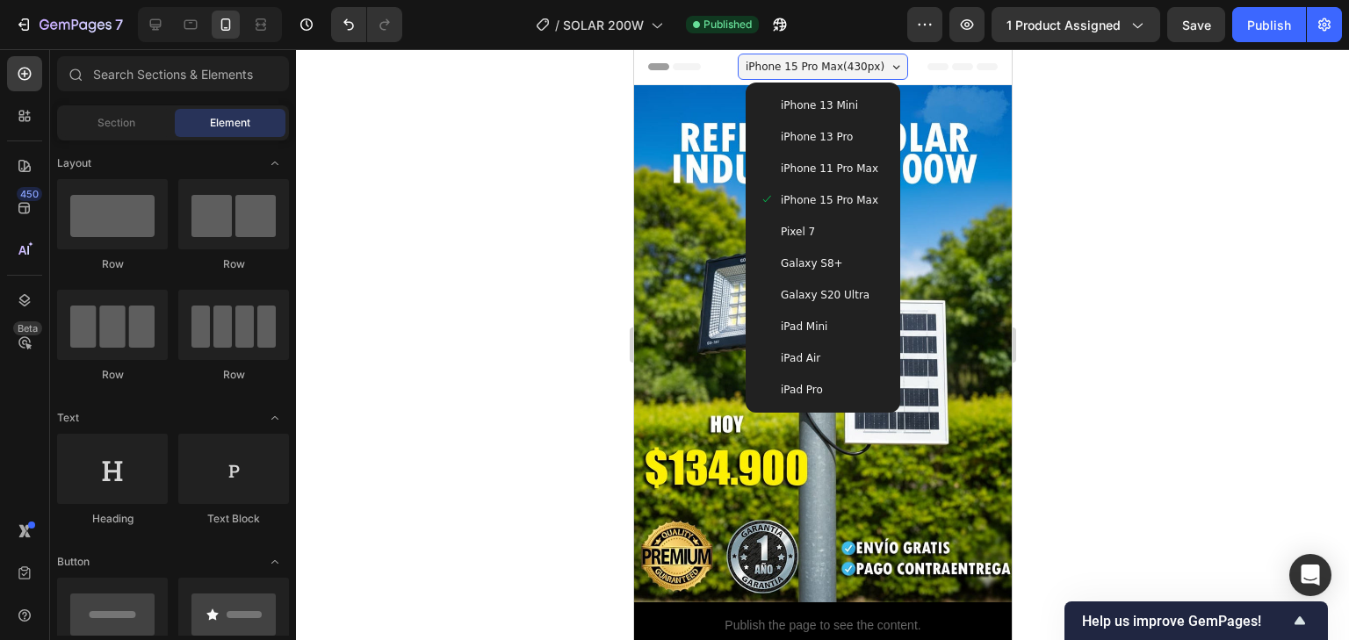
click at [814, 233] on div "Pixel 7" at bounding box center [822, 232] width 126 height 18
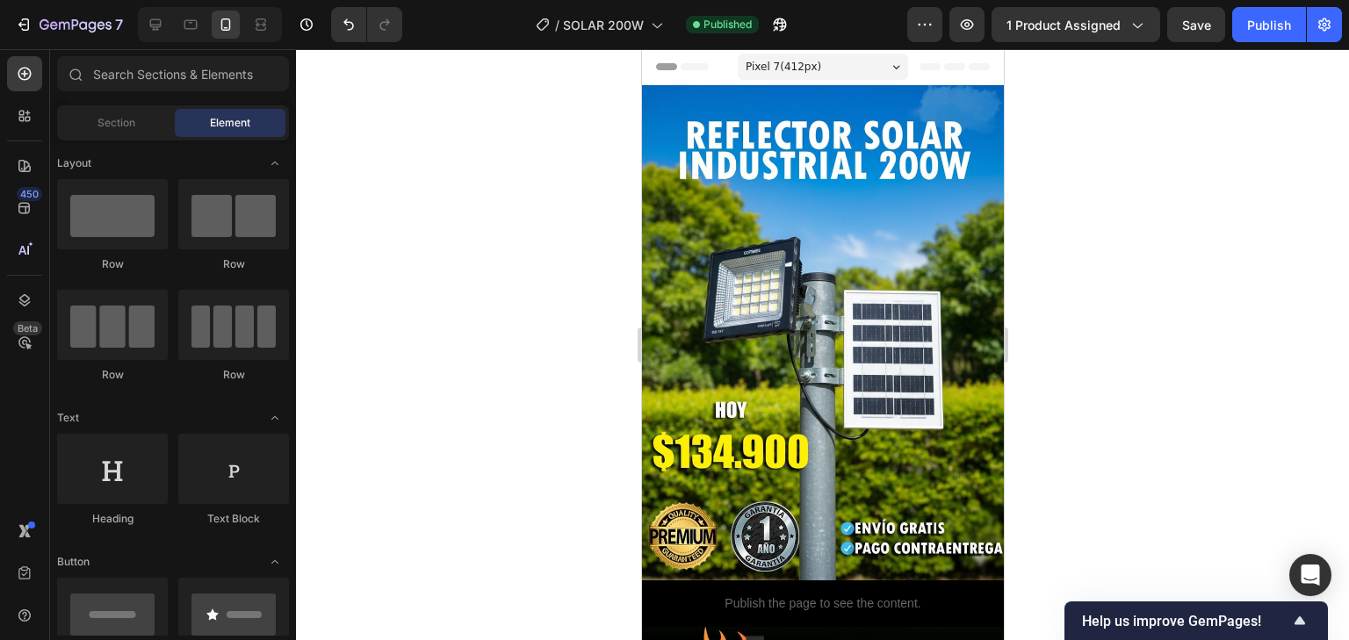
click at [868, 68] on div "Pixel 7 ( 412 px)" at bounding box center [822, 67] width 170 height 26
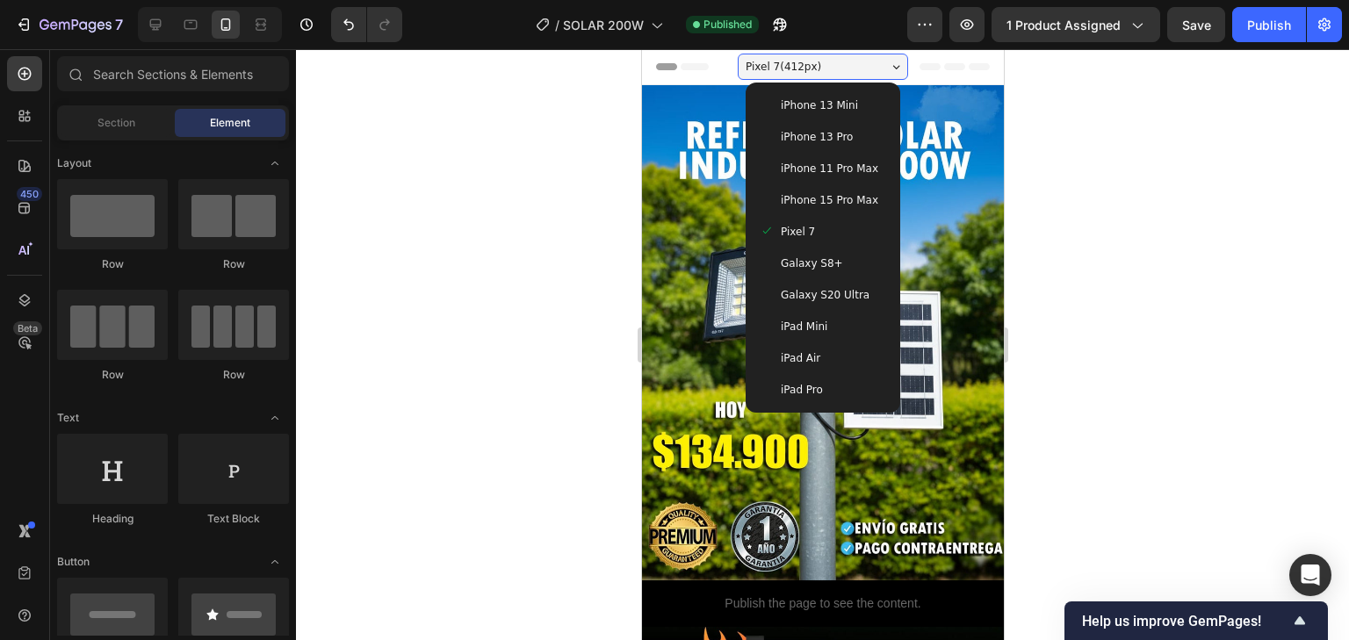
click at [837, 116] on div "iPhone 13 Mini" at bounding box center [822, 106] width 141 height 32
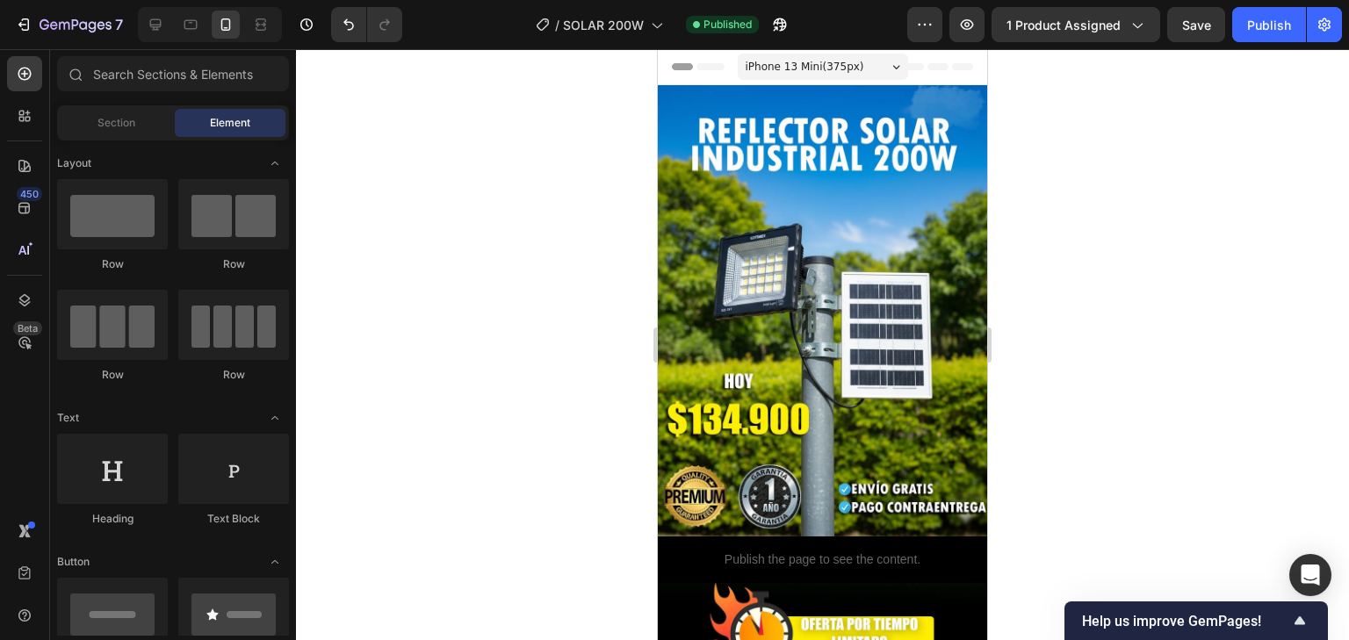
click at [870, 70] on div "iPhone 13 Mini ( 375 px)" at bounding box center [823, 67] width 170 height 26
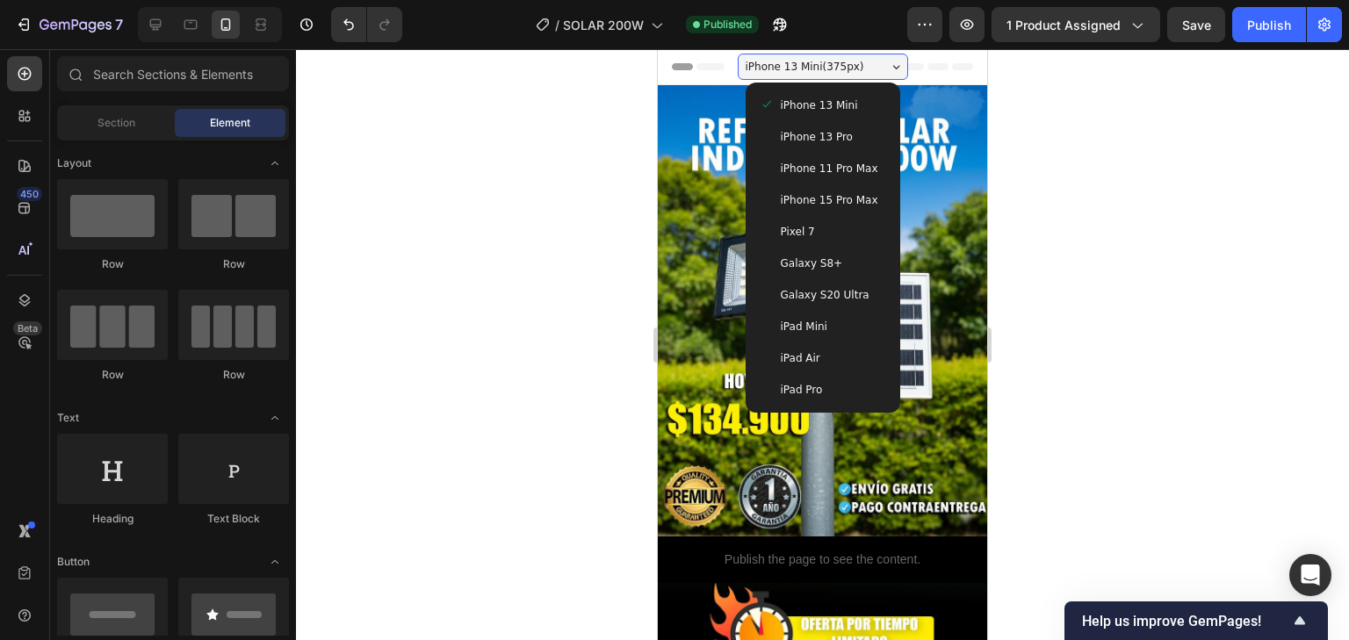
click at [819, 190] on div "iPhone 15 Pro Max" at bounding box center [823, 200] width 141 height 32
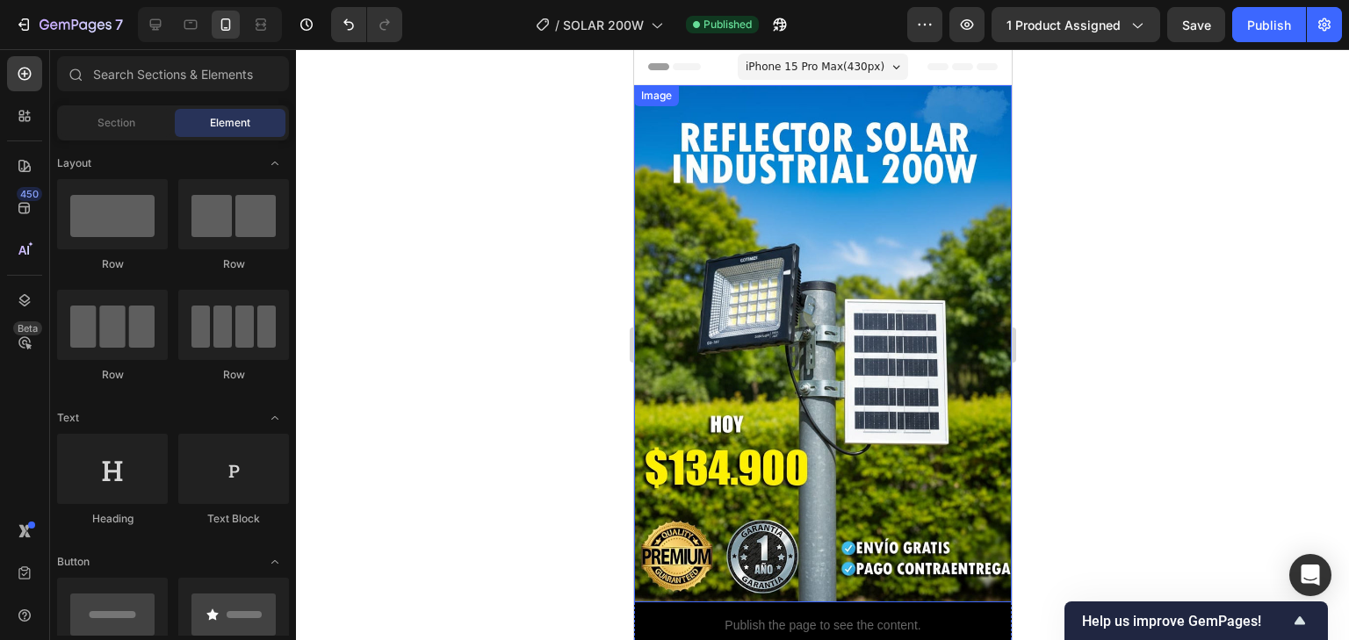
click at [1115, 261] on div at bounding box center [822, 344] width 1053 height 591
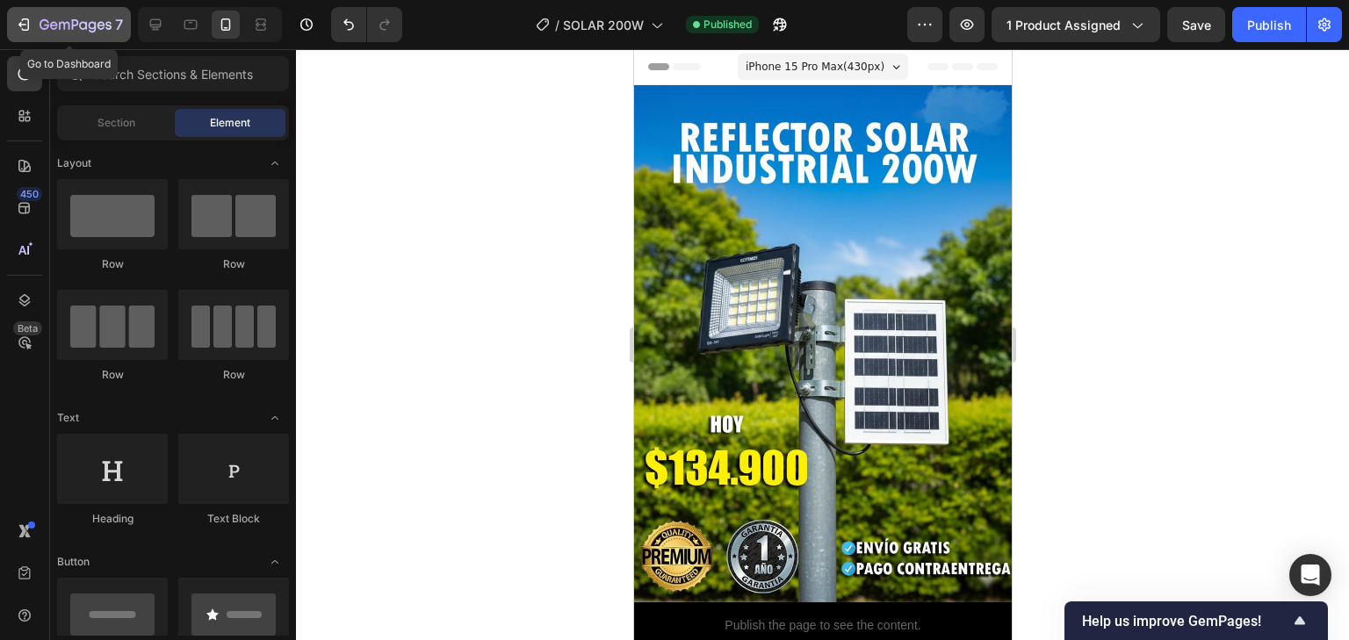
click at [60, 28] on icon "button" at bounding box center [64, 26] width 11 height 8
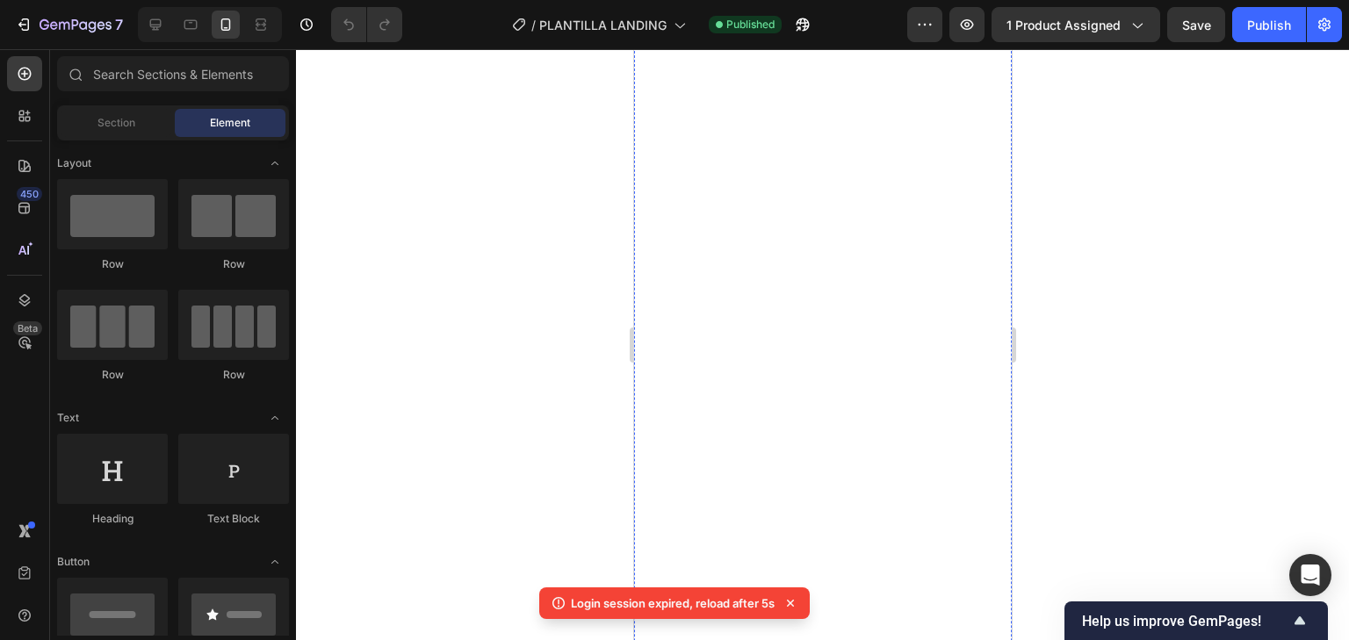
scroll to position [1476, 0]
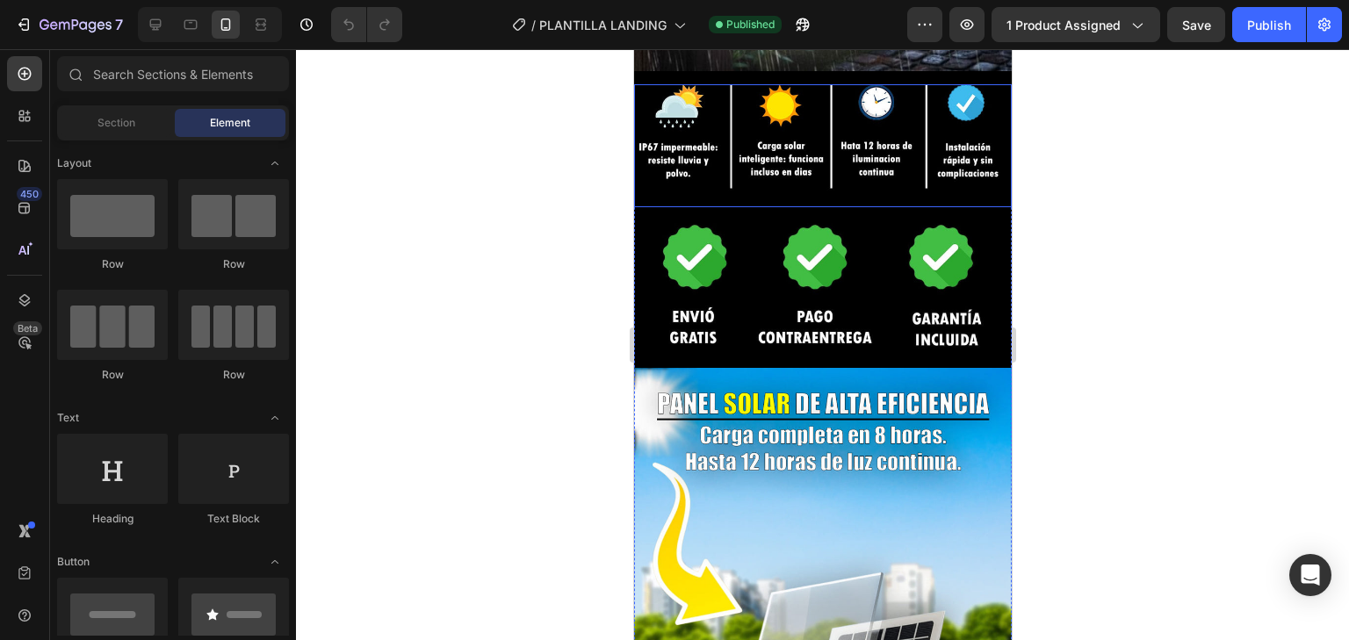
scroll to position [1476, 0]
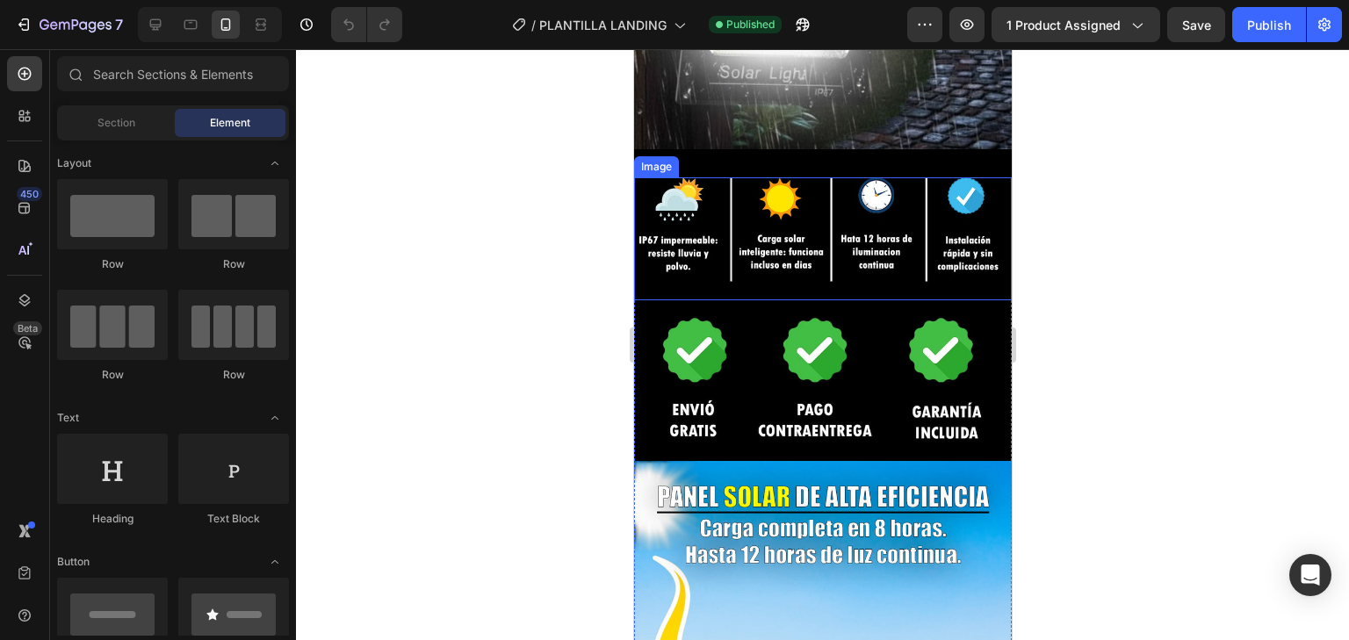
click at [819, 218] on img at bounding box center [822, 238] width 378 height 123
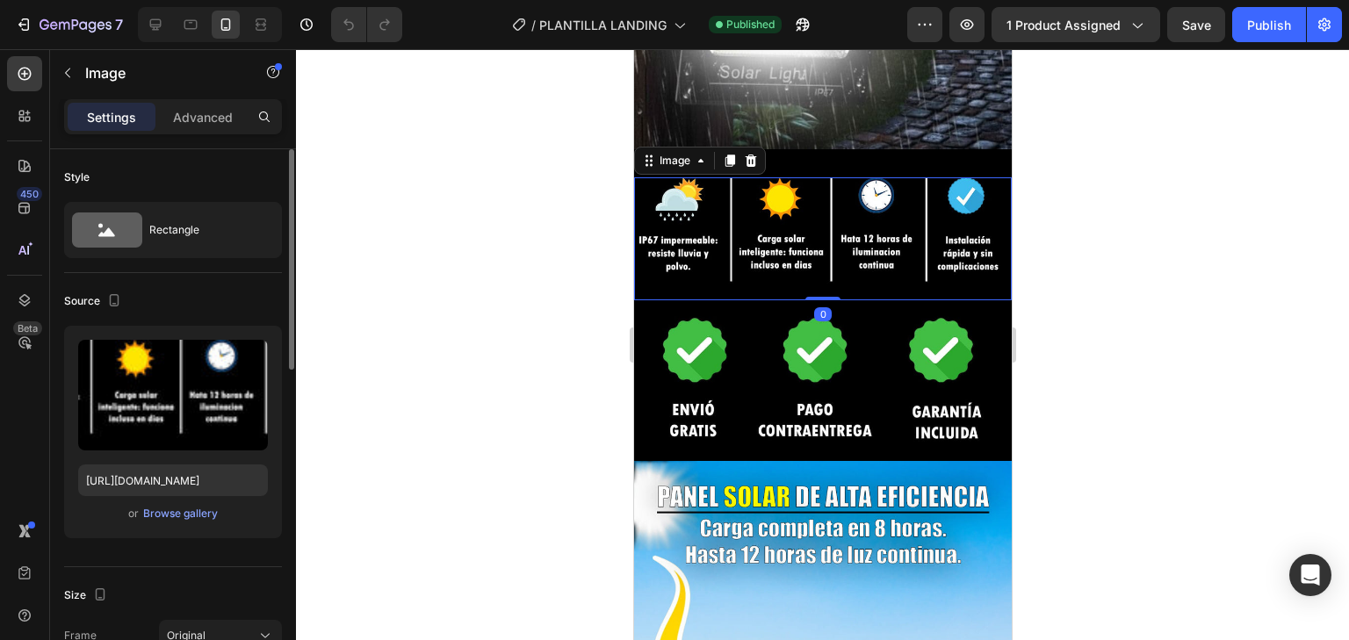
click at [207, 503] on div "or Browse gallery" at bounding box center [173, 513] width 190 height 21
click at [204, 512] on div "Browse gallery" at bounding box center [180, 514] width 75 height 16
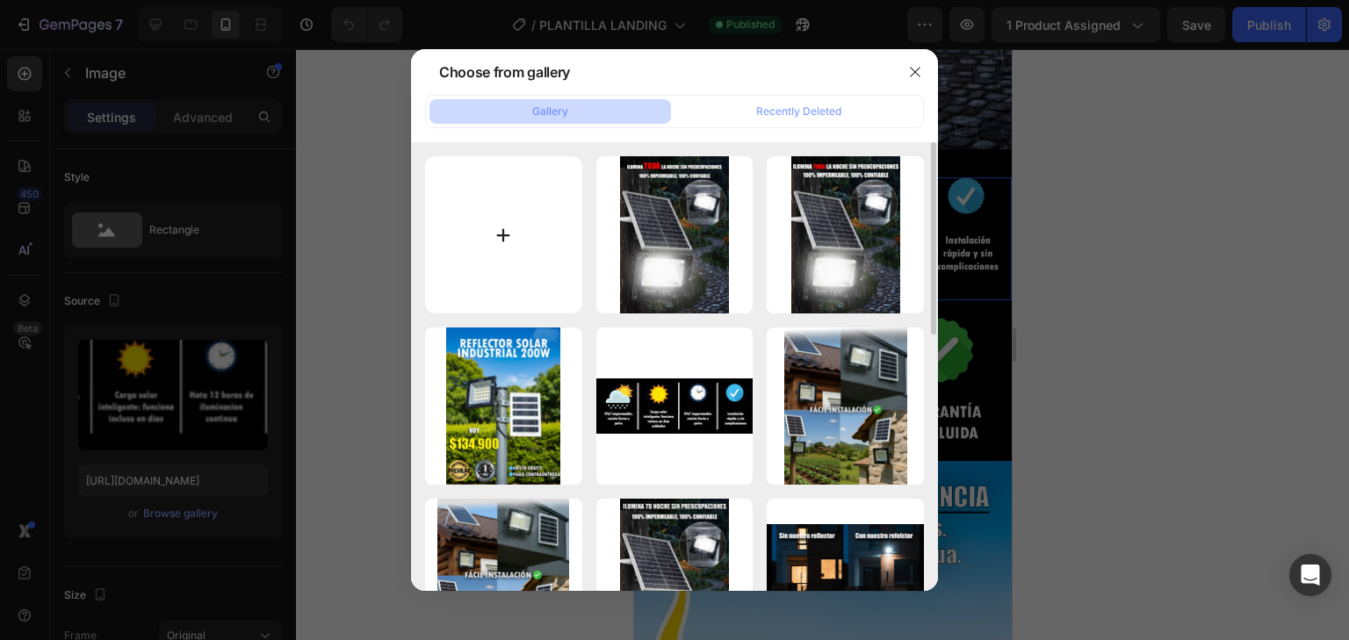
click at [538, 249] on input "file" at bounding box center [503, 234] width 157 height 157
type input "C:\fakepath\Sin-título-4 (2) (1).jpg"
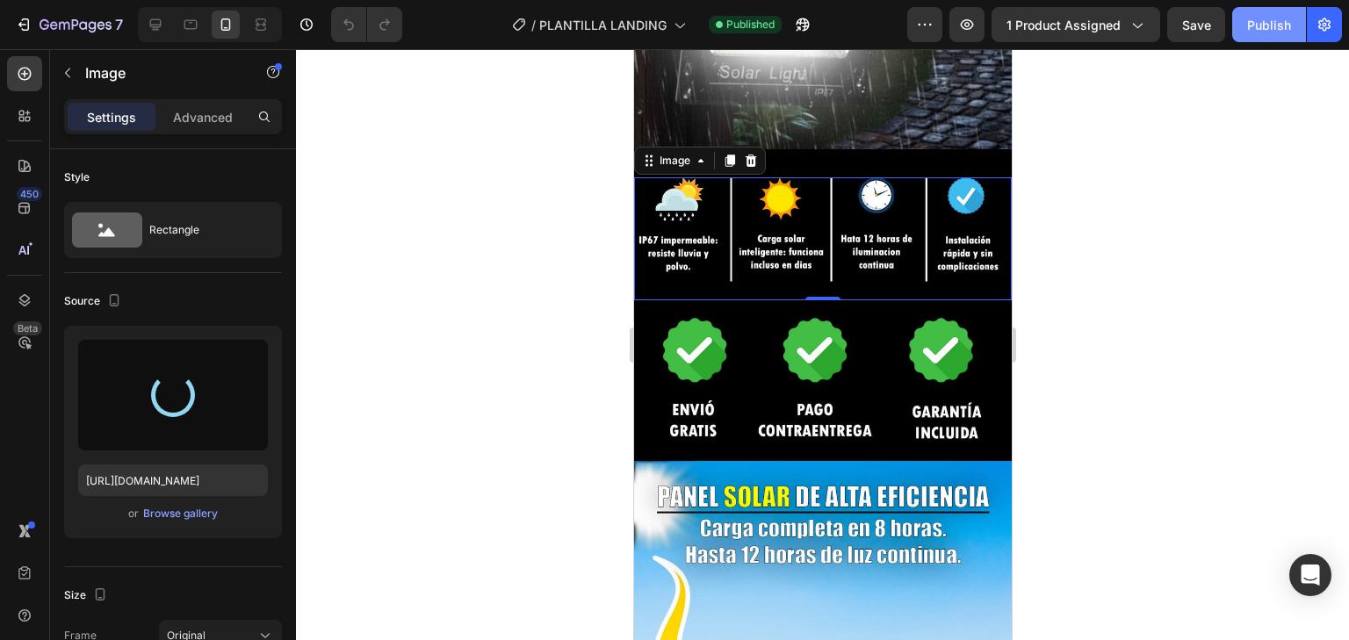
type input "https://cdn.shopify.com/s/files/1/0597/3783/3532/files/gempages_497817723598800…"
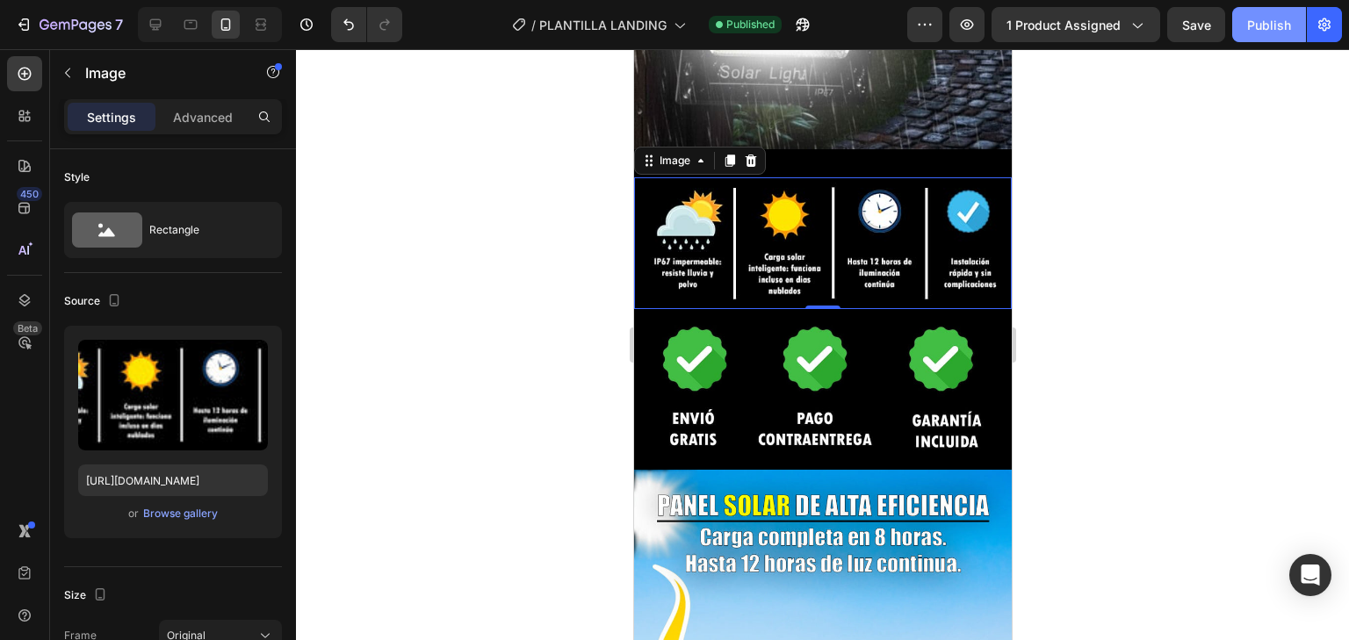
click at [1276, 18] on div "Publish" at bounding box center [1269, 25] width 44 height 18
click at [1275, 28] on div "Publish" at bounding box center [1269, 25] width 44 height 18
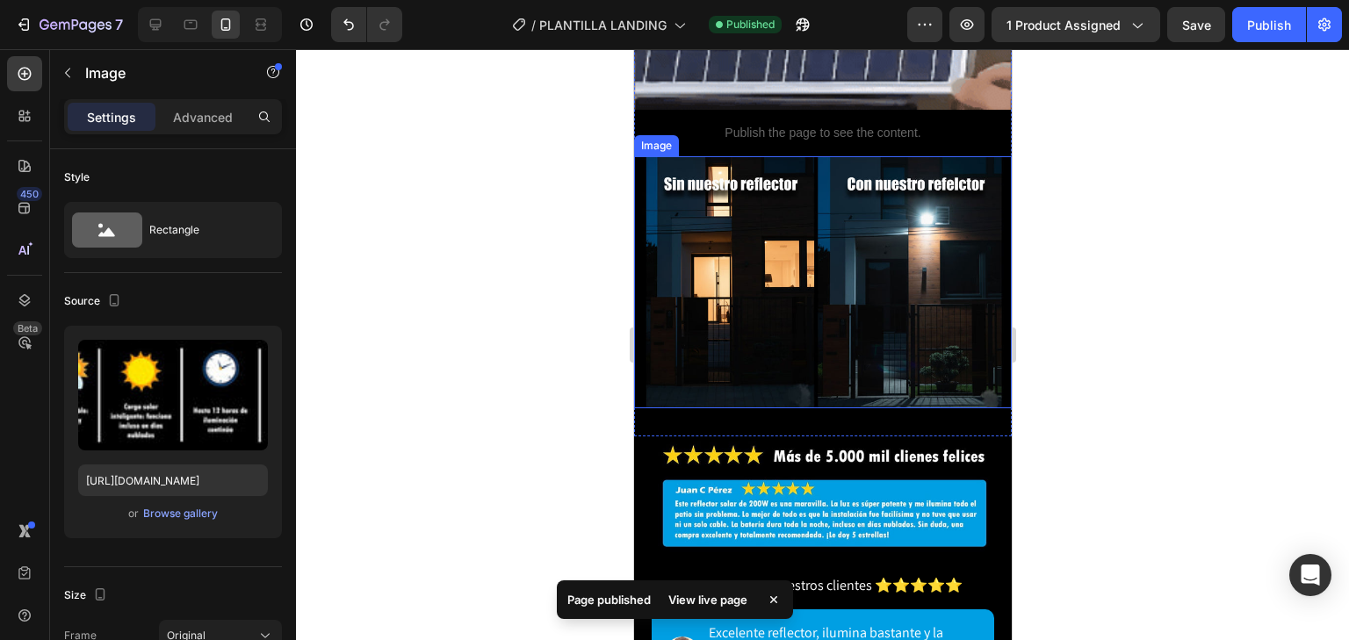
scroll to position [3373, 0]
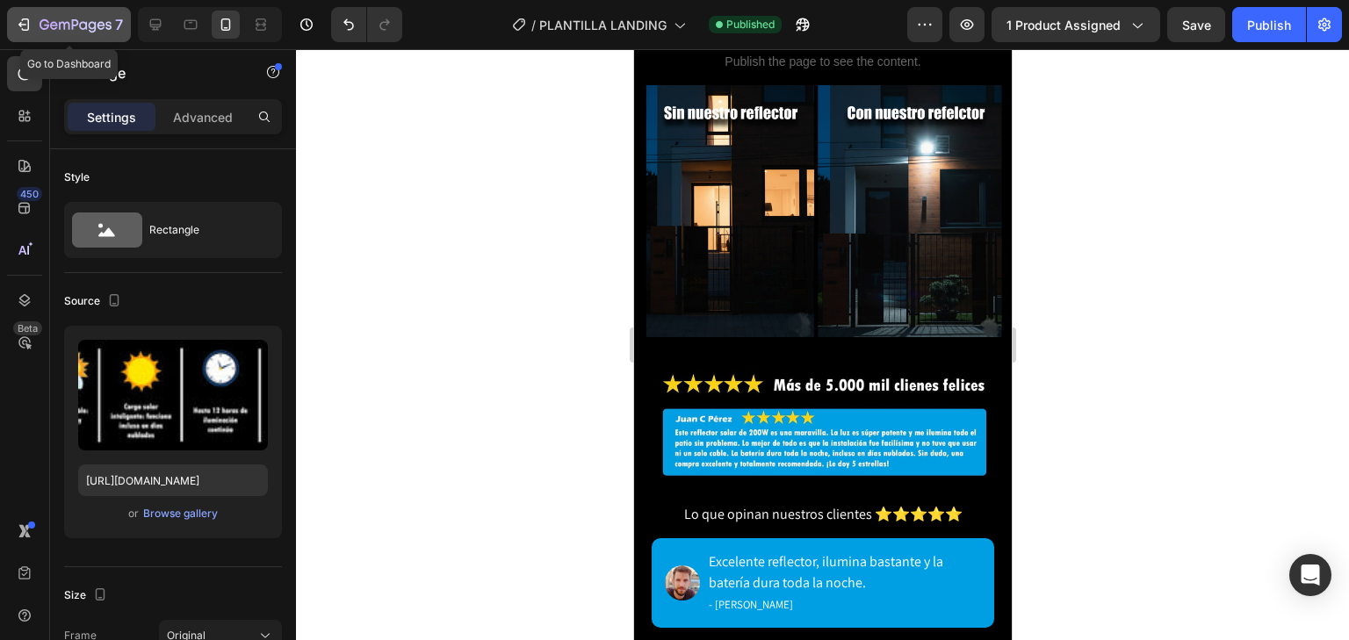
click at [42, 22] on icon "button" at bounding box center [76, 25] width 72 height 15
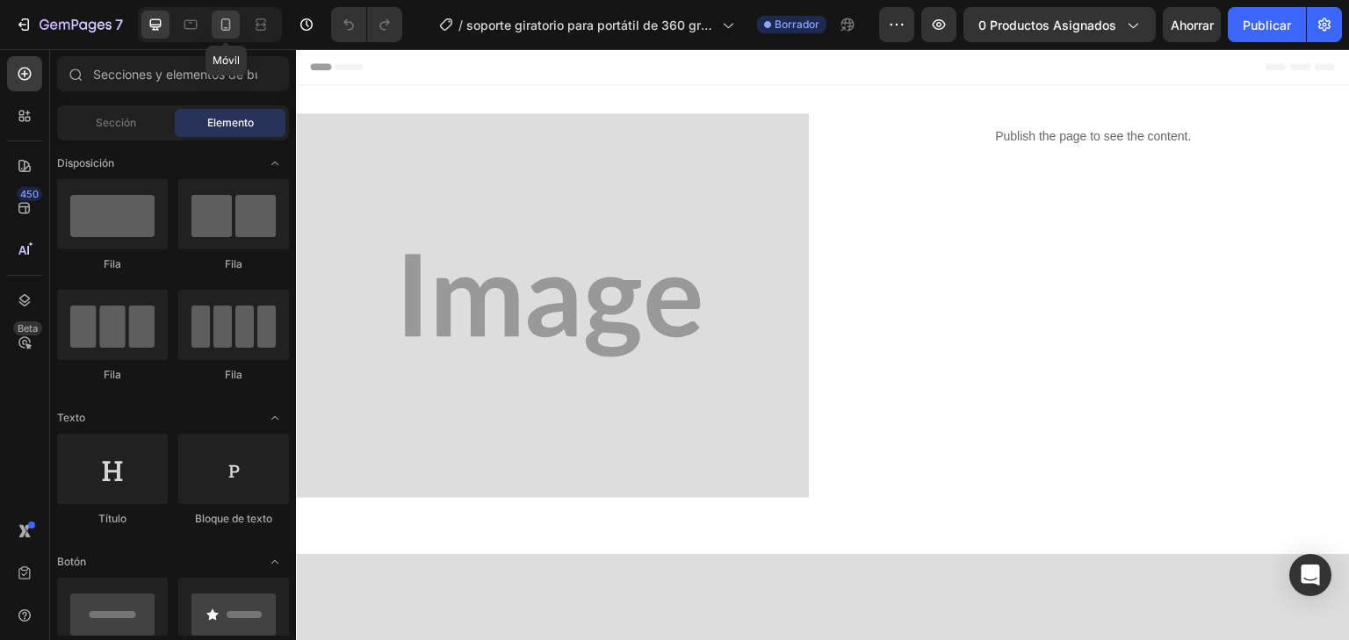
click at [235, 27] on div at bounding box center [226, 25] width 28 height 28
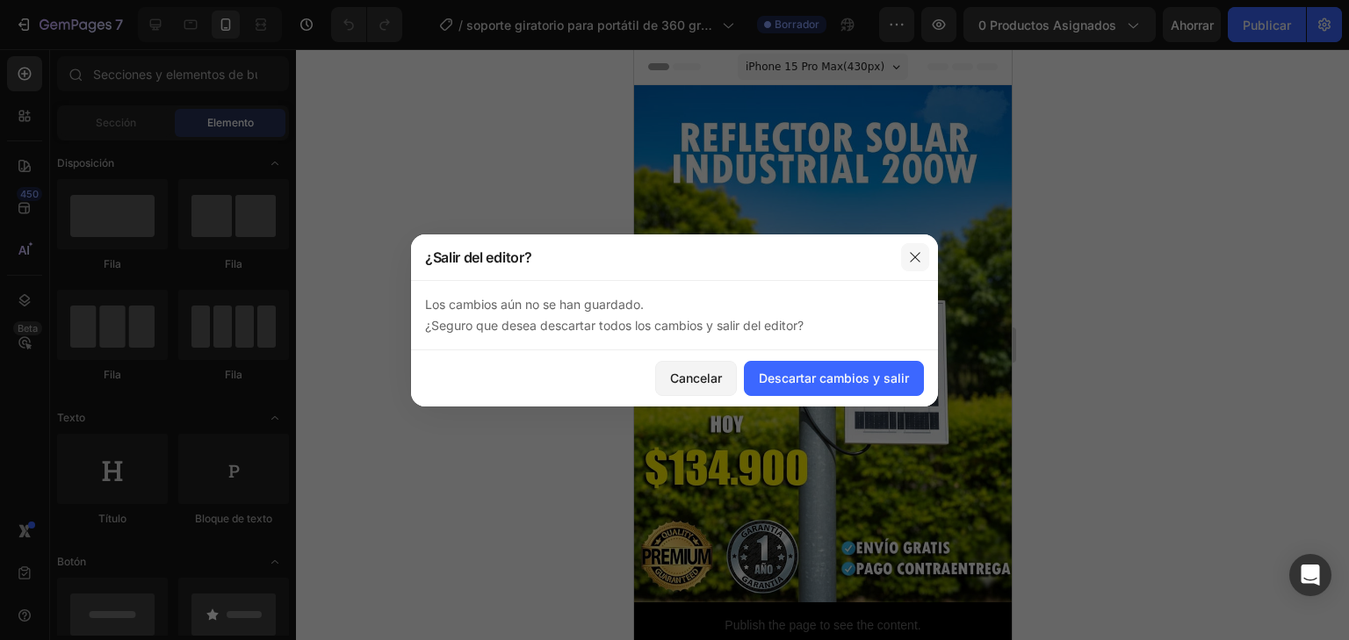
click at [908, 259] on icon "button" at bounding box center [915, 257] width 14 height 14
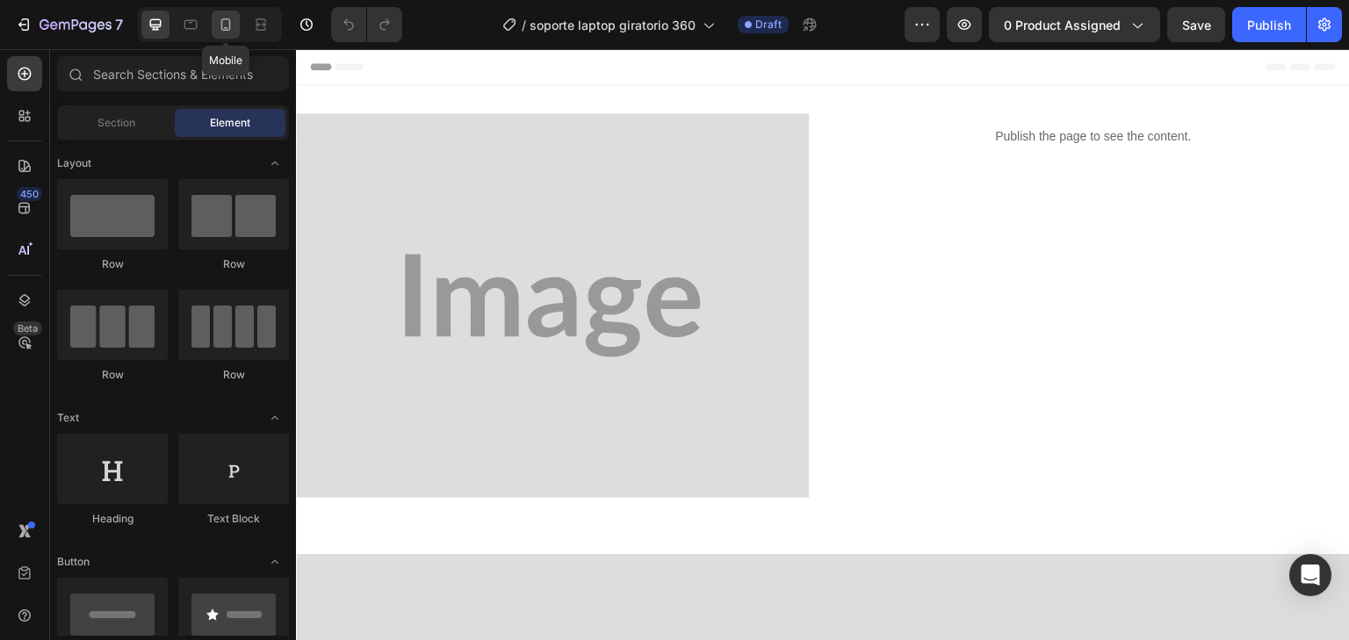
click at [221, 28] on icon at bounding box center [226, 24] width 10 height 12
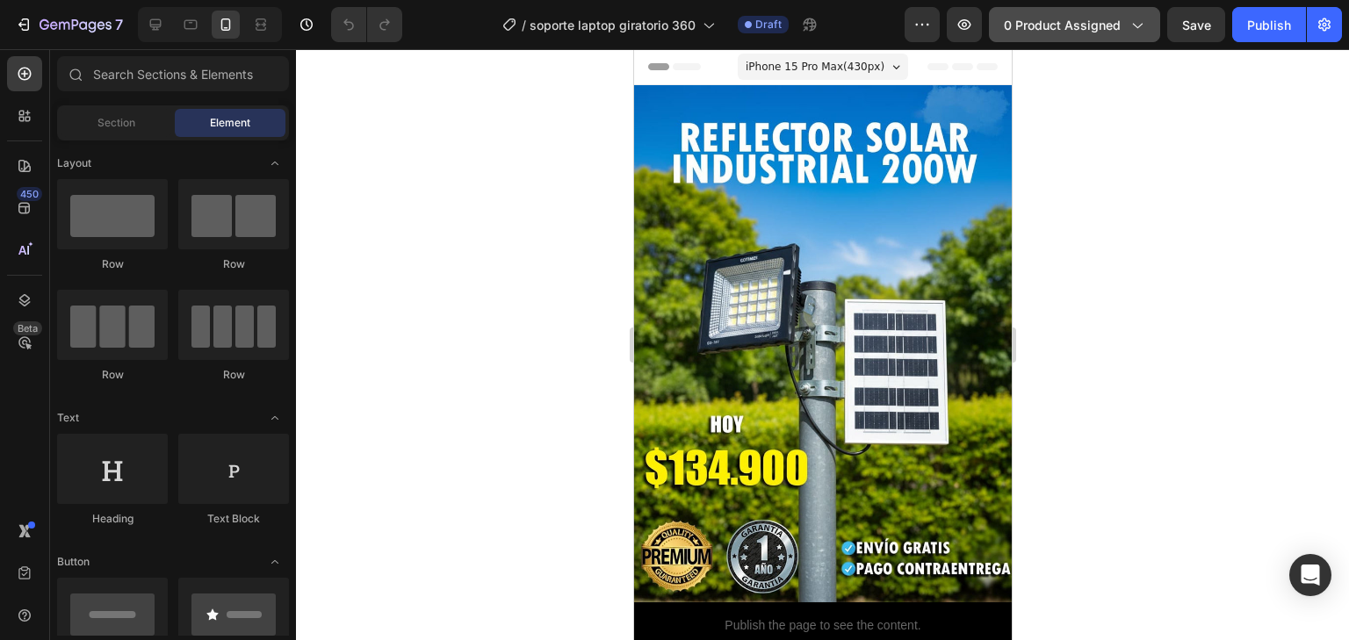
click at [1138, 18] on icon "button" at bounding box center [1137, 25] width 18 height 18
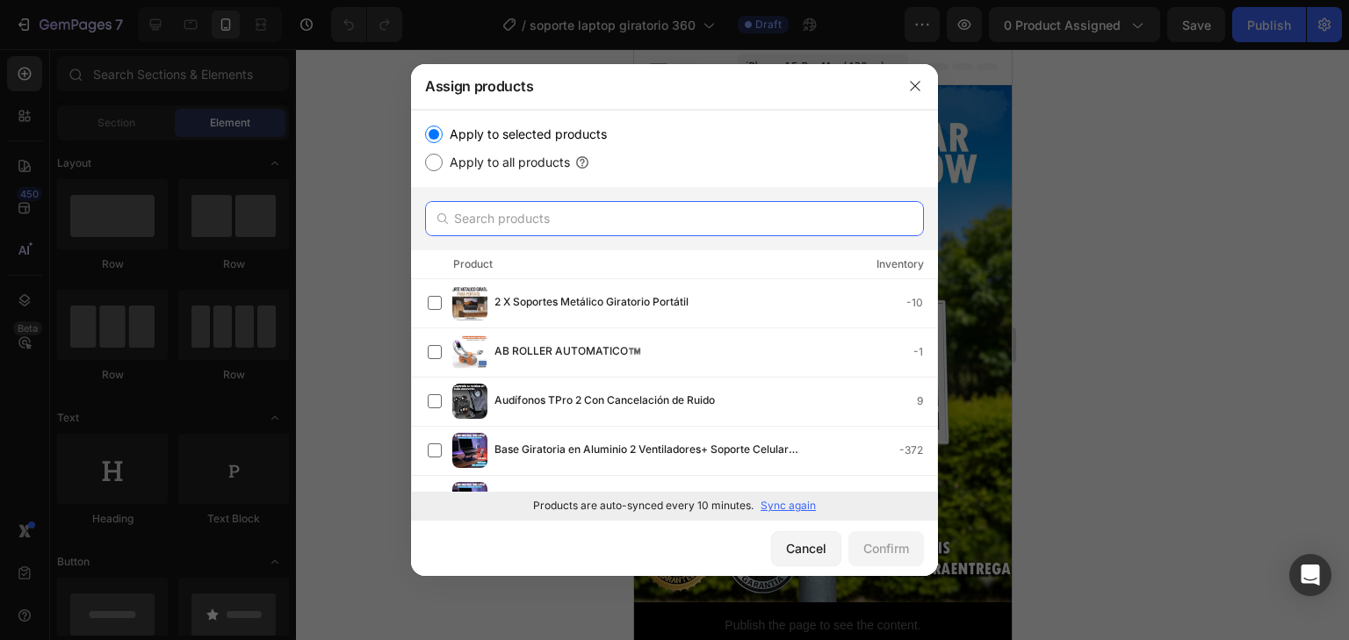
click at [658, 204] on input "text" at bounding box center [674, 218] width 499 height 35
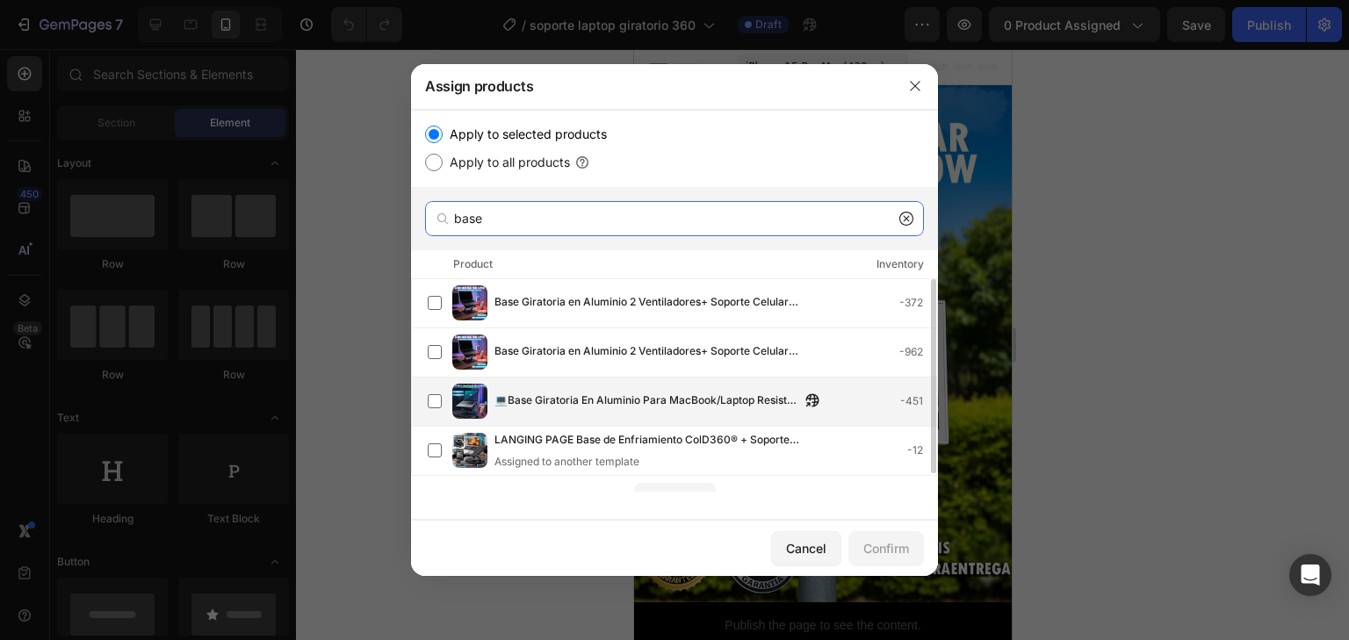
type input "base"
click at [632, 401] on span "💻Base Giratoria En Aluminio Para MacBook/Laptop Resiste Hasta 17" + Soporte De …" at bounding box center [648, 401] width 306 height 19
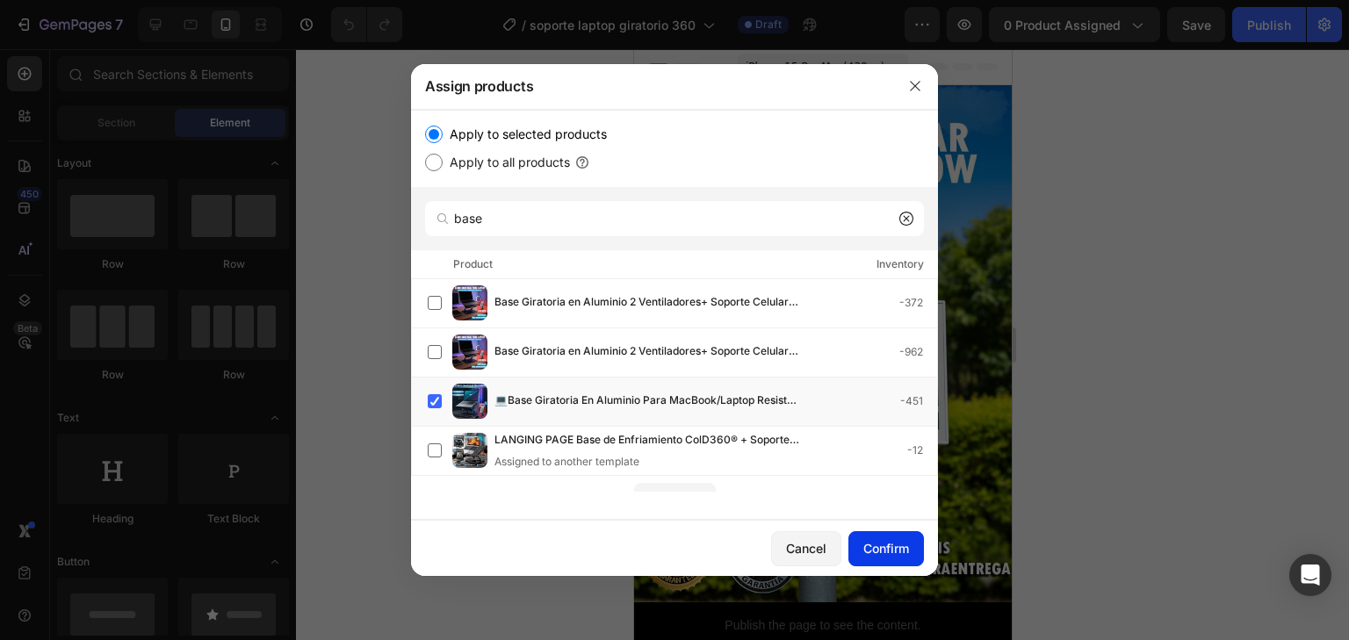
click at [889, 551] on div "Confirm" at bounding box center [887, 548] width 46 height 18
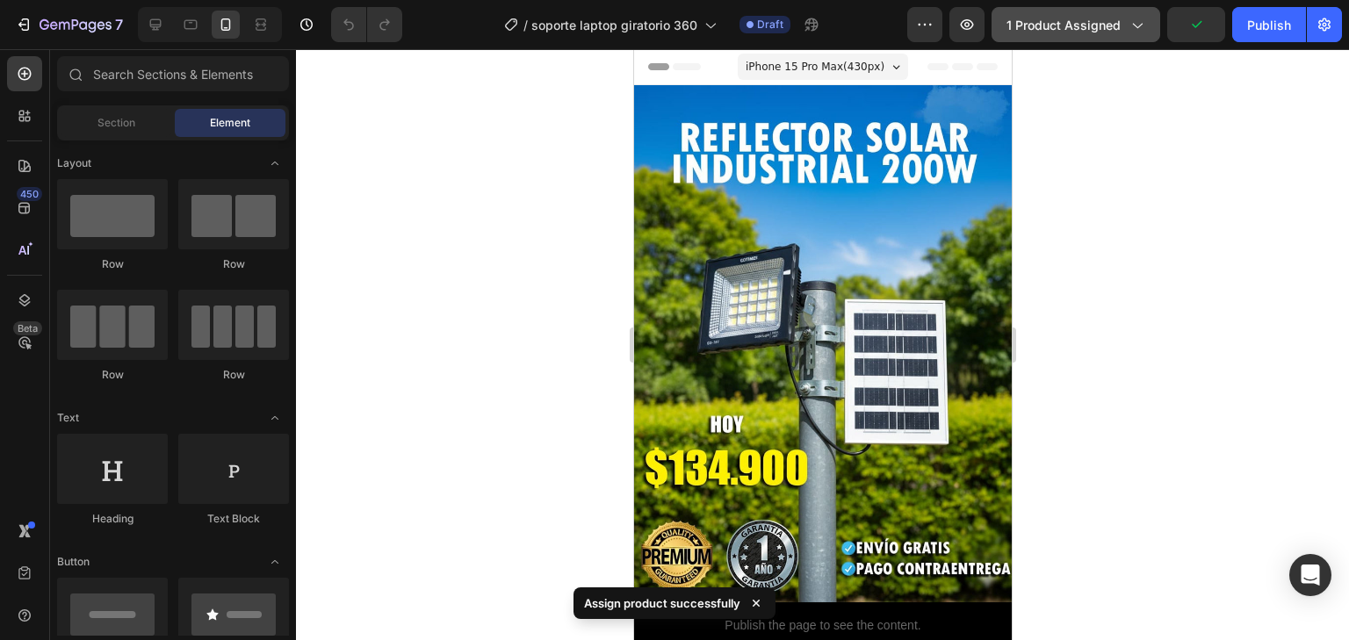
click at [1124, 20] on div "1 product assigned" at bounding box center [1076, 25] width 139 height 18
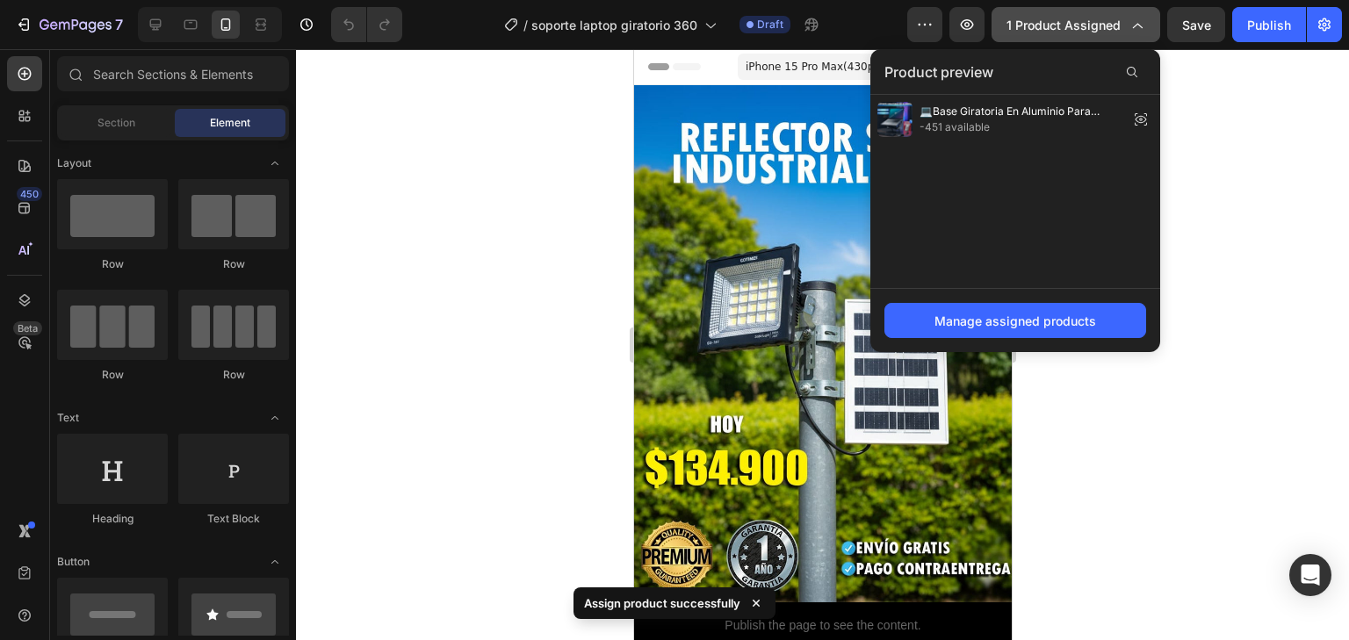
click at [1126, 19] on div "1 product assigned" at bounding box center [1076, 25] width 139 height 18
